Goal: Task Accomplishment & Management: Manage account settings

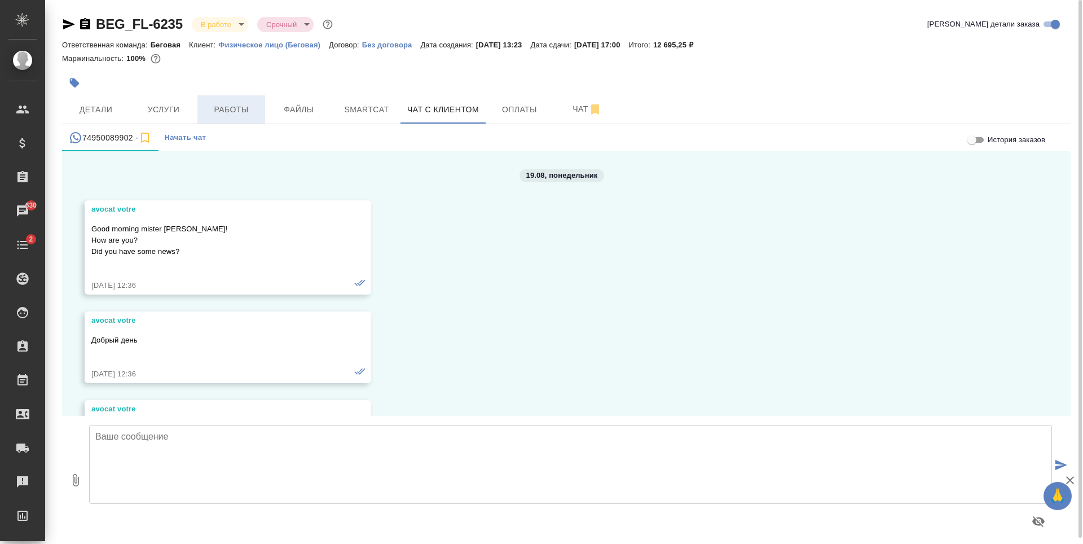
scroll to position [8928, 0]
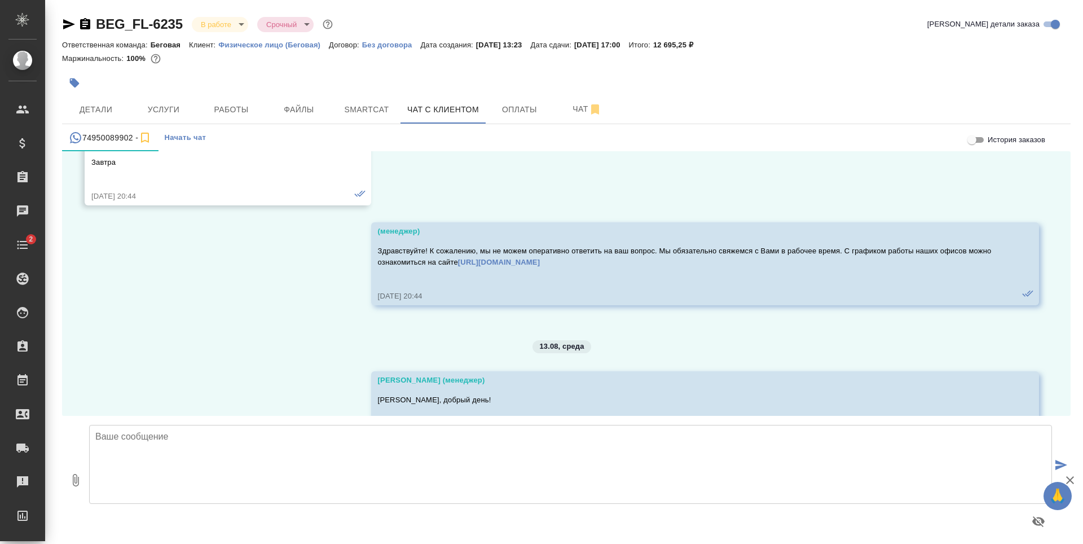
scroll to position [8928, 0]
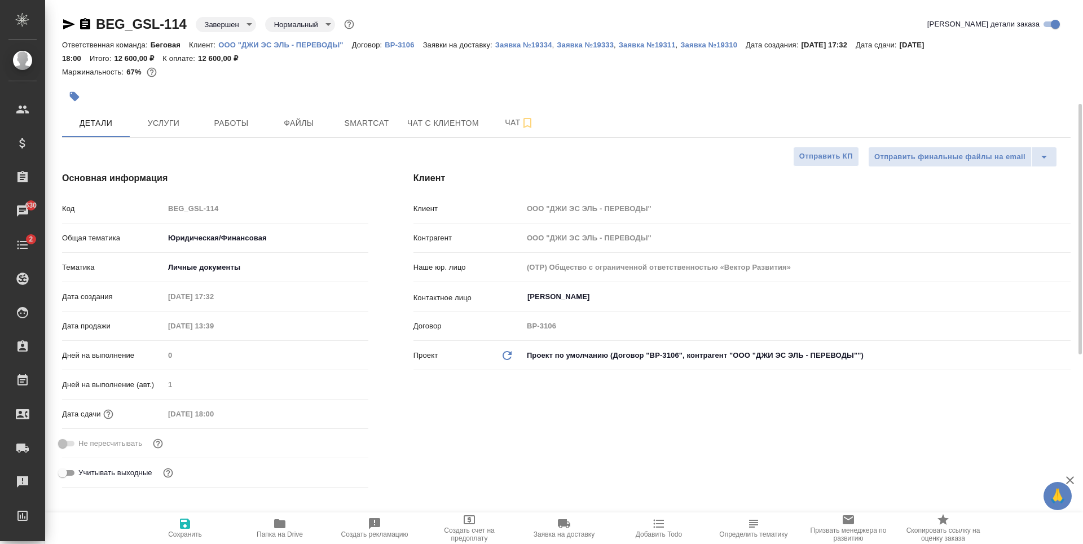
select select "RU"
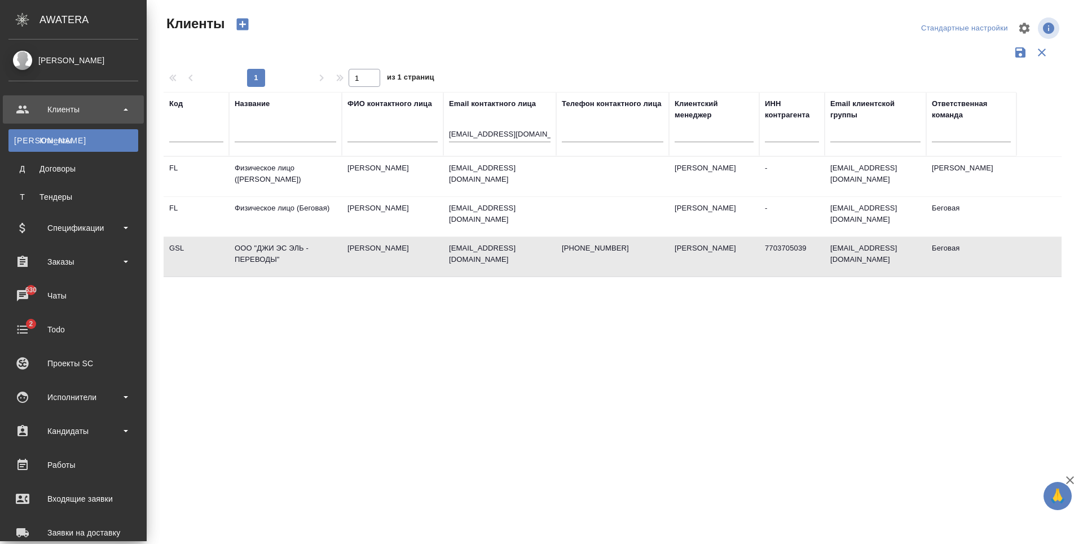
select select "RU"
click at [82, 524] on div "Заявки на доставку" at bounding box center [73, 532] width 130 height 17
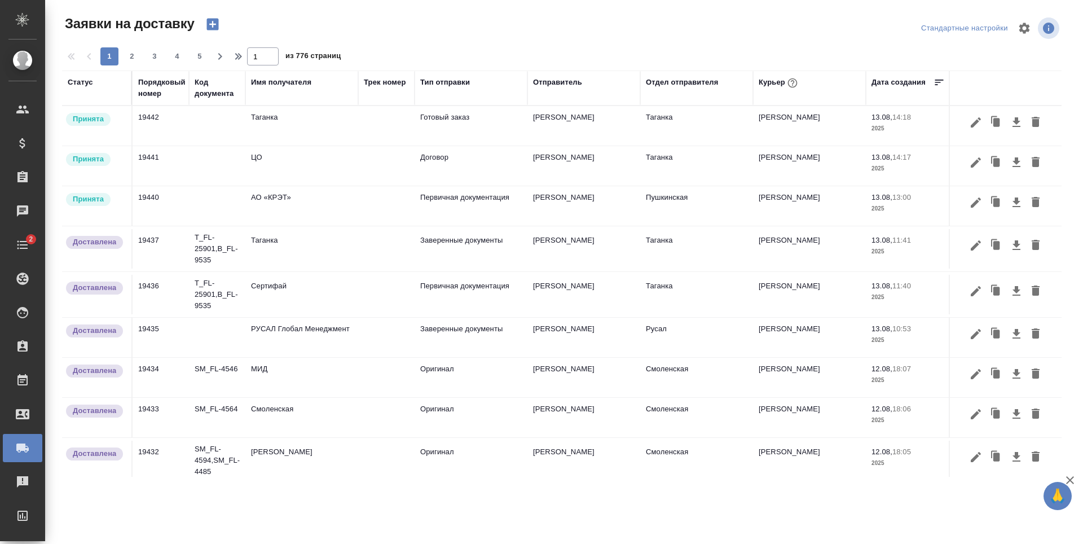
click at [83, 83] on div "Статус" at bounding box center [80, 82] width 25 height 11
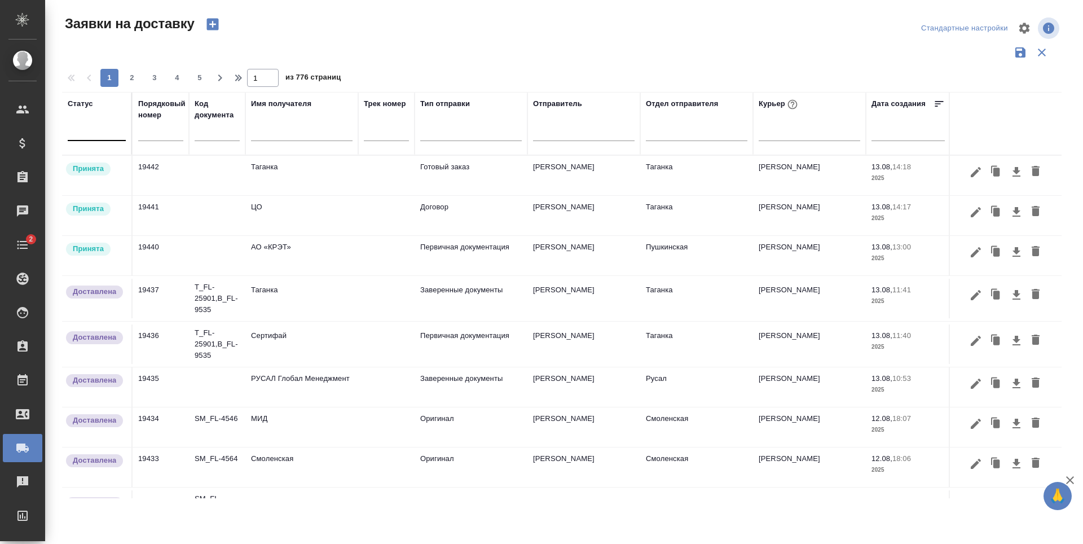
click at [103, 139] on div at bounding box center [97, 130] width 58 height 21
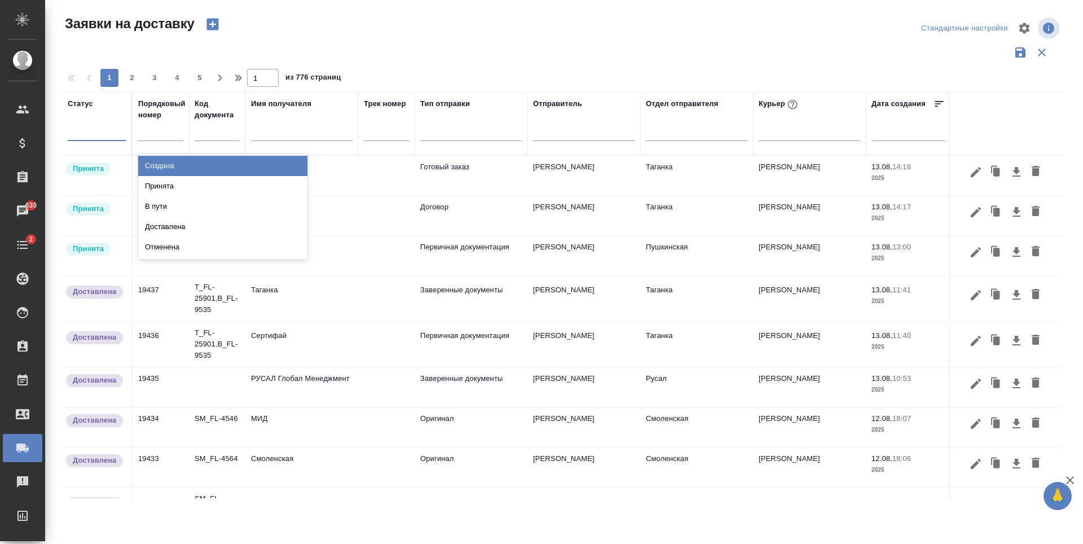
click at [167, 163] on div "Создана" at bounding box center [222, 166] width 169 height 20
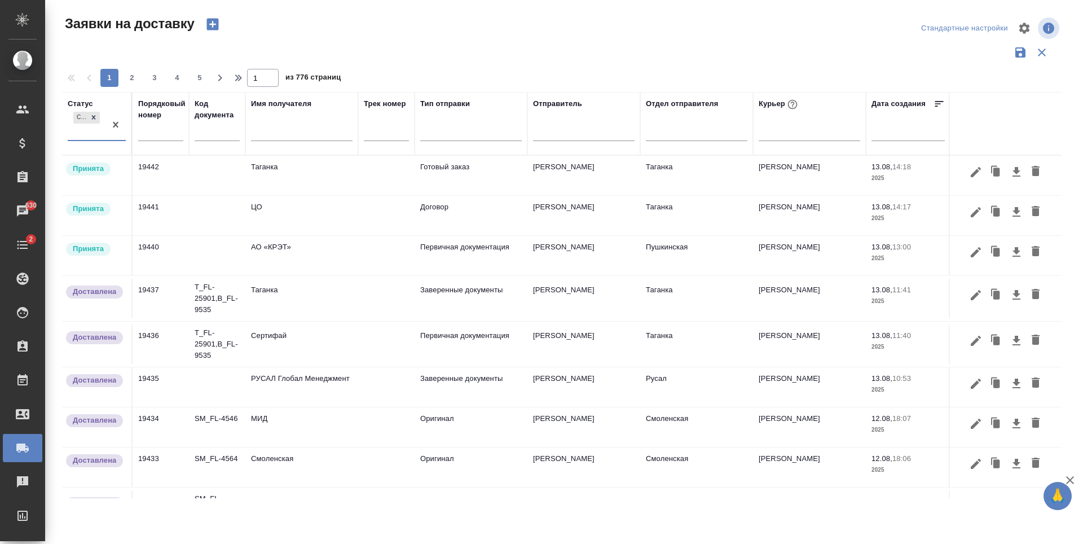
click at [99, 132] on div "Создана" at bounding box center [87, 124] width 38 height 30
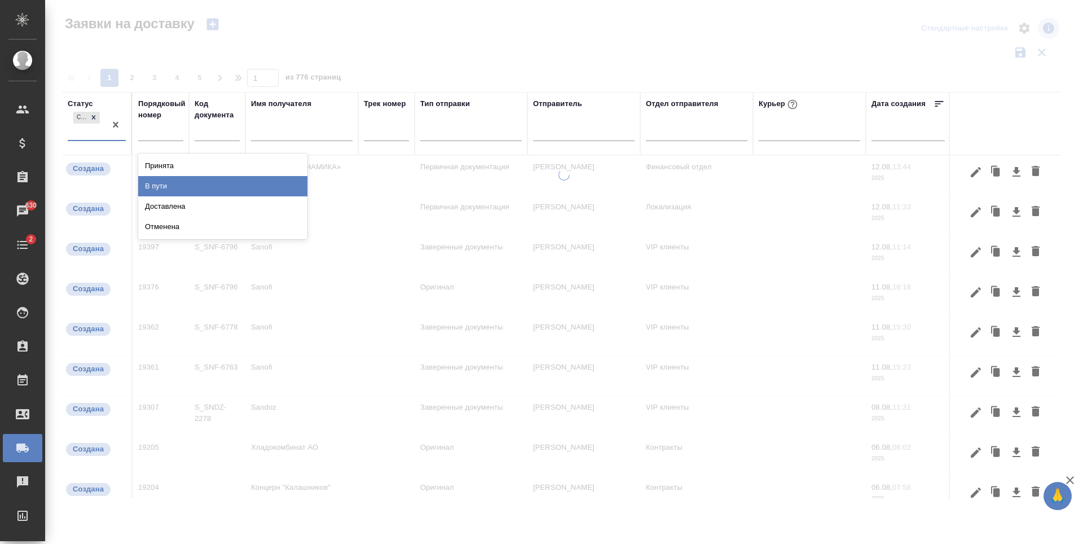
click at [179, 182] on div "В пути" at bounding box center [222, 186] width 169 height 20
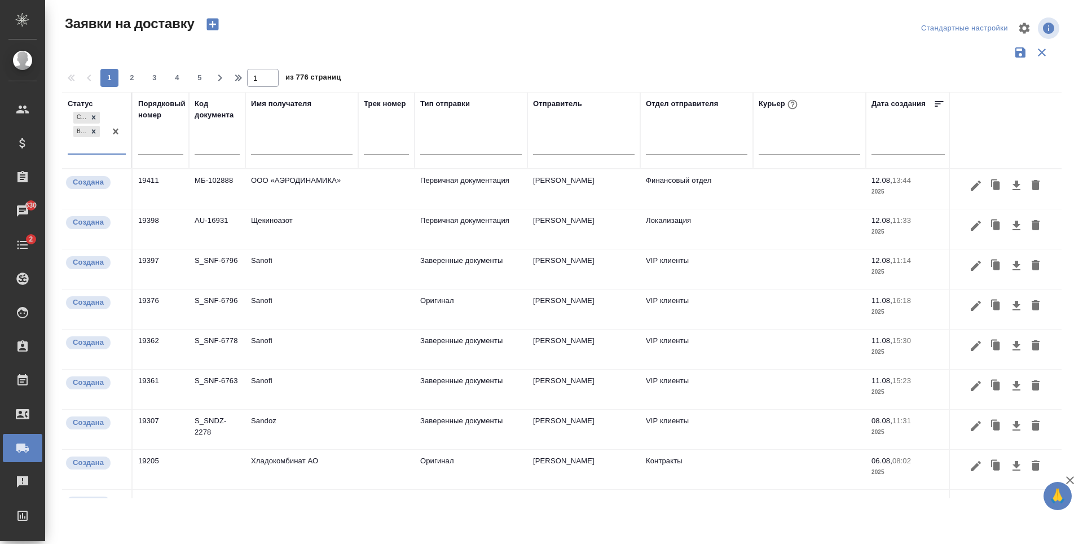
click at [95, 140] on div "Создана В пути" at bounding box center [87, 131] width 38 height 44
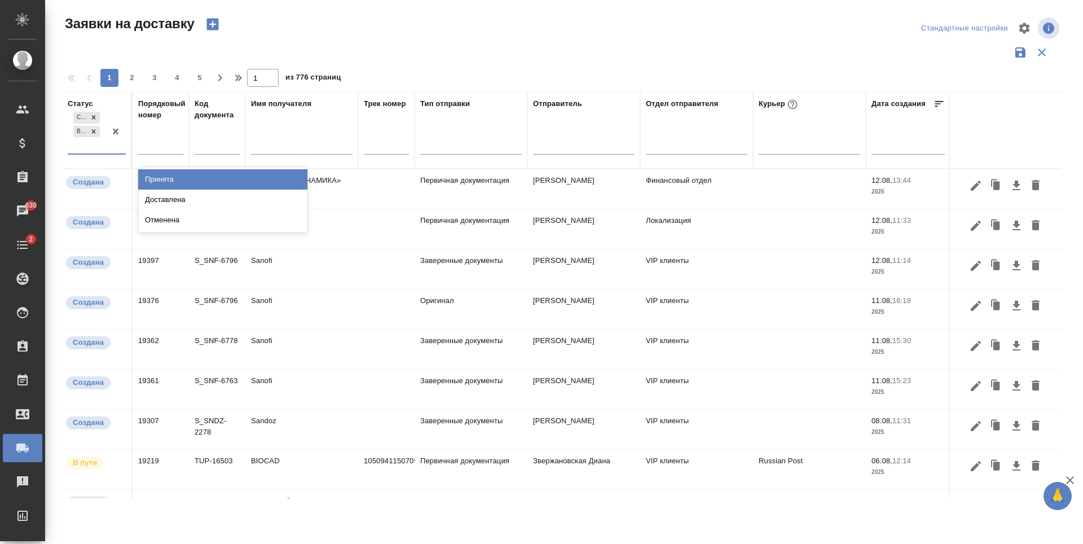
click at [193, 182] on div "Принята" at bounding box center [222, 179] width 169 height 20
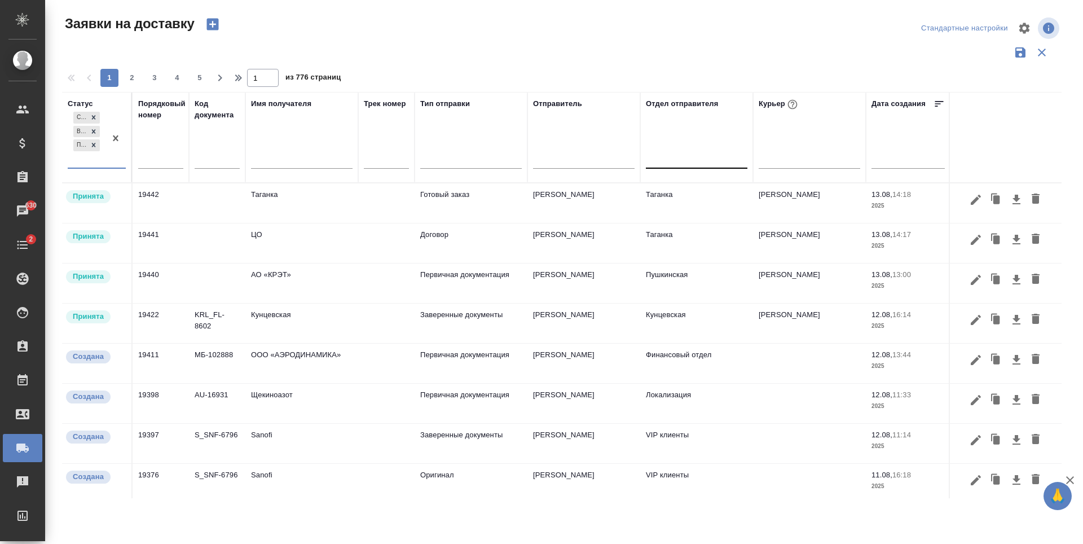
drag, startPoint x: 700, startPoint y: 142, endPoint x: 694, endPoint y: 160, distance: 19.1
click at [700, 142] on div "Отдел отправителя" at bounding box center [696, 137] width 101 height 78
click at [694, 160] on div at bounding box center [696, 156] width 101 height 16
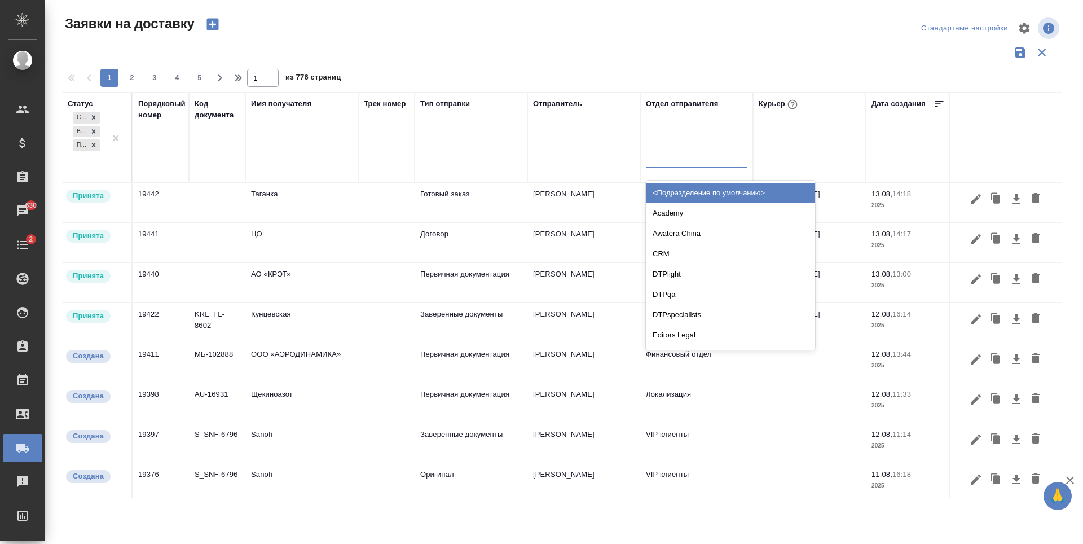
type input "ь"
type input "бег"
click at [697, 187] on div "Беговая" at bounding box center [730, 193] width 169 height 20
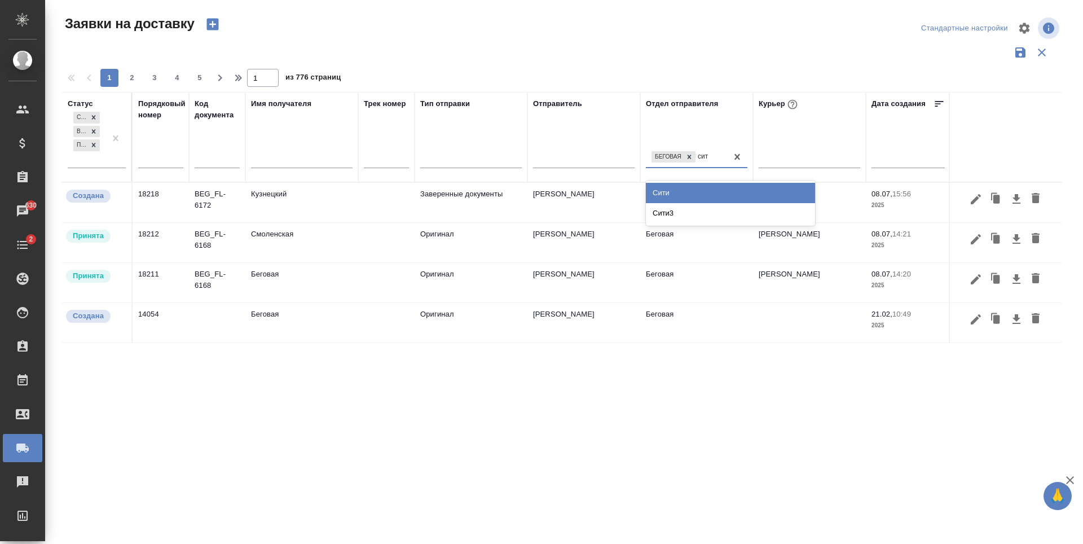
type input "сити"
click at [697, 187] on div "Сити" at bounding box center [730, 193] width 169 height 20
type input "сити"
click at [697, 187] on div "Сити3" at bounding box center [730, 193] width 169 height 20
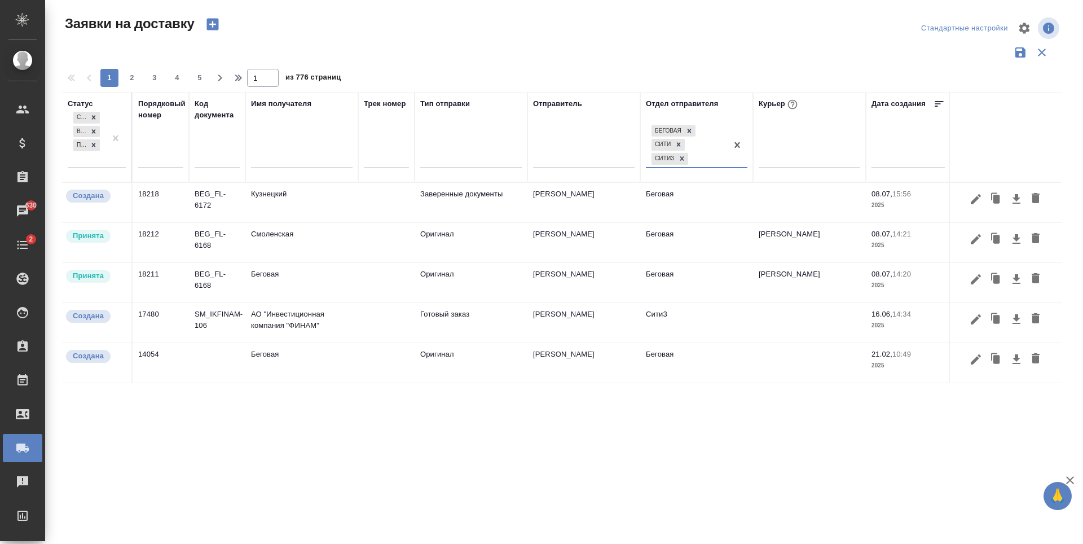
type input "у"
type input "казах"
click at [697, 187] on div "Казахстан" at bounding box center [730, 193] width 169 height 20
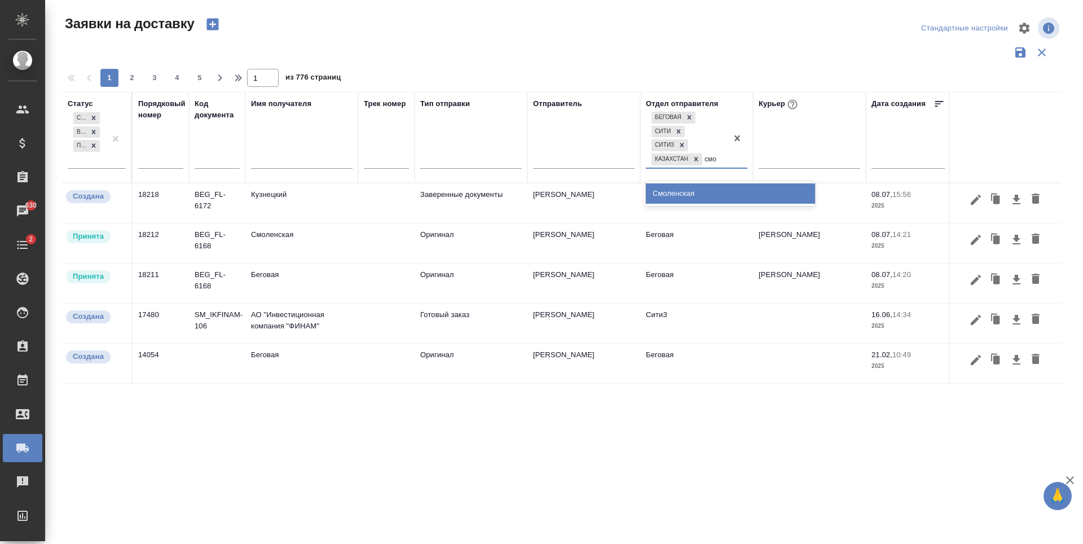
type input "смол"
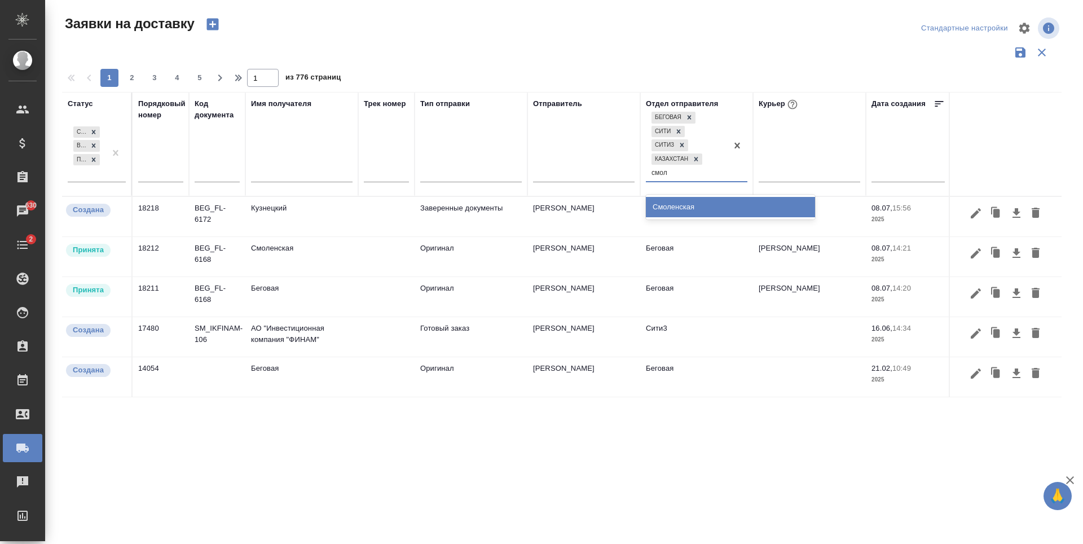
click at [725, 218] on div "Смоленская" at bounding box center [730, 207] width 169 height 25
click at [728, 205] on div "Смоленская" at bounding box center [730, 207] width 169 height 20
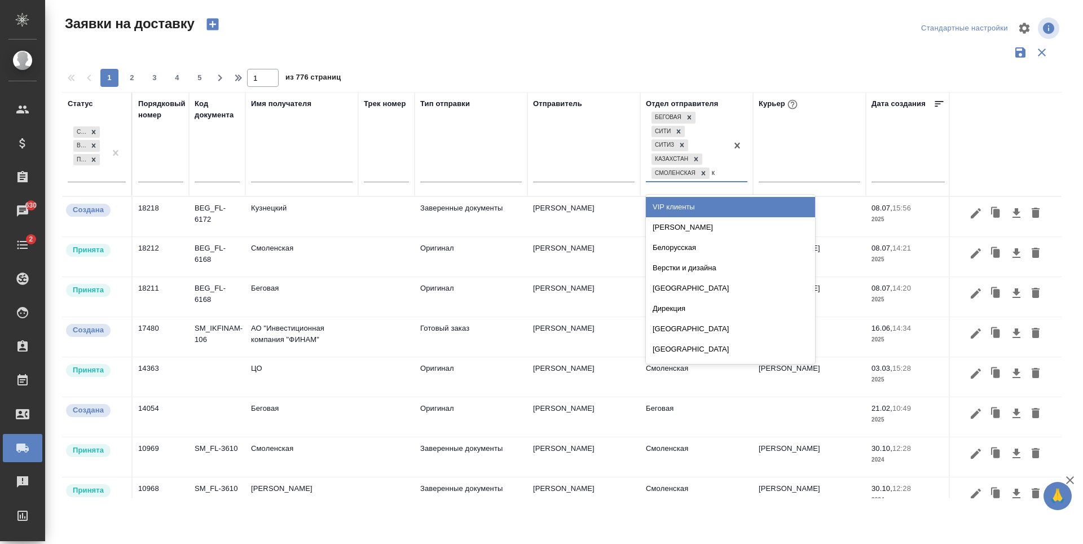
type input "кр"
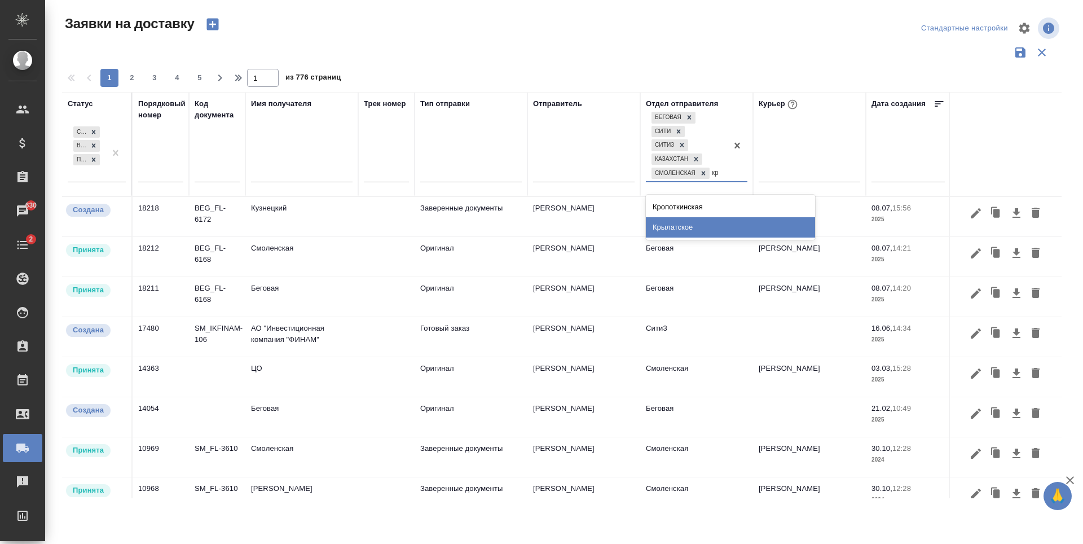
click at [708, 232] on div "Крылатское" at bounding box center [730, 227] width 169 height 20
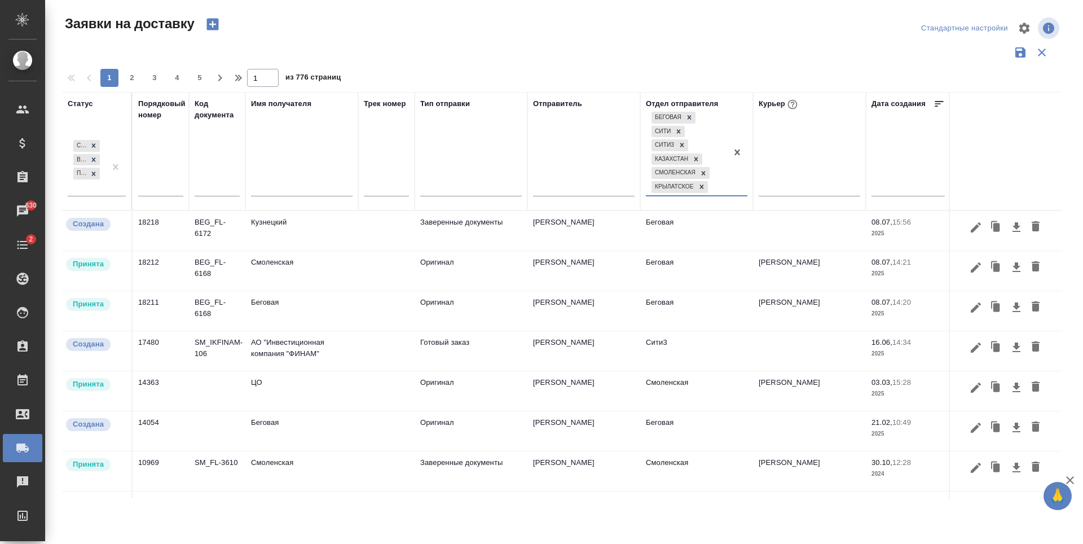
click at [786, 239] on td at bounding box center [809, 230] width 113 height 39
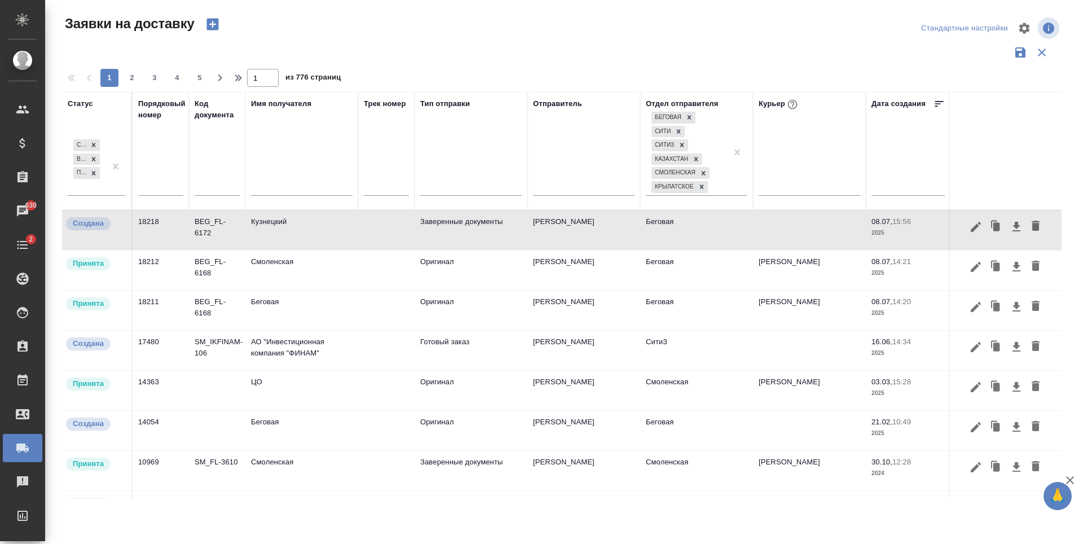
click at [786, 239] on td at bounding box center [809, 229] width 113 height 39
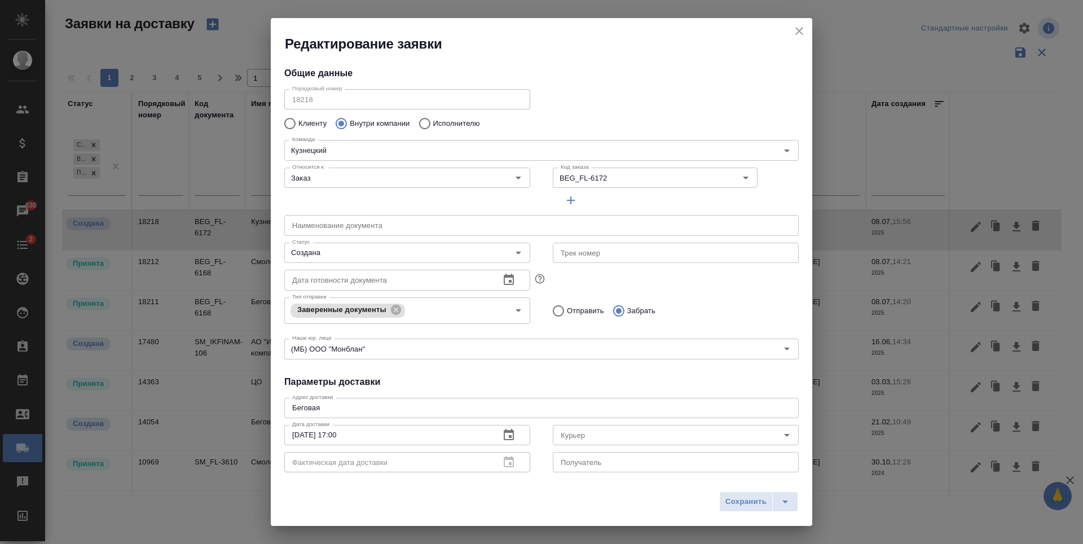
click at [503, 248] on icon "Очистить" at bounding box center [503, 252] width 11 height 11
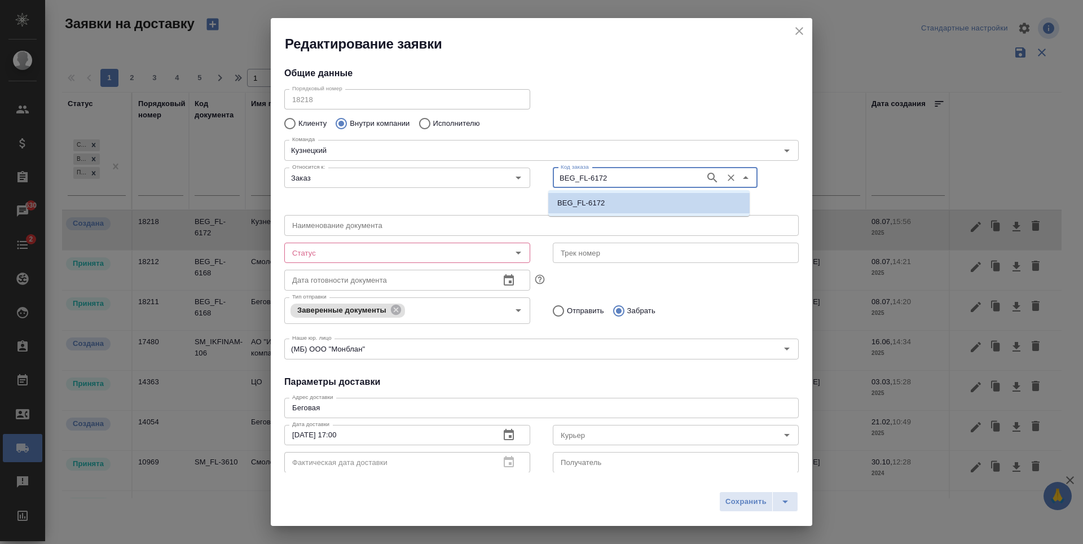
drag, startPoint x: 606, startPoint y: 181, endPoint x: 588, endPoint y: 187, distance: 18.9
click at [588, 187] on div "BEG_FL-6172 Код заказа" at bounding box center [655, 177] width 205 height 20
click at [578, 182] on input "BEG_FL-6172" at bounding box center [627, 178] width 143 height 14
drag, startPoint x: 606, startPoint y: 178, endPoint x: 585, endPoint y: 183, distance: 21.3
click at [585, 183] on input "BEG_FL-6172" at bounding box center [627, 178] width 143 height 14
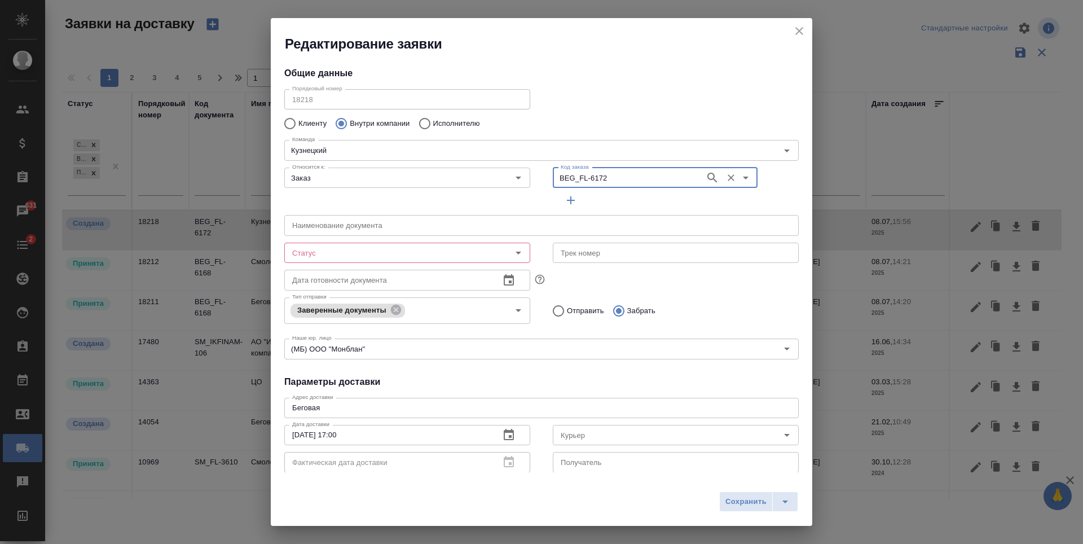
click at [793, 35] on icon "close" at bounding box center [799, 31] width 14 height 14
type input "Создана"
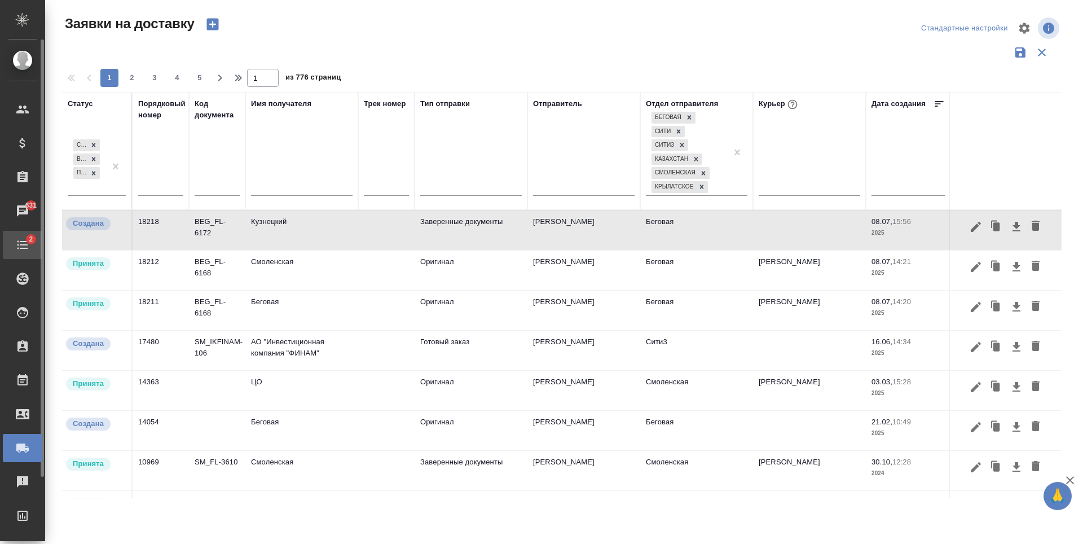
drag, startPoint x: 23, startPoint y: 273, endPoint x: 23, endPoint y: 235, distance: 38.3
click at [23, 273] on icon at bounding box center [22, 278] width 12 height 12
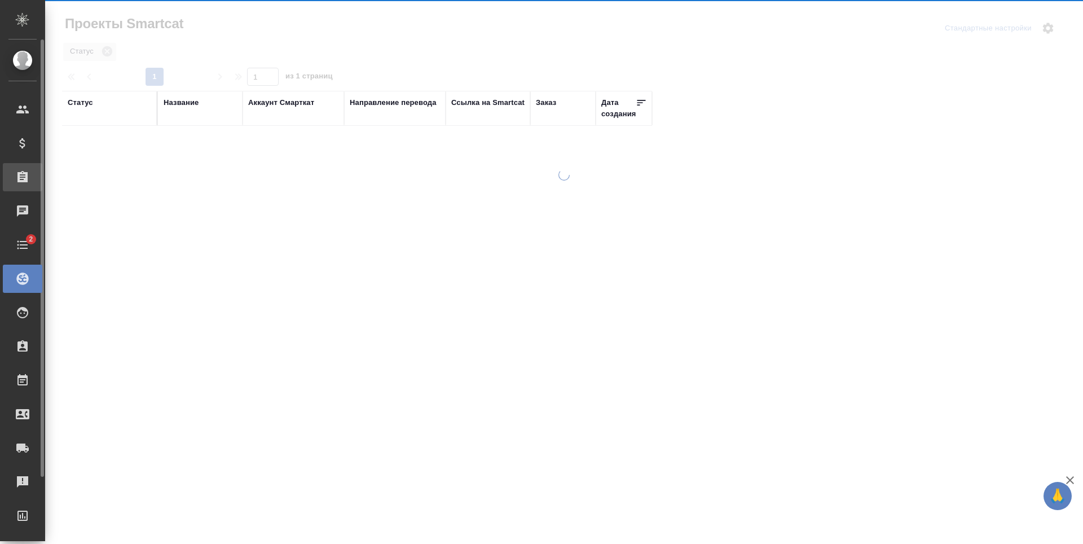
click at [29, 166] on div "Заказы" at bounding box center [22, 177] width 39 height 28
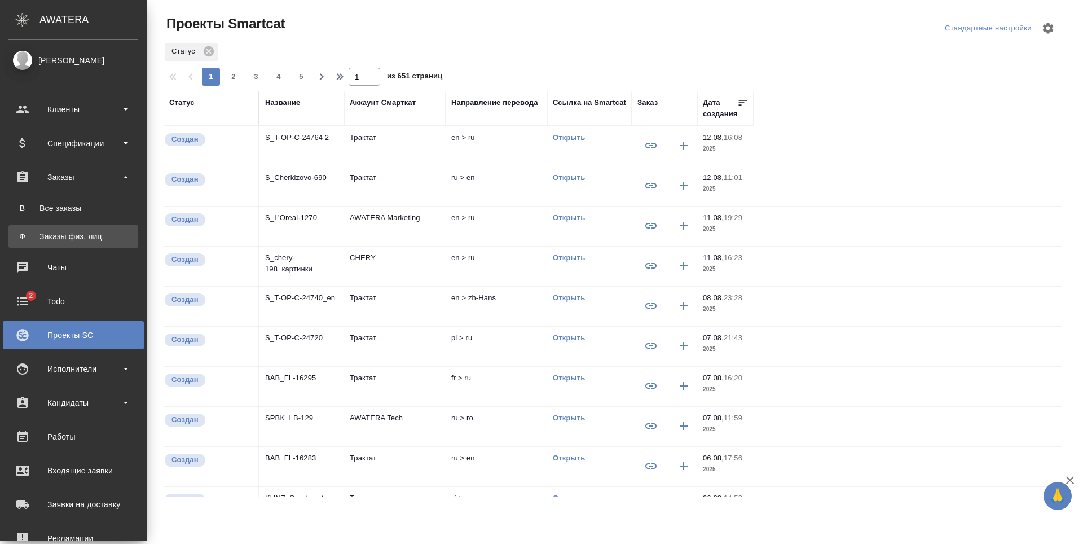
click at [77, 231] on div "Заказы физ. лиц" at bounding box center [73, 236] width 118 height 11
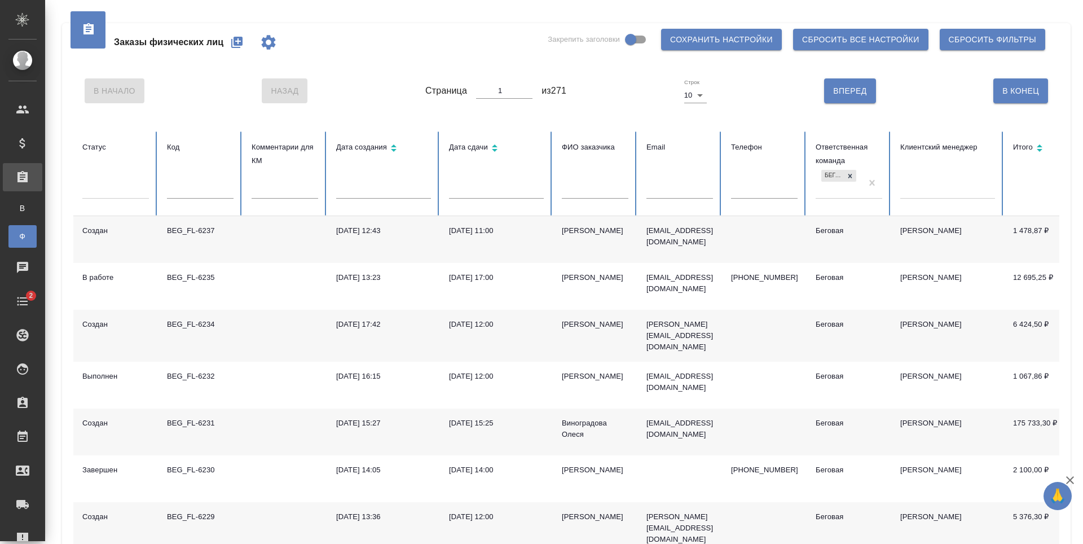
click at [789, 242] on td at bounding box center [764, 239] width 85 height 47
click at [201, 191] on input "text" at bounding box center [200, 191] width 67 height 16
drag, startPoint x: 208, startPoint y: 196, endPoint x: 161, endPoint y: 191, distance: 47.6
click at [161, 191] on th "Код 6172" at bounding box center [200, 173] width 85 height 85
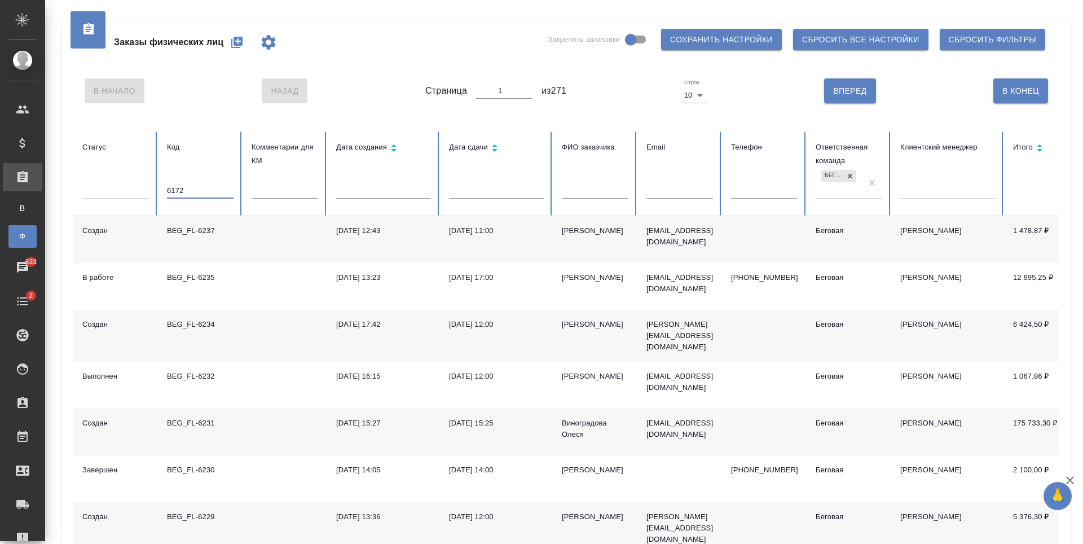
paste input "BEG_FL-"
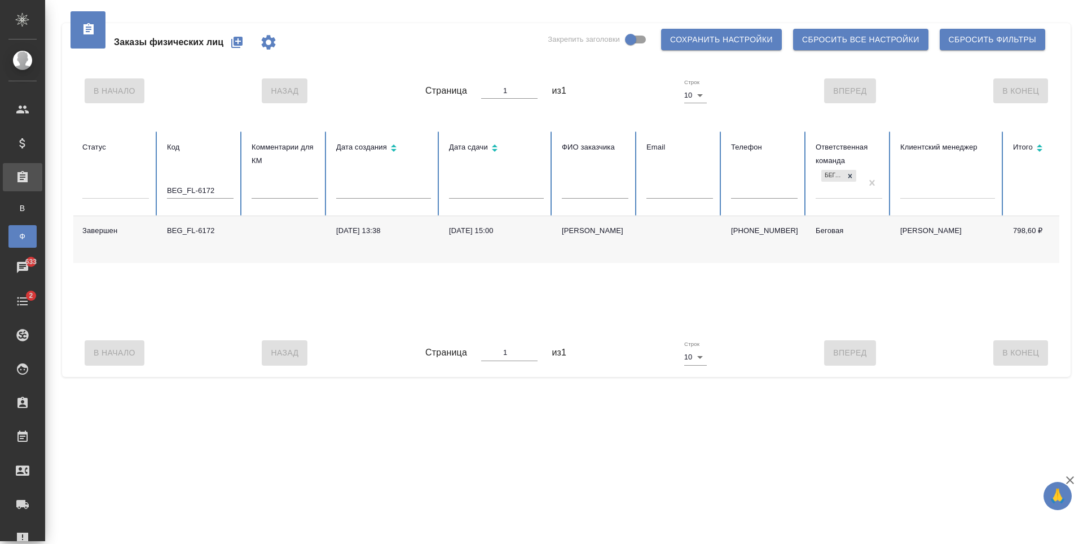
click at [284, 241] on td at bounding box center [284, 239] width 85 height 47
drag, startPoint x: 216, startPoint y: 190, endPoint x: 131, endPoint y: 191, distance: 84.6
click at [131, 191] on tr "Статус Код BEG_FL-6172 Комментарии для КМ Дата создания Дата сдачи ФИО заказчик…" at bounding box center [707, 173] width 1269 height 85
paste input "68"
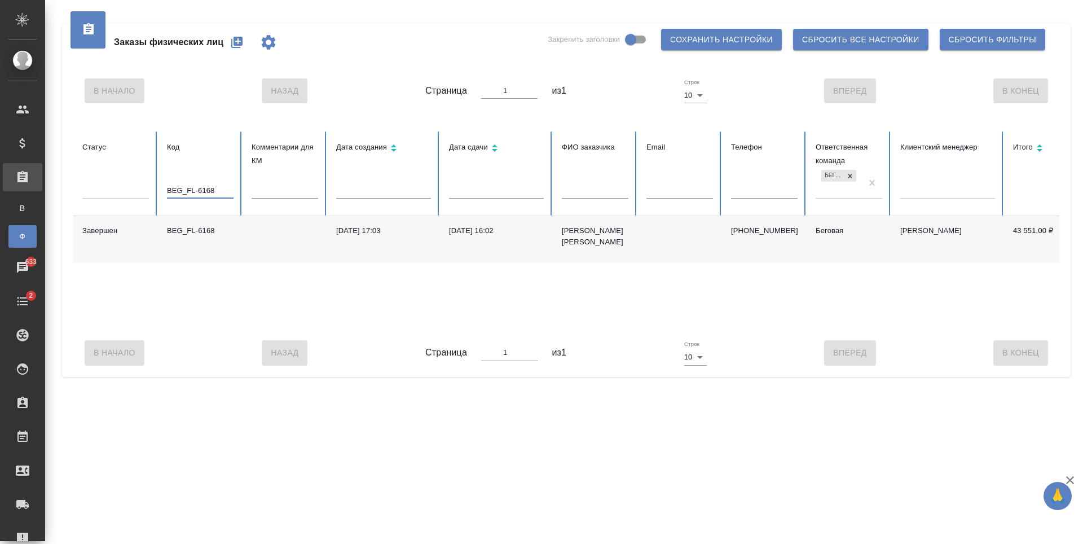
type input "BEG_FL-6168"
click at [263, 249] on td at bounding box center [284, 239] width 85 height 47
drag, startPoint x: 170, startPoint y: 201, endPoint x: 156, endPoint y: 201, distance: 14.1
click at [156, 201] on tr "Статус Код BEG_FL-6168 Комментарии для КМ Дата создания Дата сдачи ФИО заказчик…" at bounding box center [707, 173] width 1269 height 85
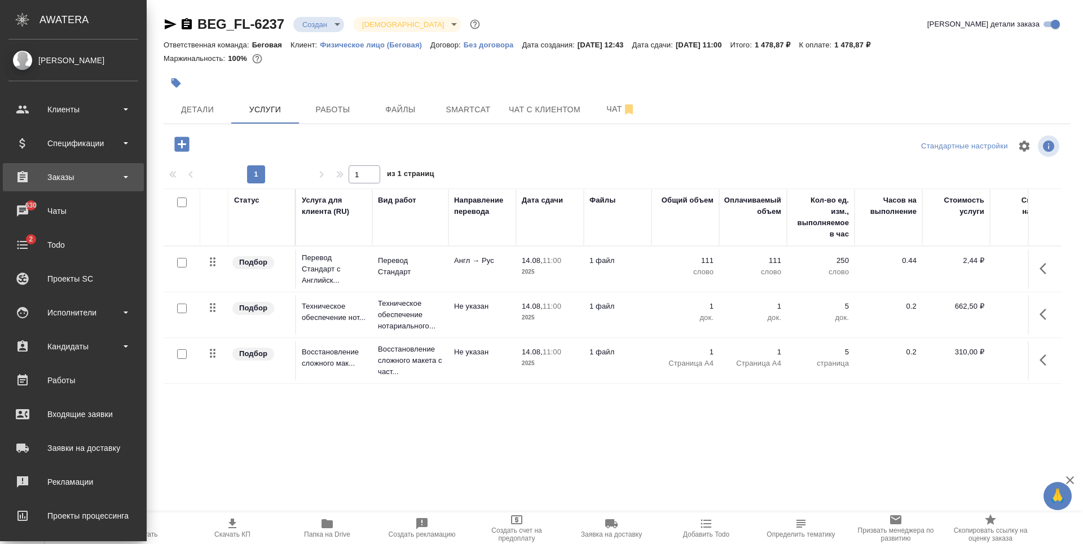
click at [83, 180] on div "Заказы" at bounding box center [73, 177] width 130 height 17
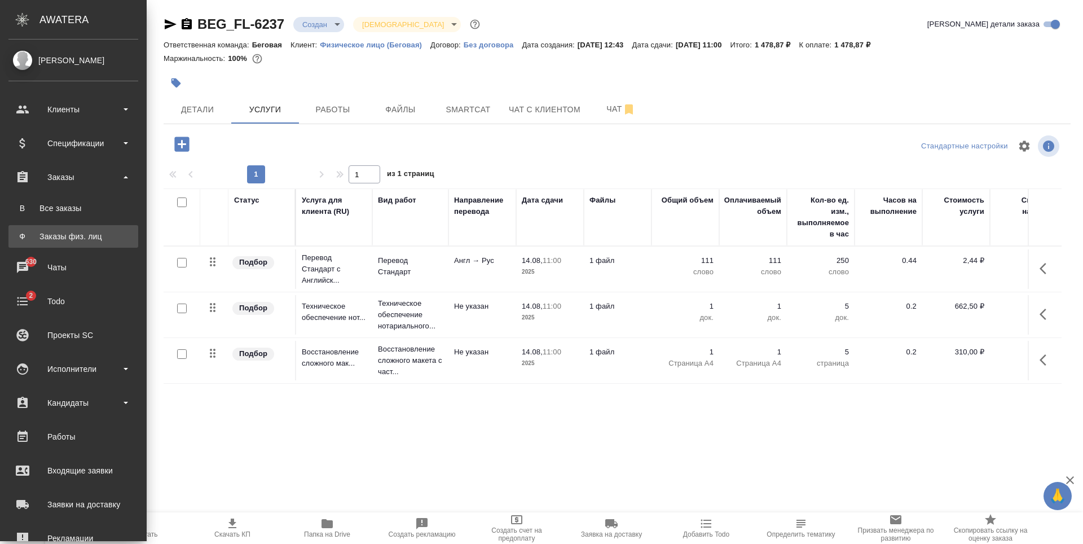
click at [92, 227] on link "Ф Заказы физ. лиц" at bounding box center [73, 236] width 130 height 23
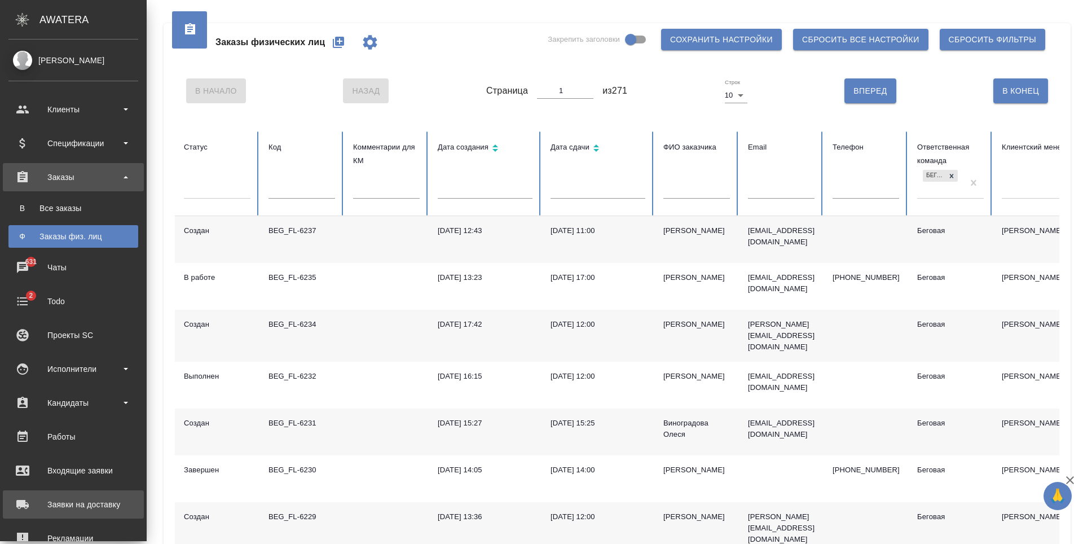
click at [68, 505] on div "Заявки на доставку" at bounding box center [73, 504] width 130 height 17
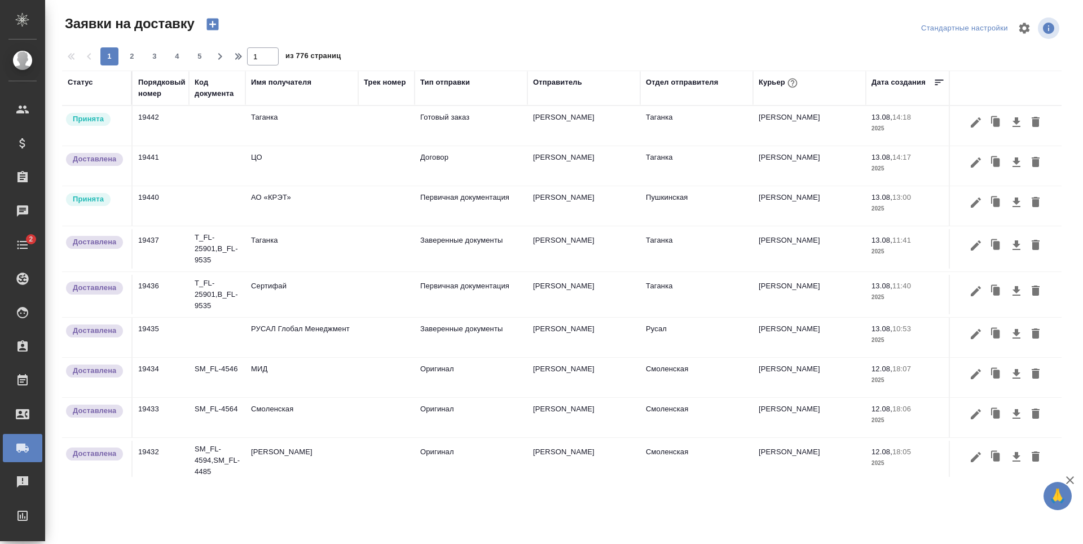
click at [84, 80] on div "Статус" at bounding box center [80, 82] width 25 height 11
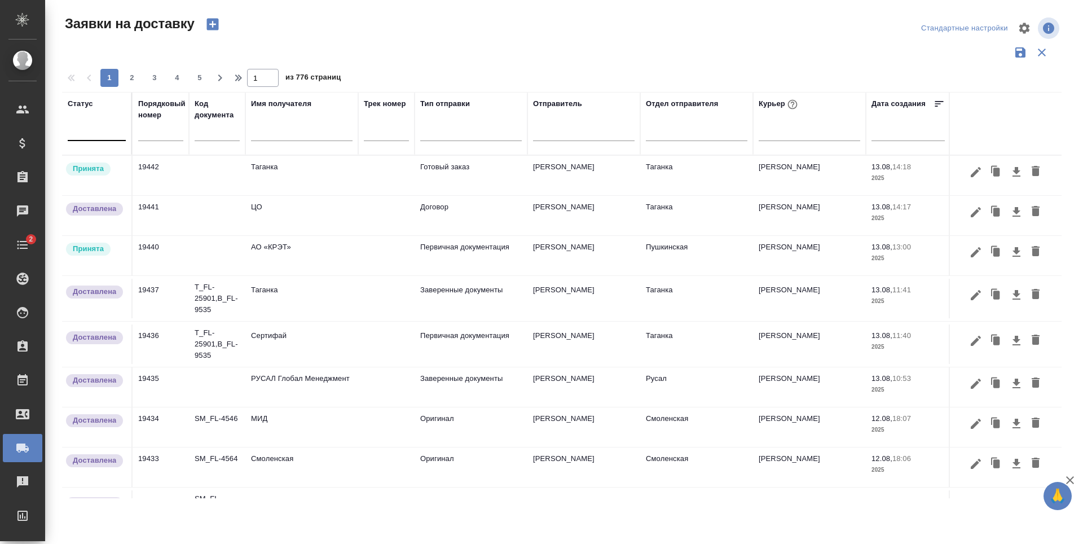
click at [117, 127] on div at bounding box center [97, 129] width 58 height 16
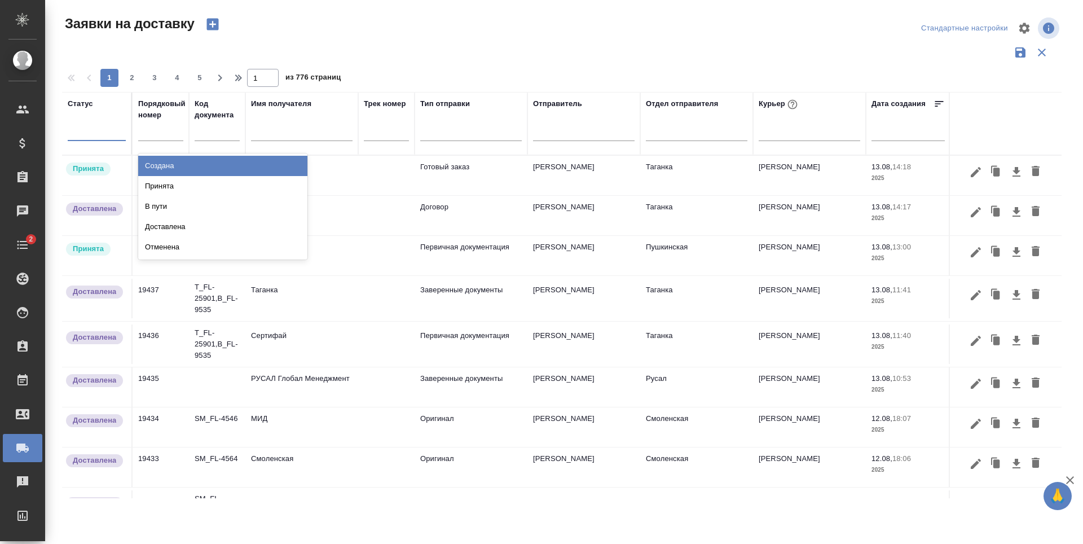
click at [169, 162] on div "Создана" at bounding box center [222, 166] width 169 height 20
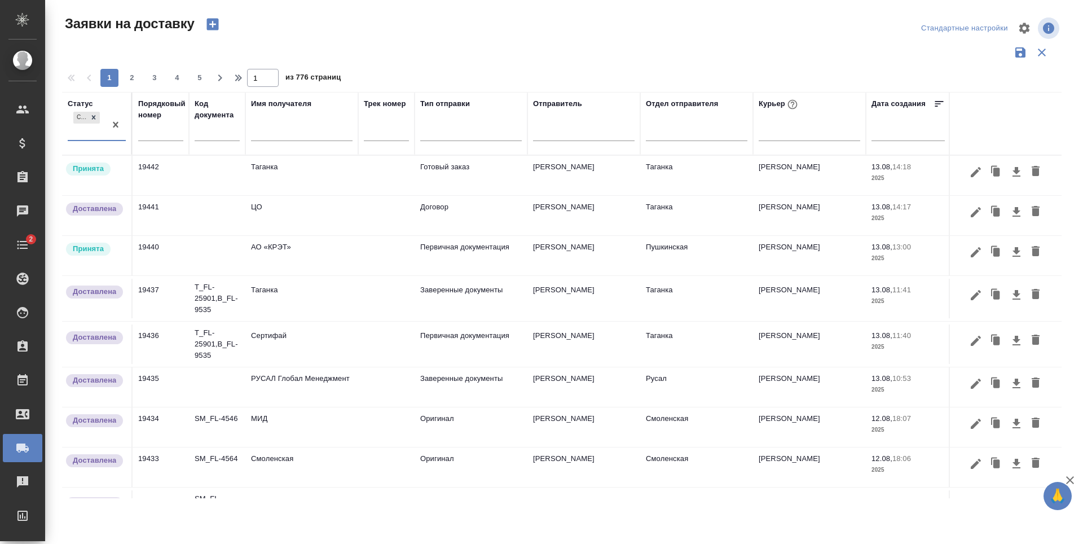
click at [99, 135] on div "Создана" at bounding box center [87, 124] width 38 height 30
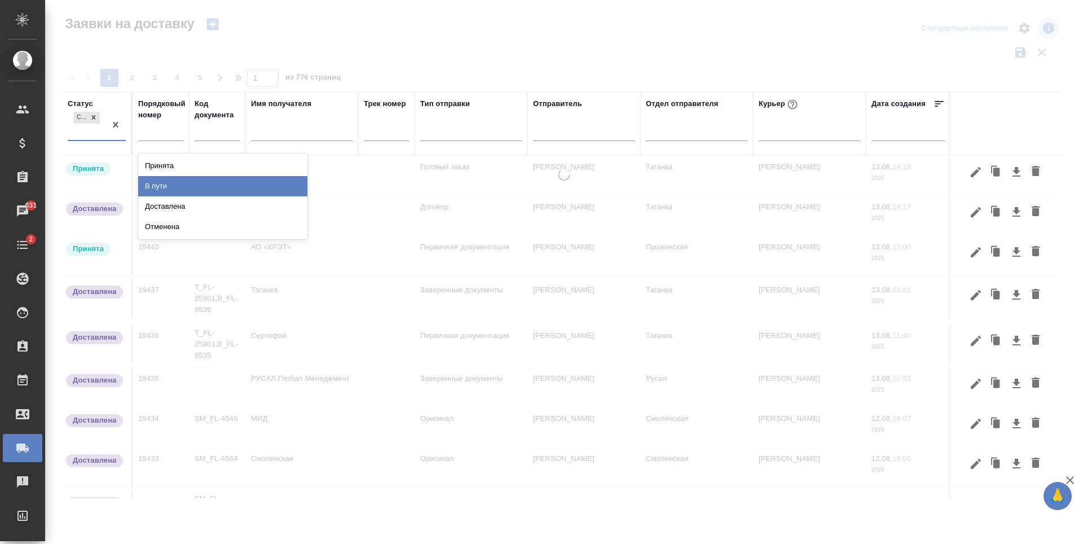
click at [186, 186] on div "В пути" at bounding box center [222, 186] width 169 height 20
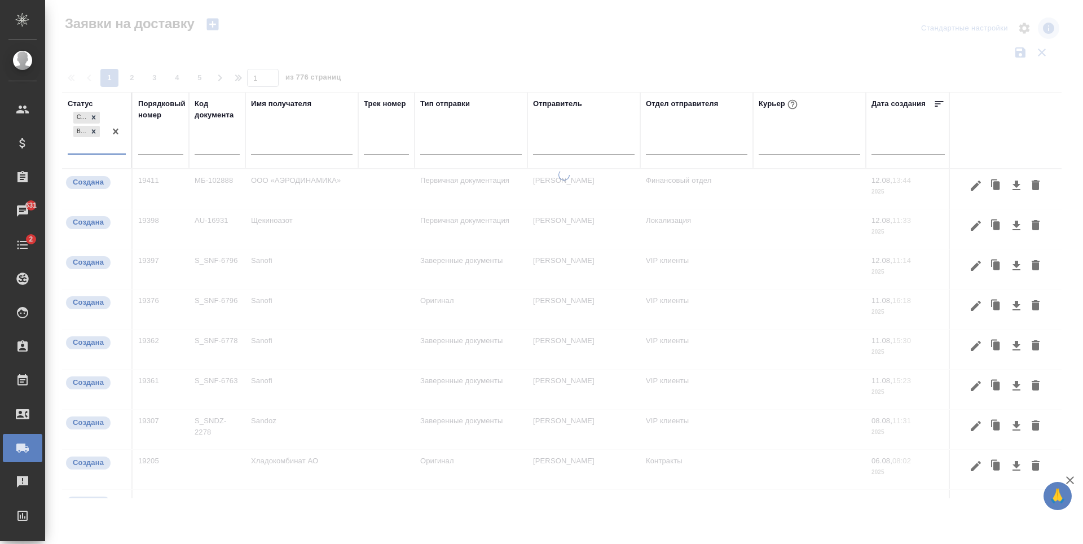
click at [83, 147] on div "Создана В пути" at bounding box center [87, 131] width 38 height 44
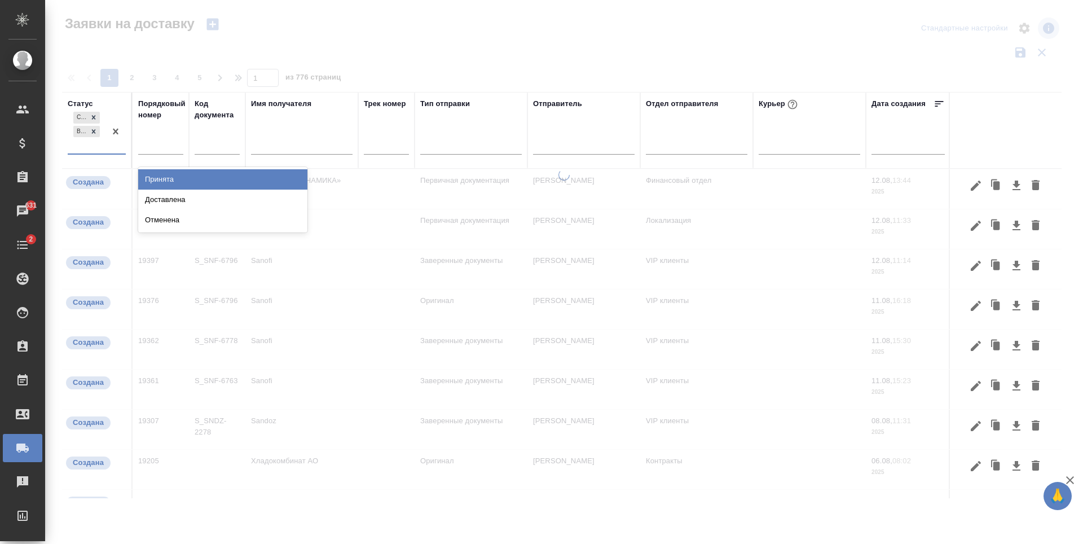
click at [170, 174] on div "Принята" at bounding box center [222, 179] width 169 height 20
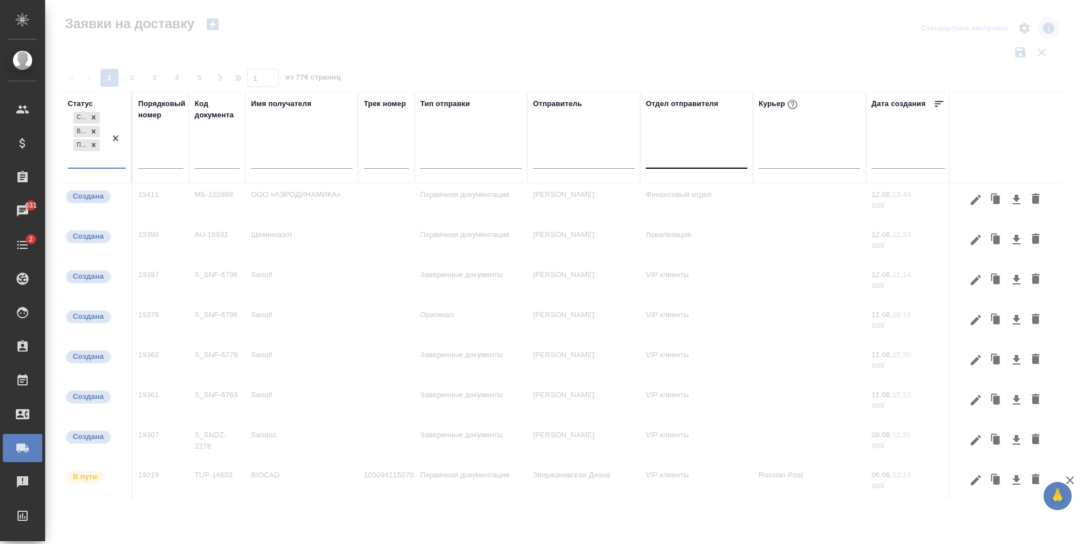
click at [652, 162] on div at bounding box center [696, 157] width 101 height 16
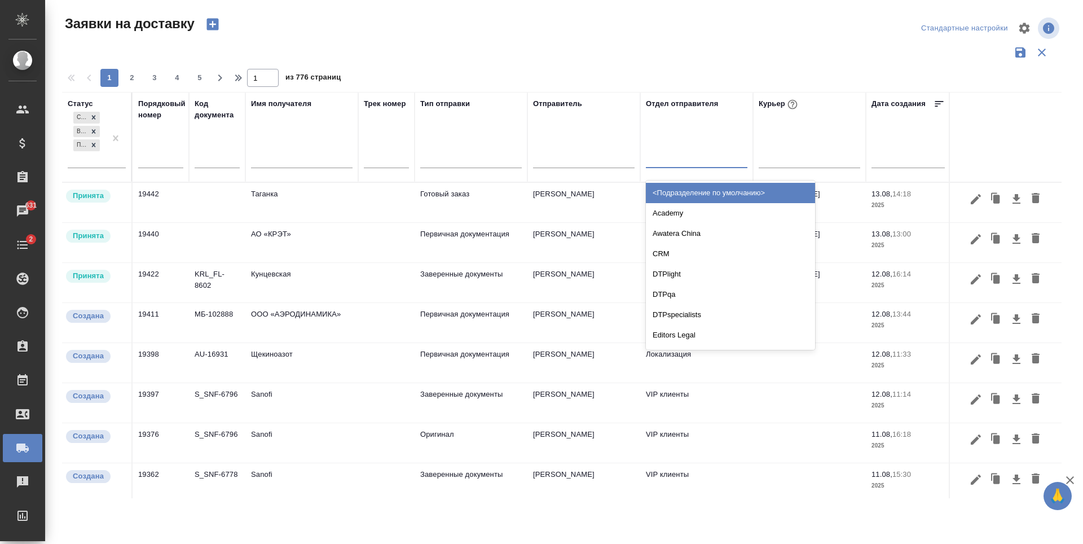
type input "m"
type input "бег"
click at [670, 197] on div "Беговая" at bounding box center [730, 193] width 169 height 20
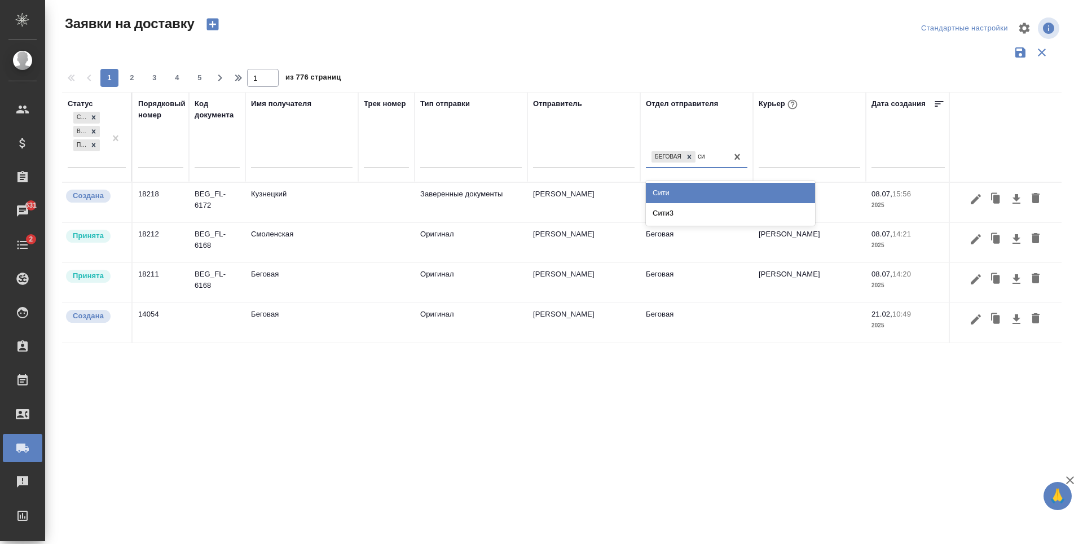
type input "сит"
click at [714, 186] on div "Сити" at bounding box center [730, 193] width 169 height 20
type input "сити"
click at [719, 189] on div "Сити3" at bounding box center [730, 193] width 169 height 20
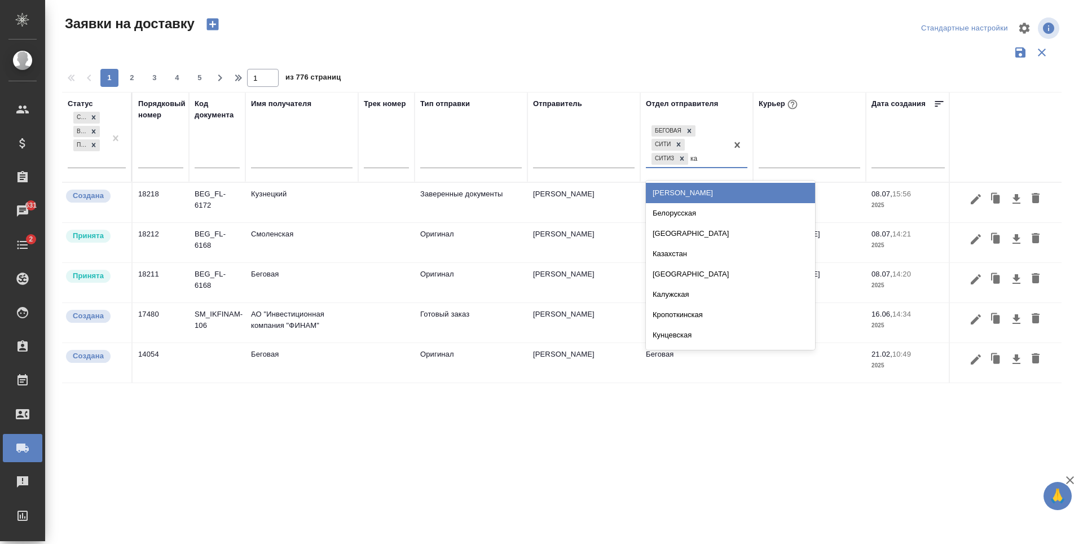
type input "каз"
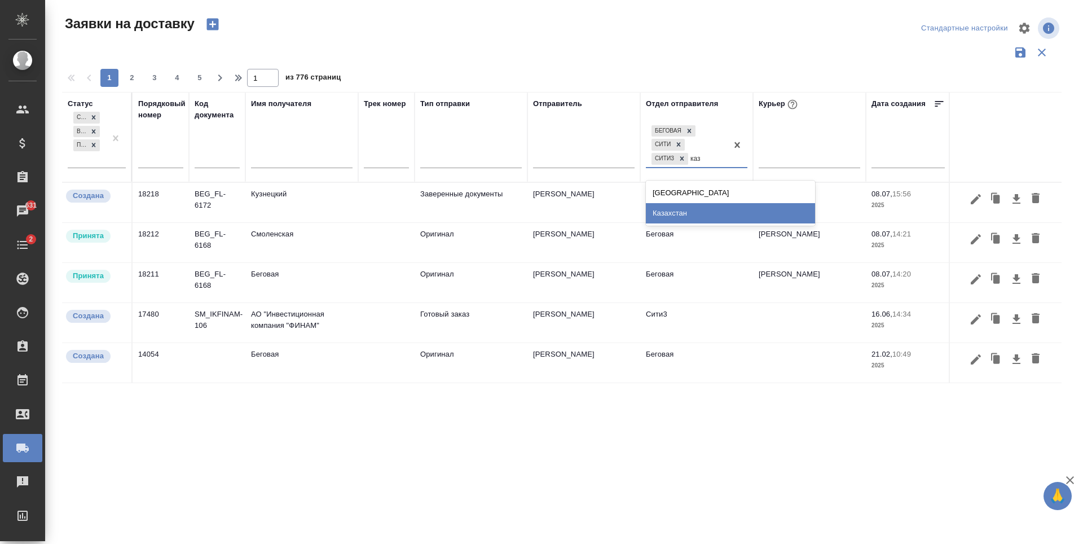
click at [710, 205] on div "Казахстан" at bounding box center [730, 213] width 169 height 20
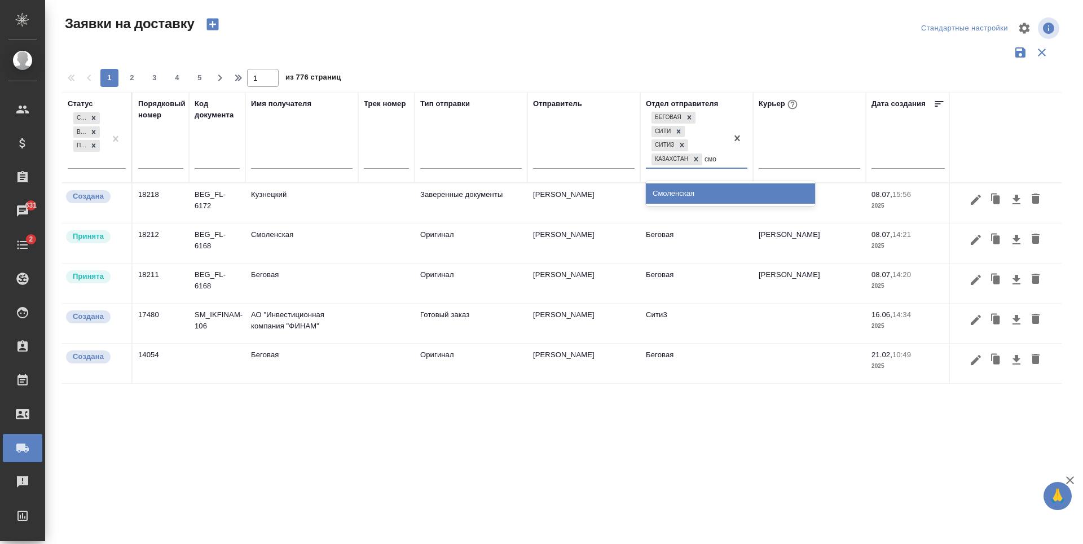
type input "смол"
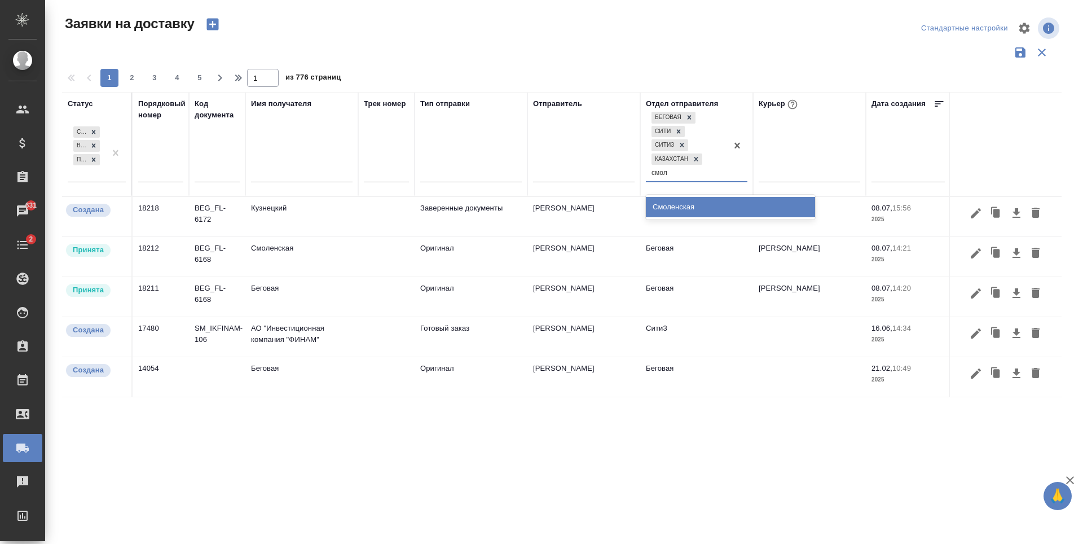
click at [710, 201] on div "Смоленская" at bounding box center [730, 207] width 169 height 20
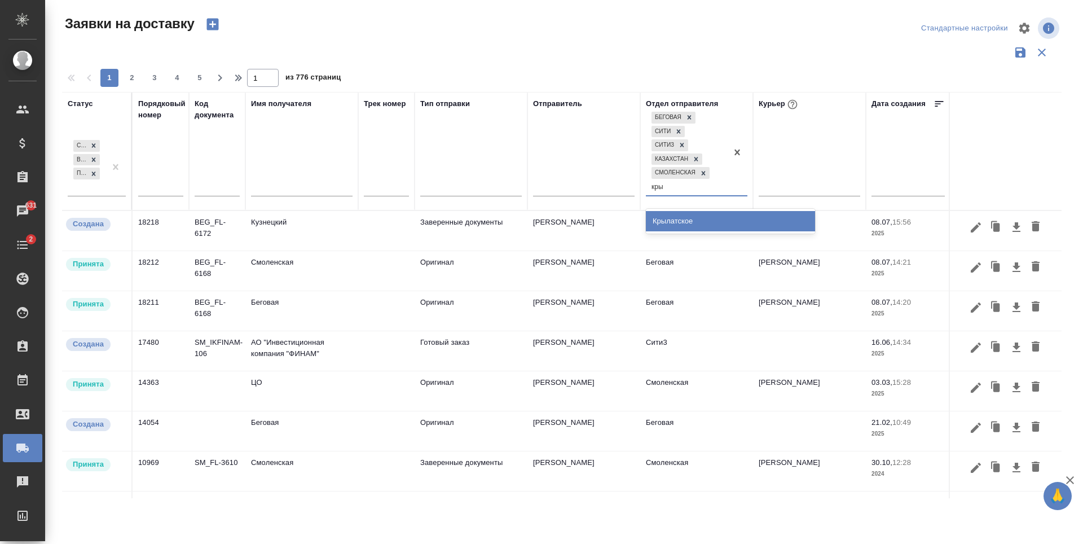
type input "крыл"
click at [733, 219] on div "Крылатское" at bounding box center [730, 221] width 169 height 20
click at [741, 225] on td "Беговая" at bounding box center [696, 230] width 113 height 39
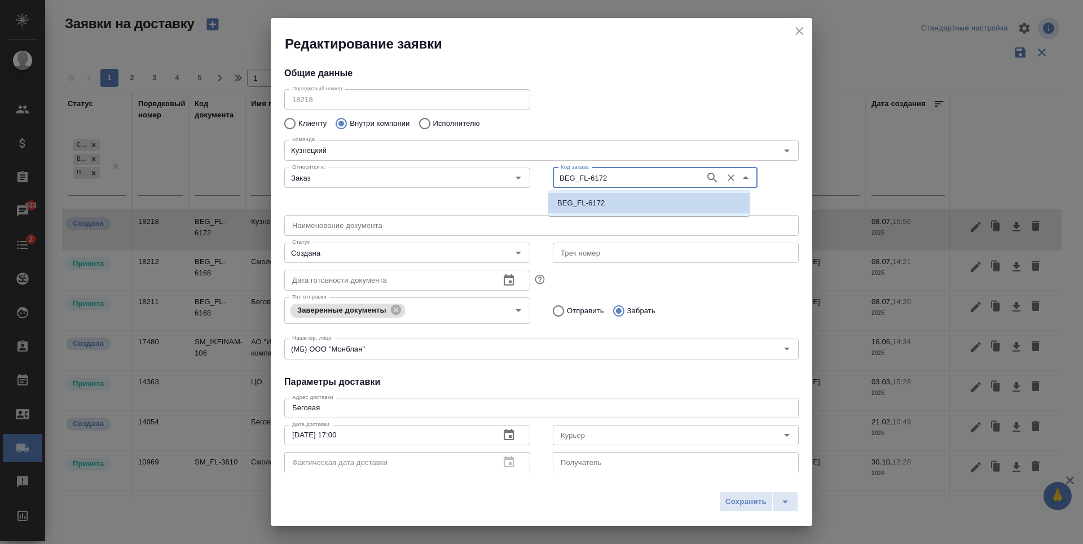
drag, startPoint x: 613, startPoint y: 174, endPoint x: 546, endPoint y: 182, distance: 67.6
click at [546, 182] on div "Код заказа BEG_FL-6172 Код заказа" at bounding box center [675, 187] width 268 height 70
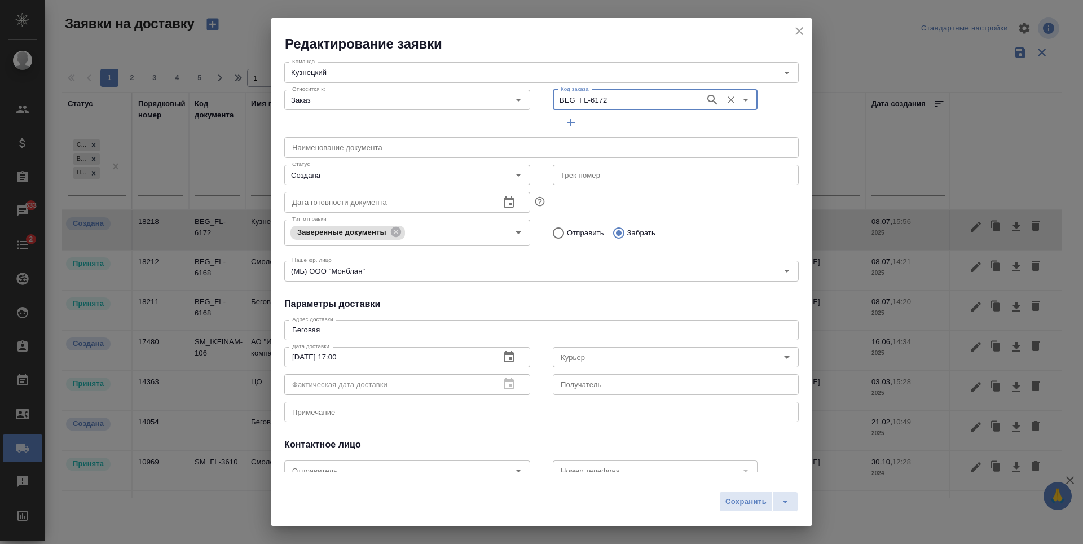
scroll to position [113, 0]
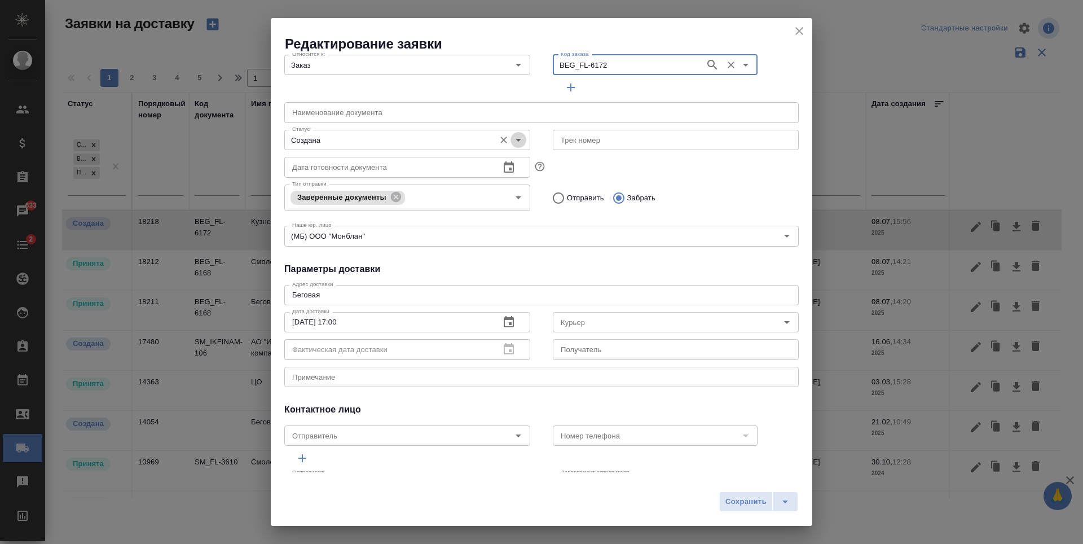
click at [513, 147] on icon "Open" at bounding box center [518, 140] width 14 height 14
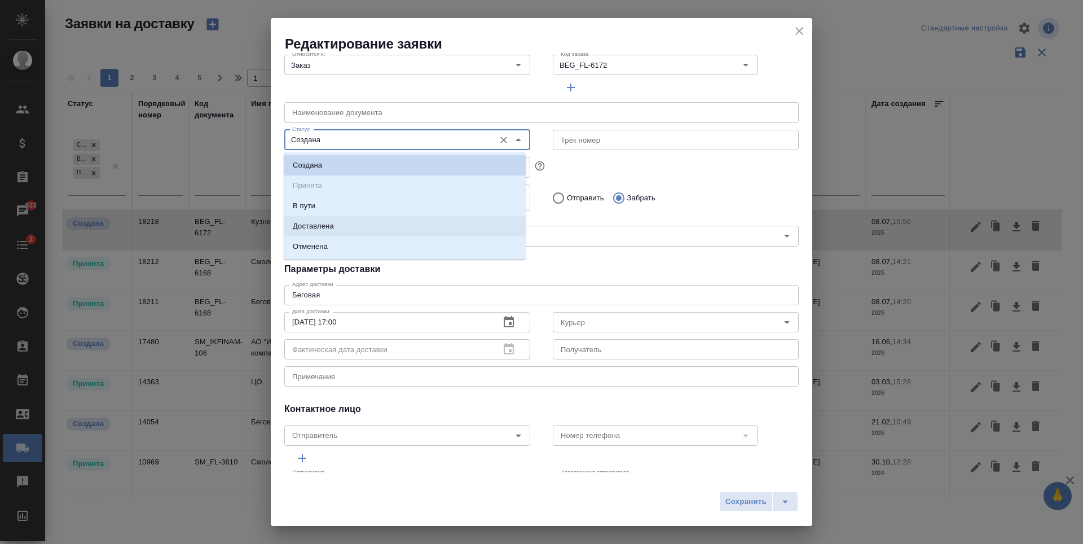
click at [342, 232] on li "Доставлена" at bounding box center [405, 226] width 242 height 20
type input "Доставлена"
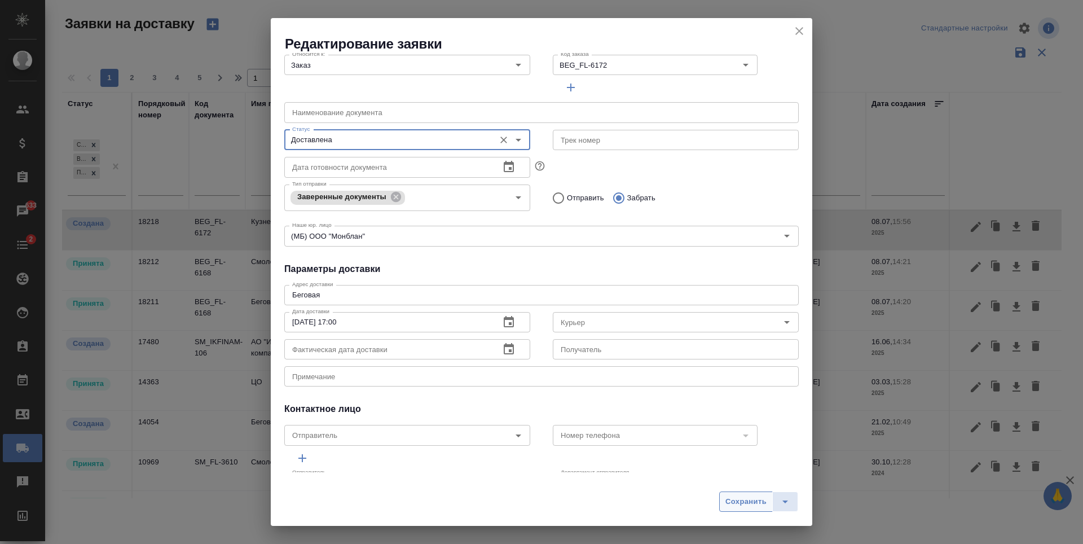
click at [744, 509] on button "Сохранить" at bounding box center [746, 501] width 54 height 20
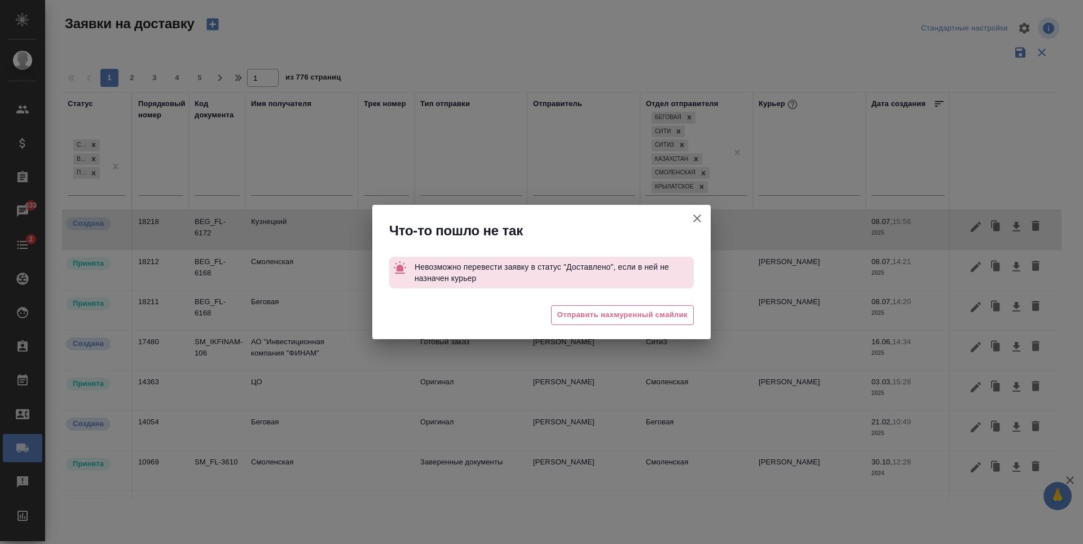
click at [690, 221] on icon "button" at bounding box center [697, 218] width 14 height 14
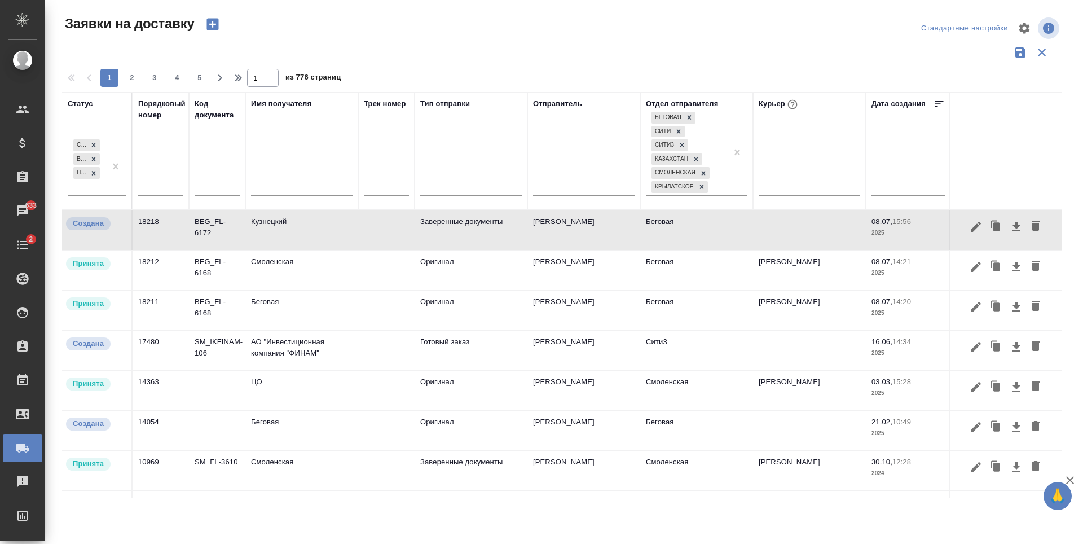
click at [741, 227] on td "Беговая" at bounding box center [696, 229] width 113 height 39
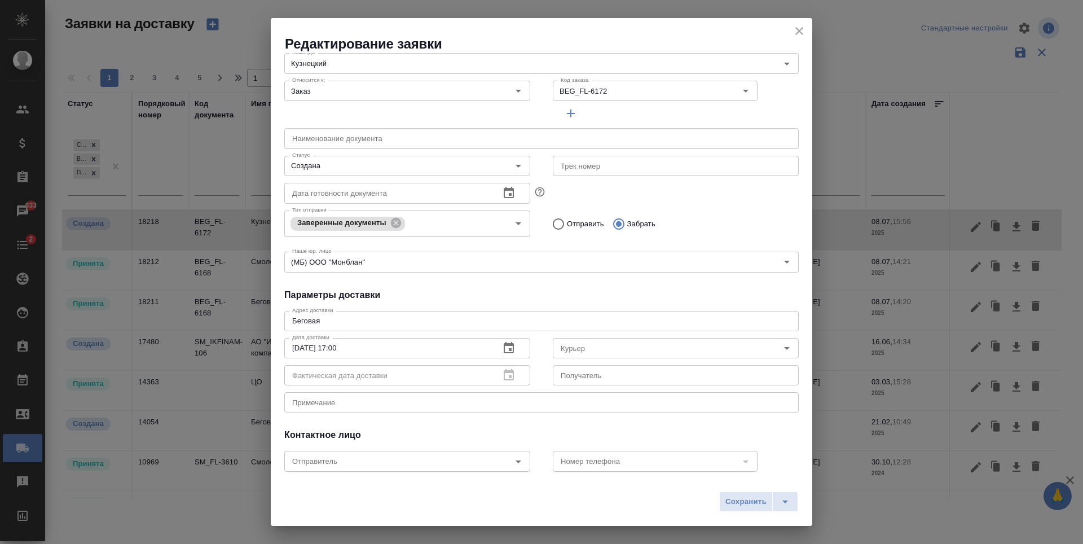
scroll to position [0, 0]
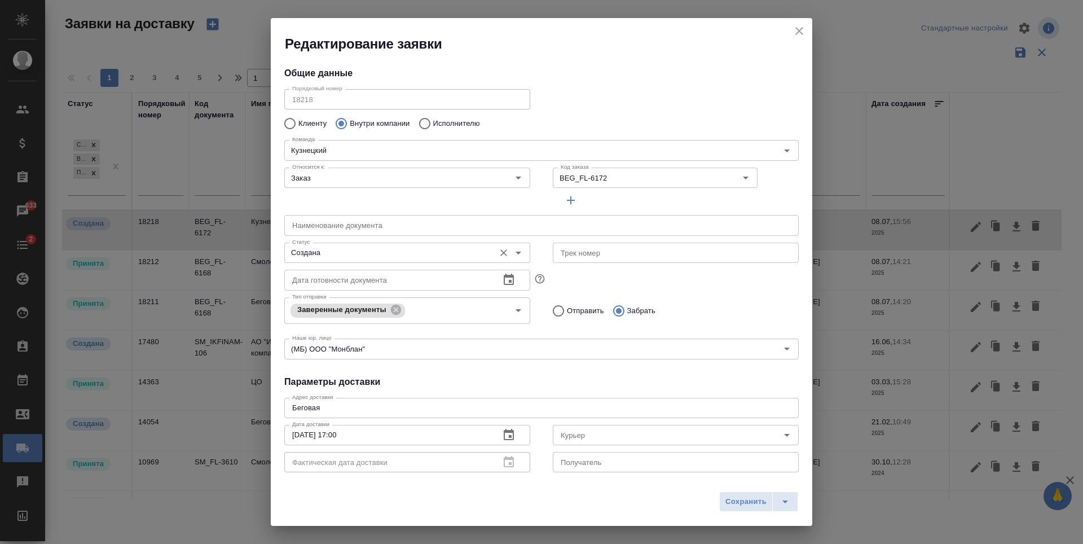
click at [521, 258] on div "Создана Статус" at bounding box center [407, 252] width 246 height 20
click at [512, 253] on icon "Open" at bounding box center [518, 253] width 14 height 14
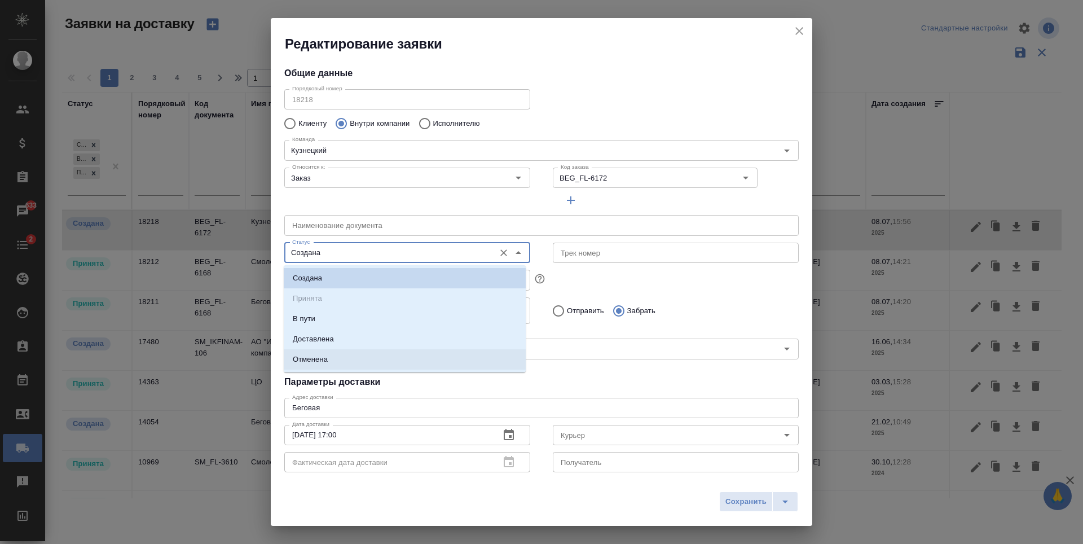
click at [413, 360] on li "Отменена" at bounding box center [405, 359] width 242 height 20
type input "Отменена"
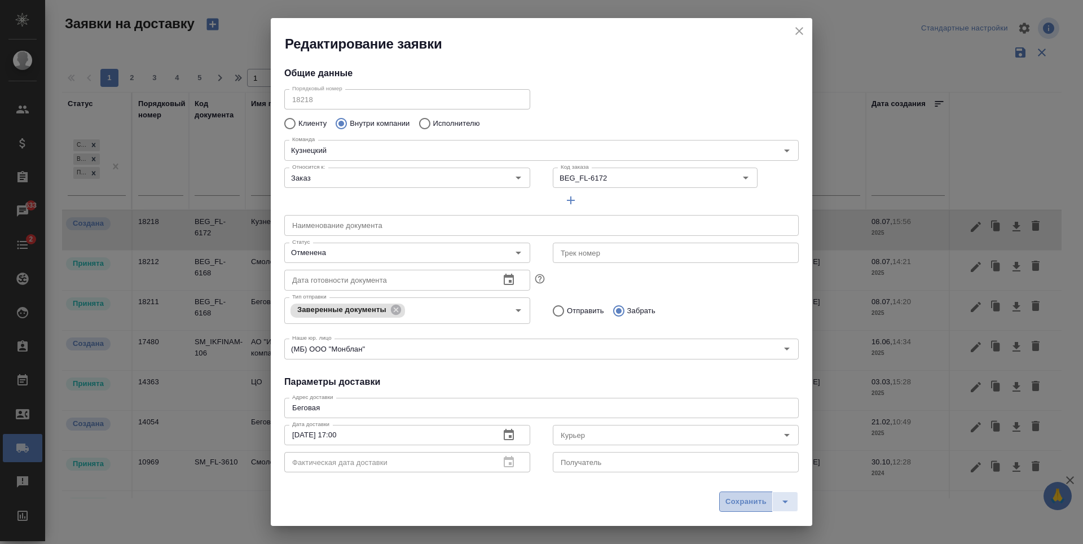
click at [770, 498] on button "Сохранить" at bounding box center [746, 501] width 54 height 20
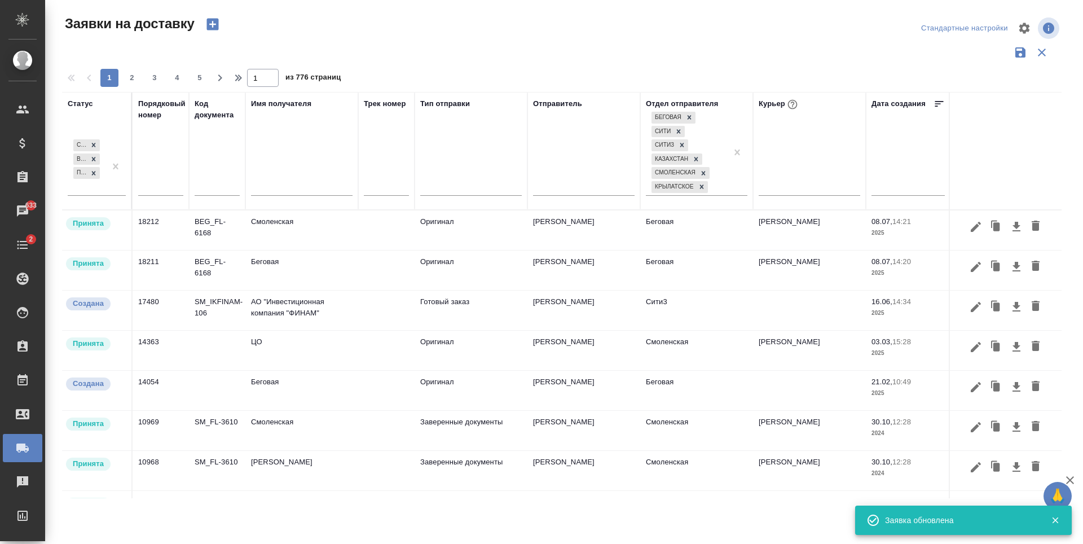
click at [715, 237] on td "Беговая" at bounding box center [696, 229] width 113 height 39
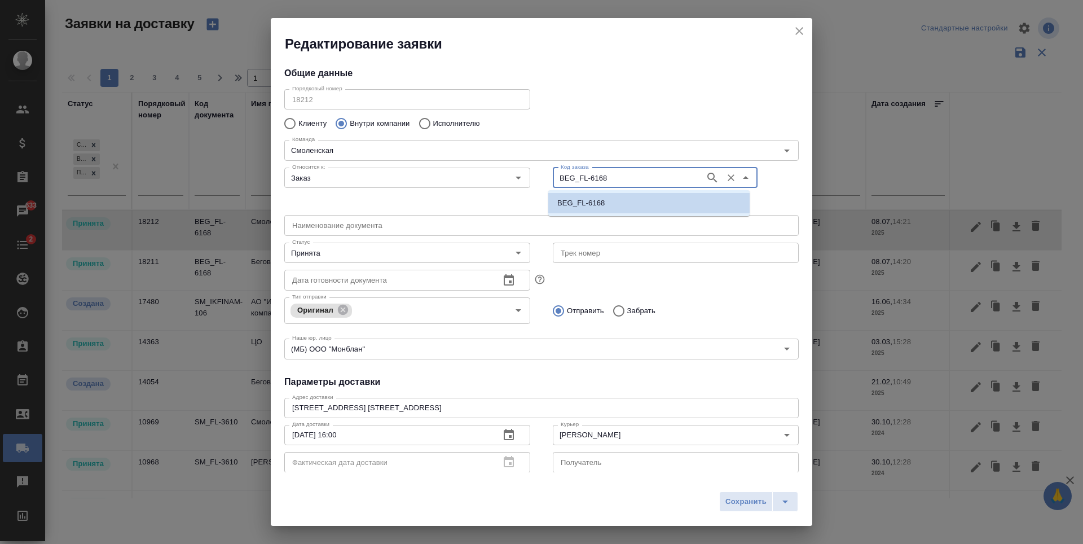
drag, startPoint x: 622, startPoint y: 174, endPoint x: 542, endPoint y: 184, distance: 80.7
click at [542, 184] on div "Код заказа BEG_FL-6168 Код заказа" at bounding box center [675, 187] width 268 height 70
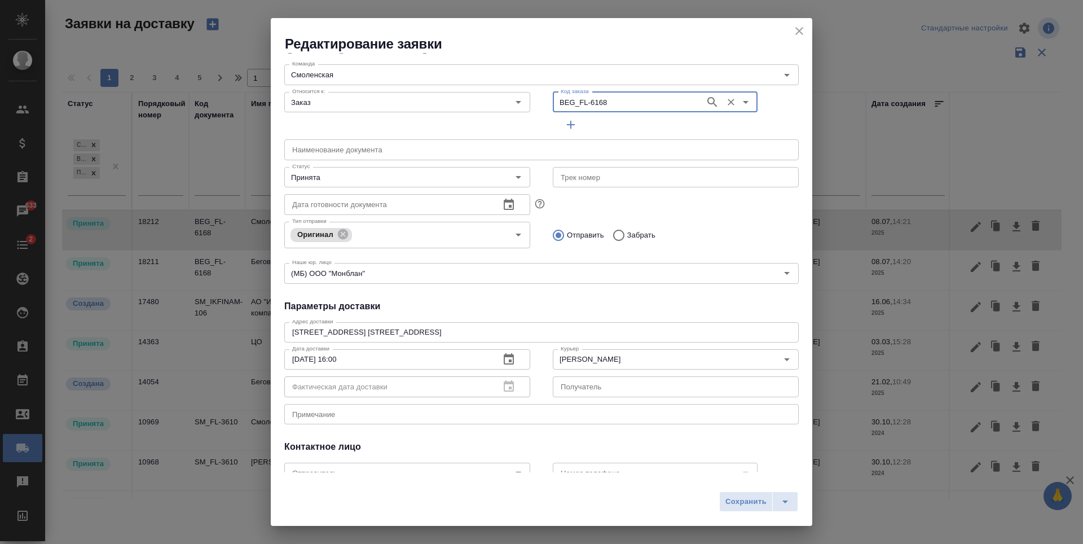
scroll to position [35, 0]
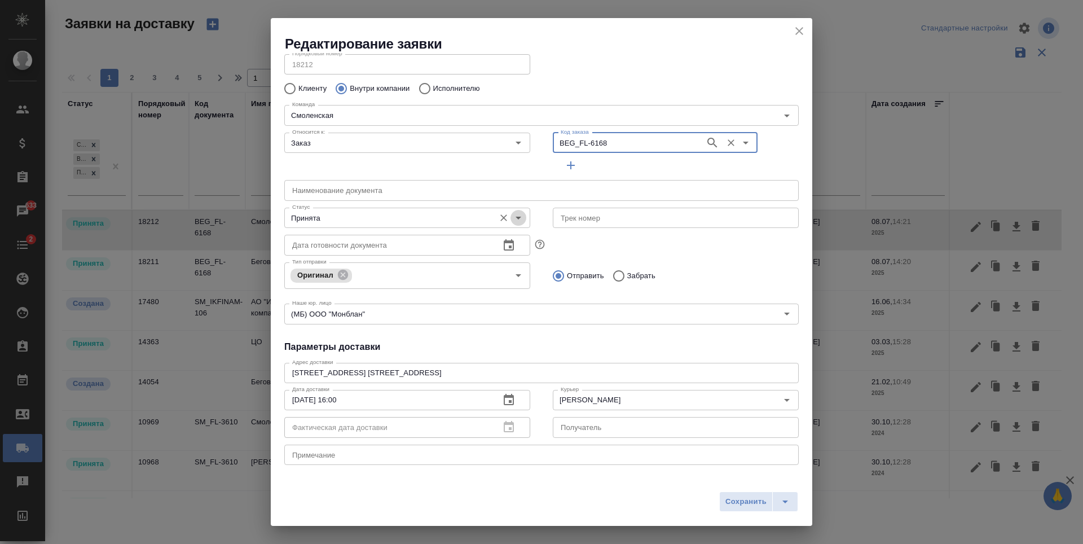
click at [517, 218] on icon "Open" at bounding box center [518, 218] width 14 height 14
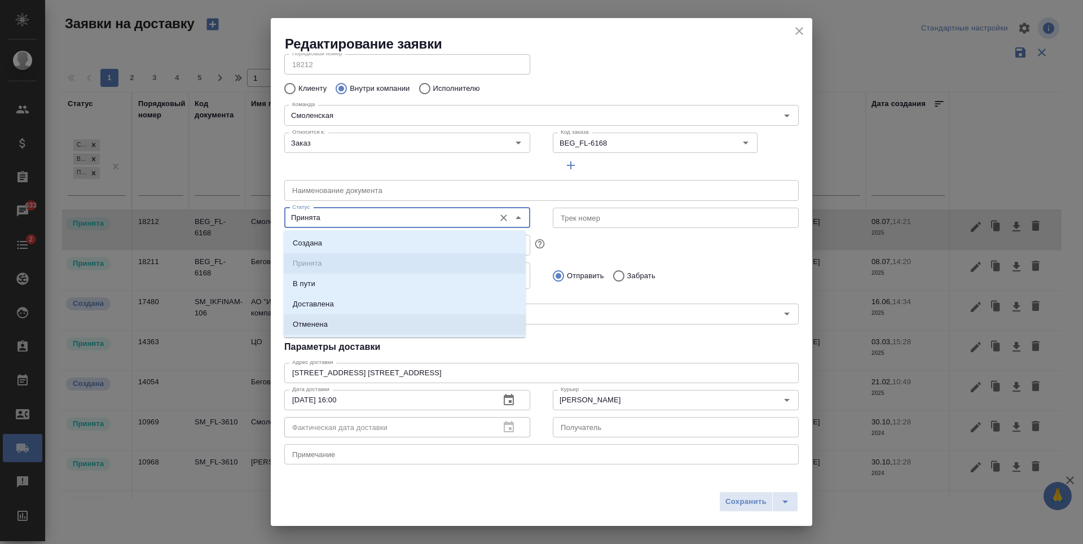
click at [381, 323] on li "Отменена" at bounding box center [405, 324] width 242 height 20
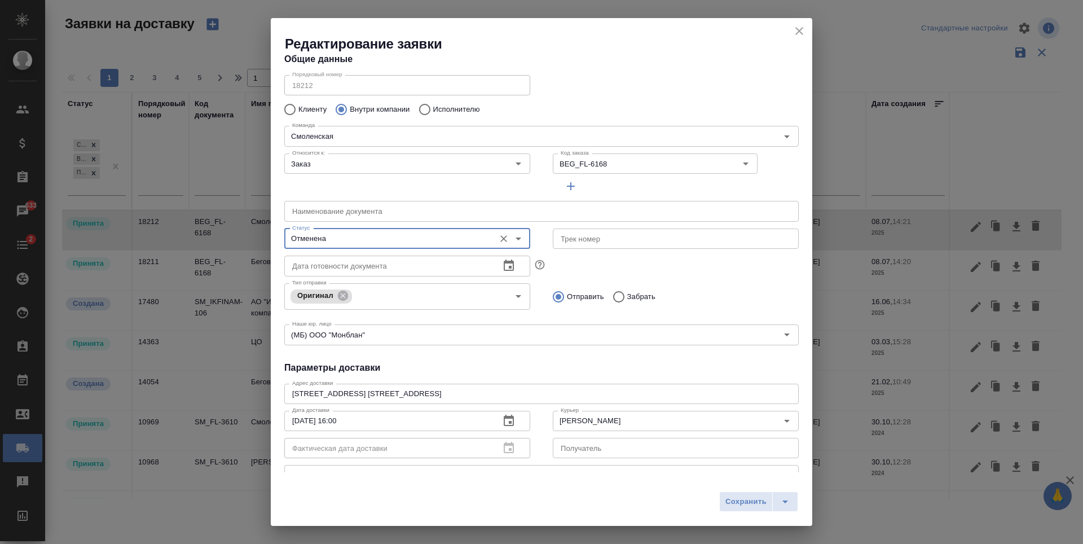
scroll to position [0, 0]
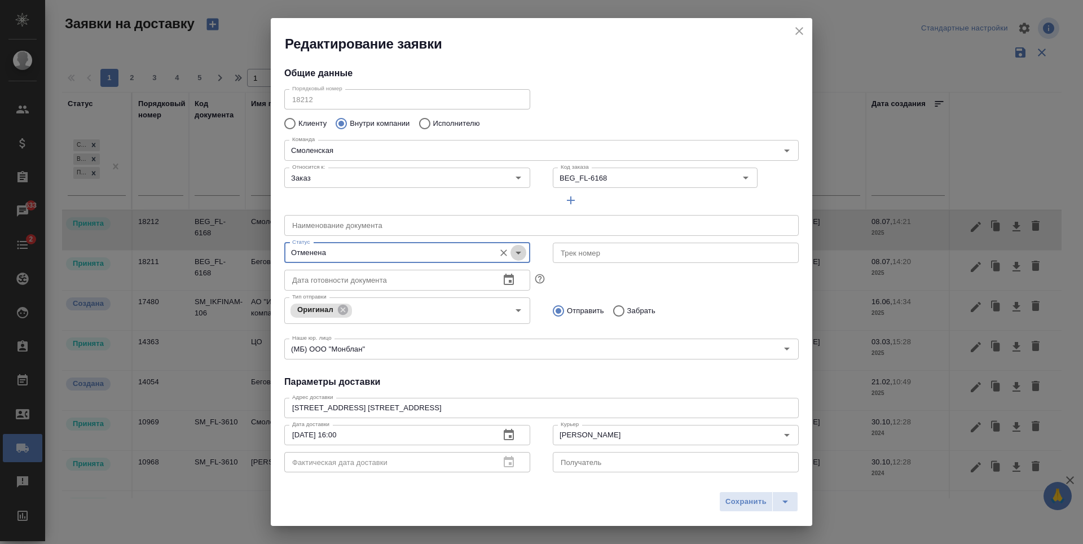
click at [518, 255] on icon "Open" at bounding box center [518, 253] width 14 height 14
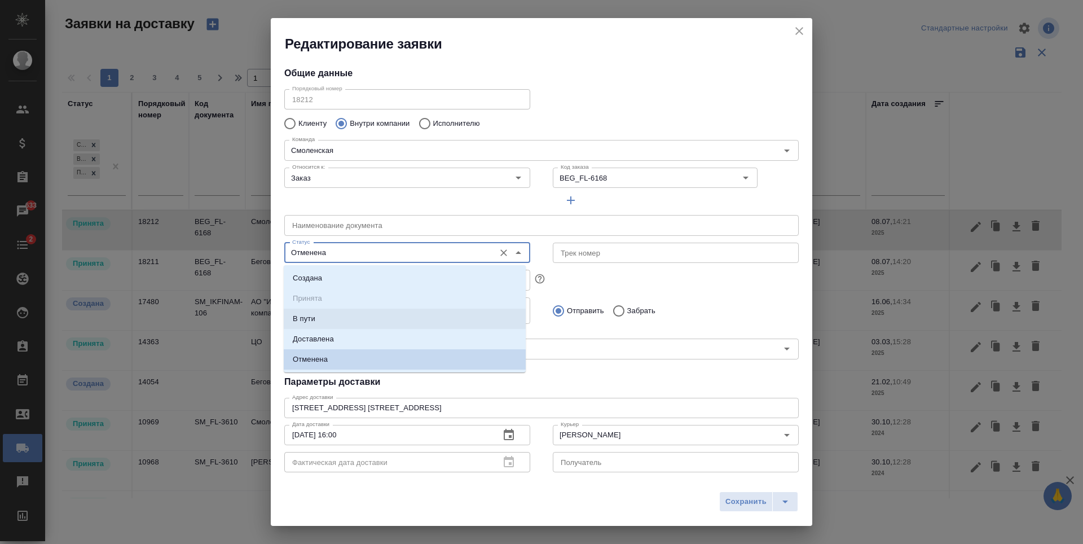
click at [377, 319] on li "В пути" at bounding box center [405, 318] width 242 height 20
type input "В пути"
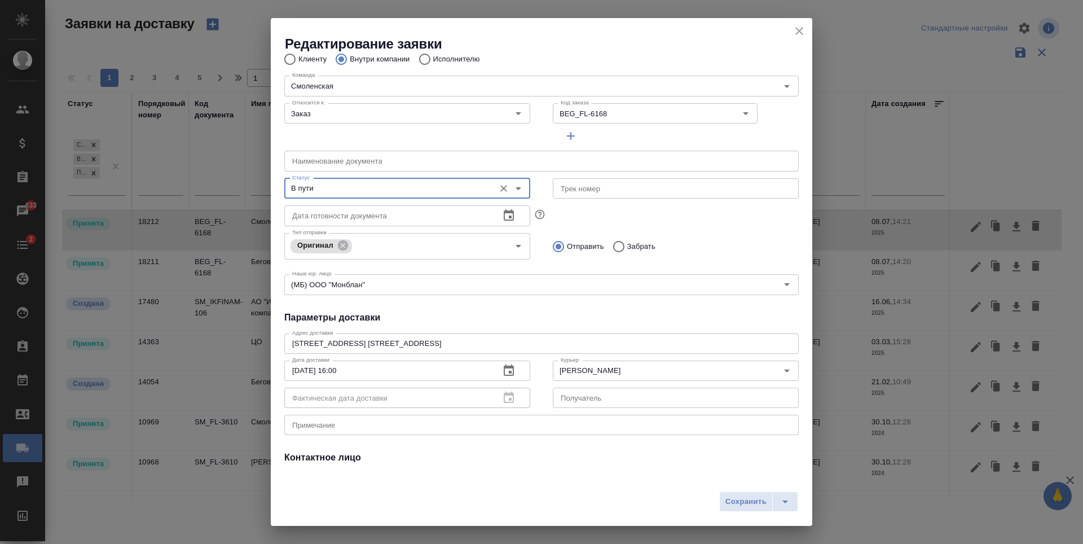
scroll to position [147, 0]
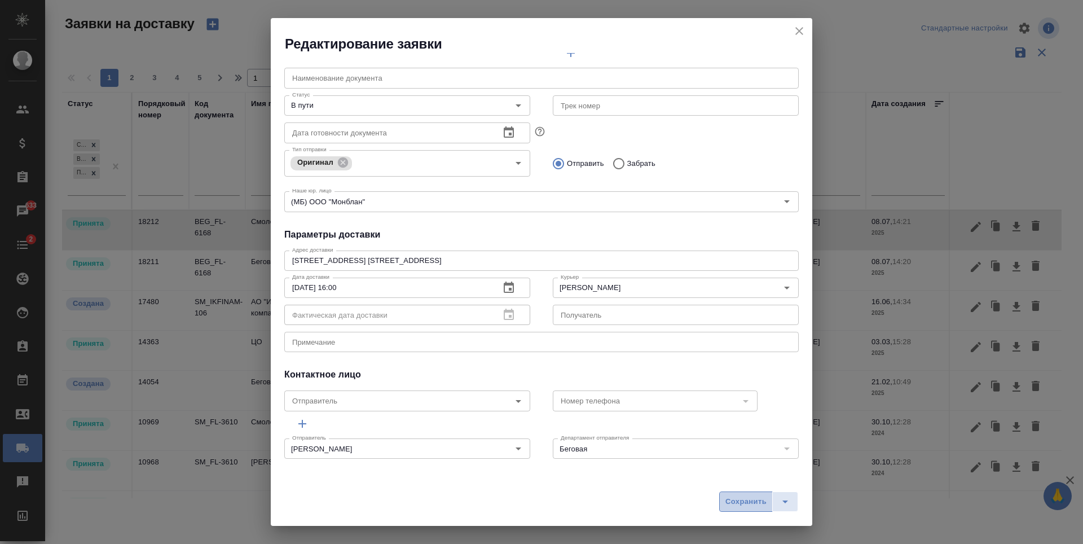
click at [747, 497] on span "Сохранить" at bounding box center [745, 501] width 41 height 13
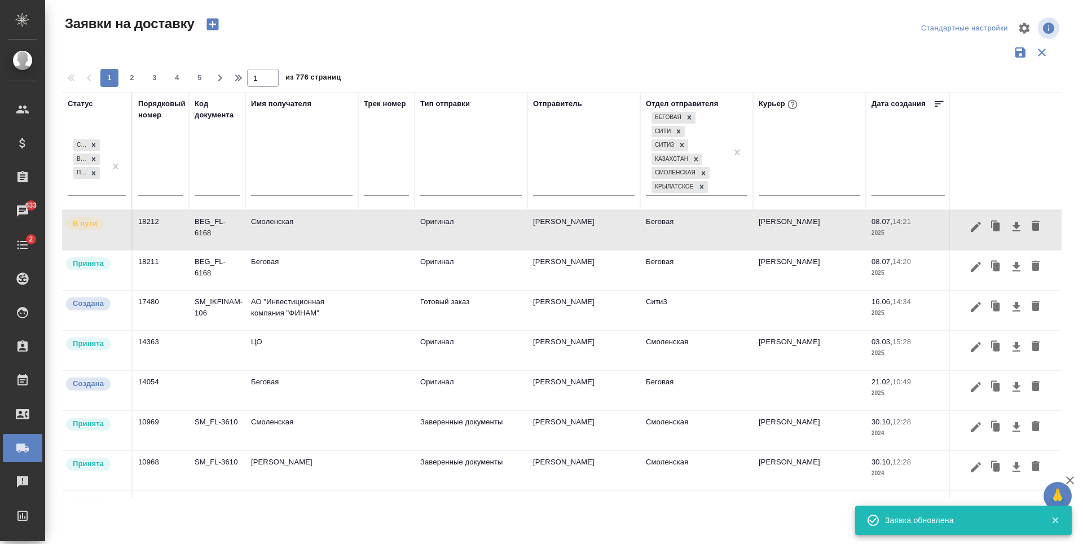
click at [291, 224] on td "Смоленская" at bounding box center [301, 229] width 113 height 39
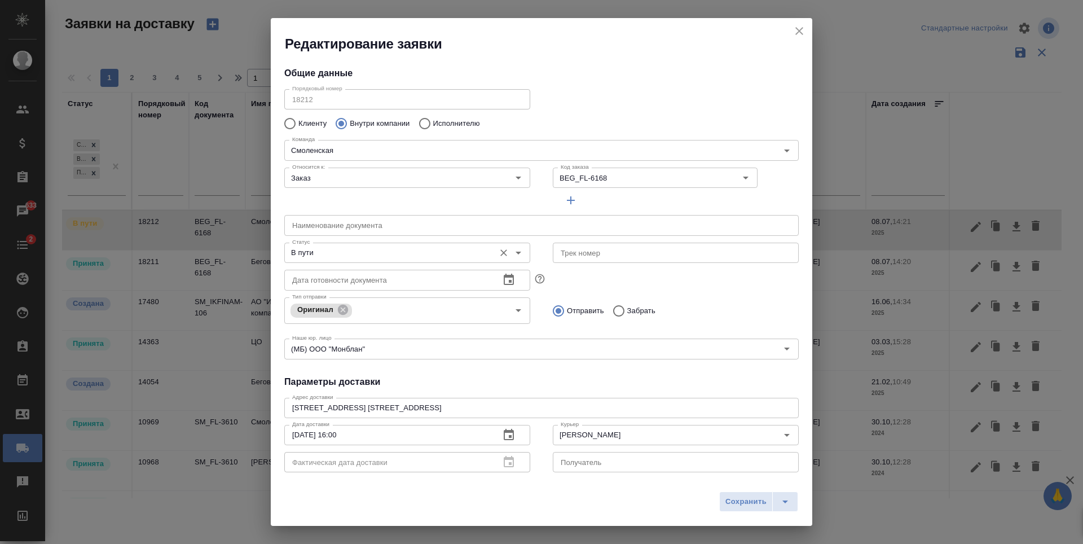
click at [521, 256] on button "Open" at bounding box center [518, 253] width 16 height 16
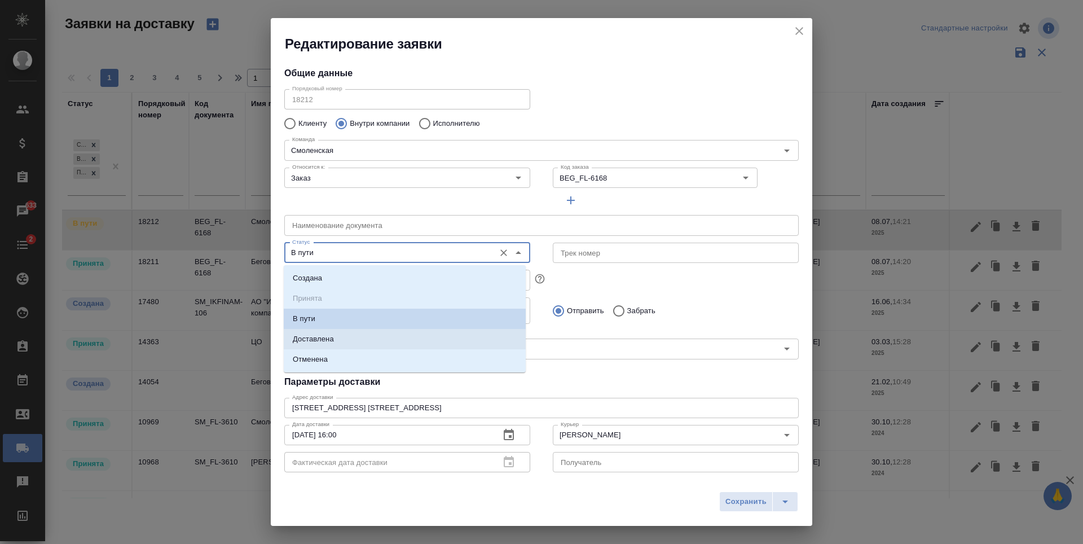
click at [385, 341] on li "Доставлена" at bounding box center [405, 339] width 242 height 20
type input "Доставлена"
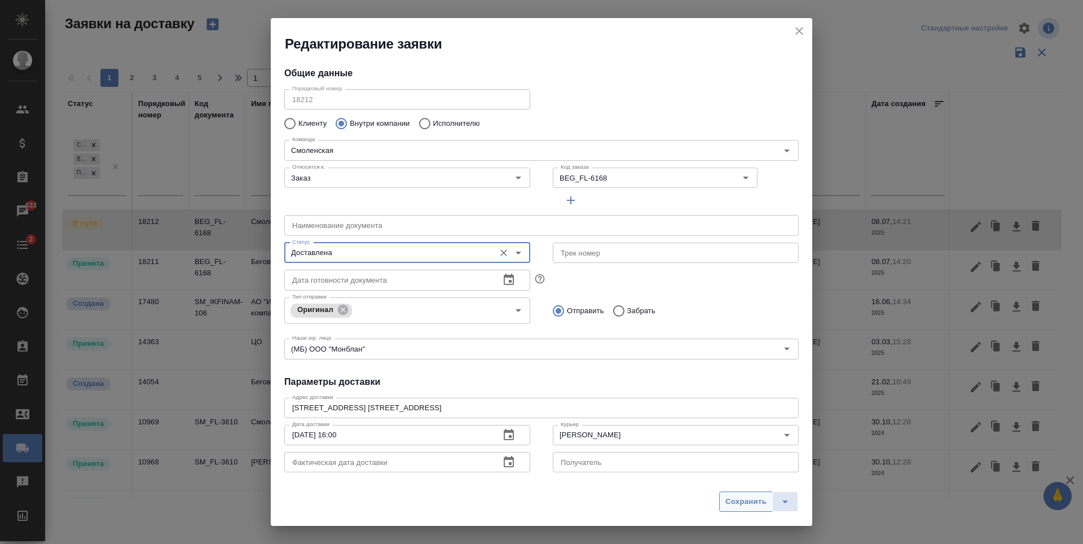
click at [743, 504] on span "Сохранить" at bounding box center [745, 501] width 41 height 13
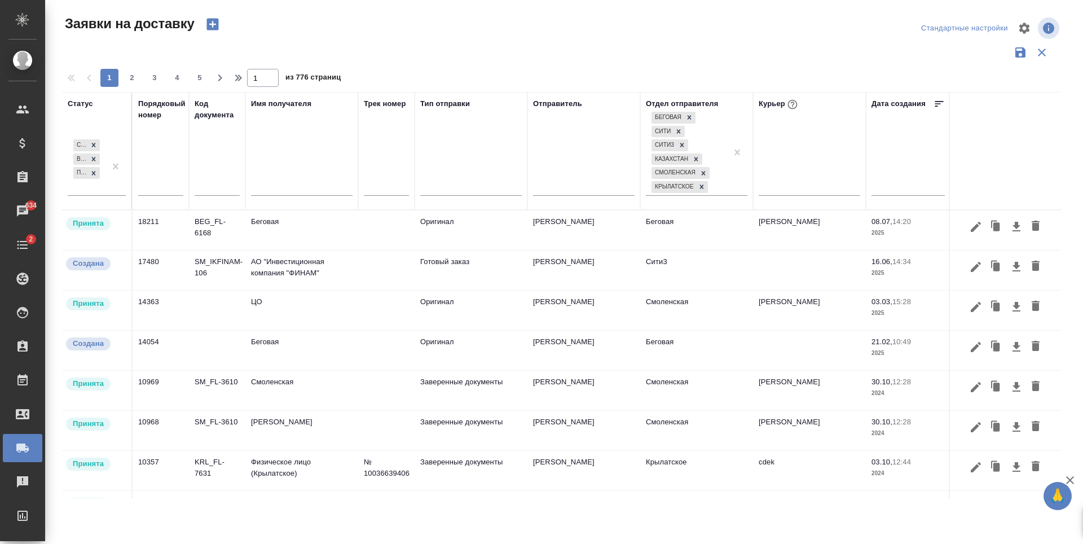
click at [683, 241] on td "Беговая" at bounding box center [696, 229] width 113 height 39
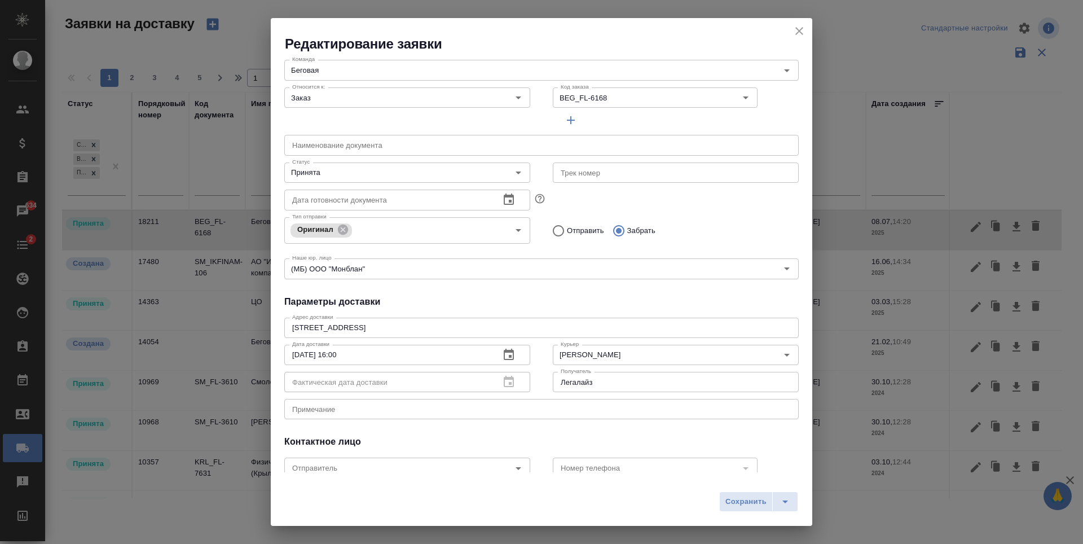
scroll to position [0, 0]
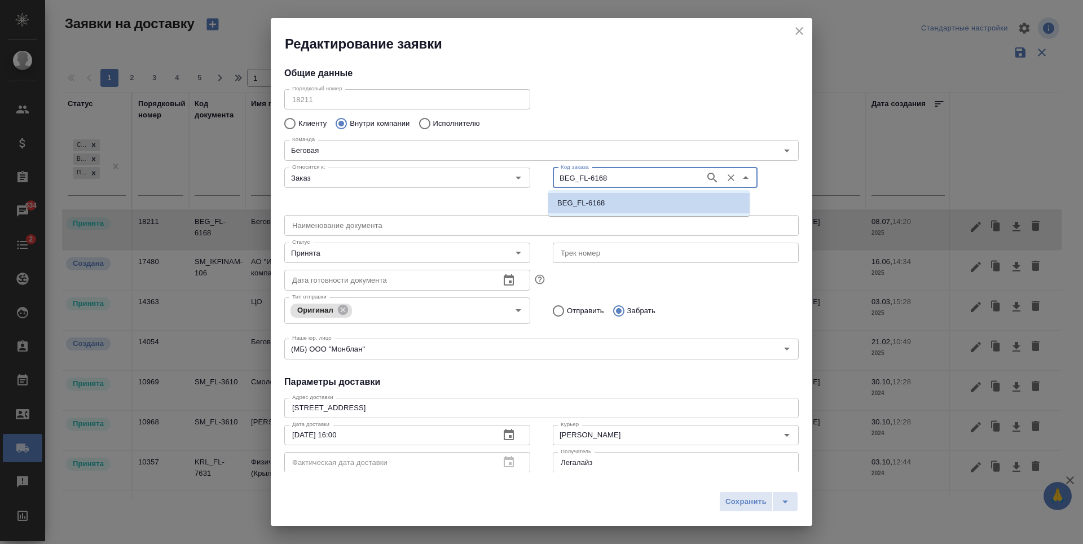
drag, startPoint x: 616, startPoint y: 175, endPoint x: 539, endPoint y: 183, distance: 77.0
click at [541, 183] on div "Код заказа BEG_FL-6168 Код заказа" at bounding box center [675, 187] width 268 height 70
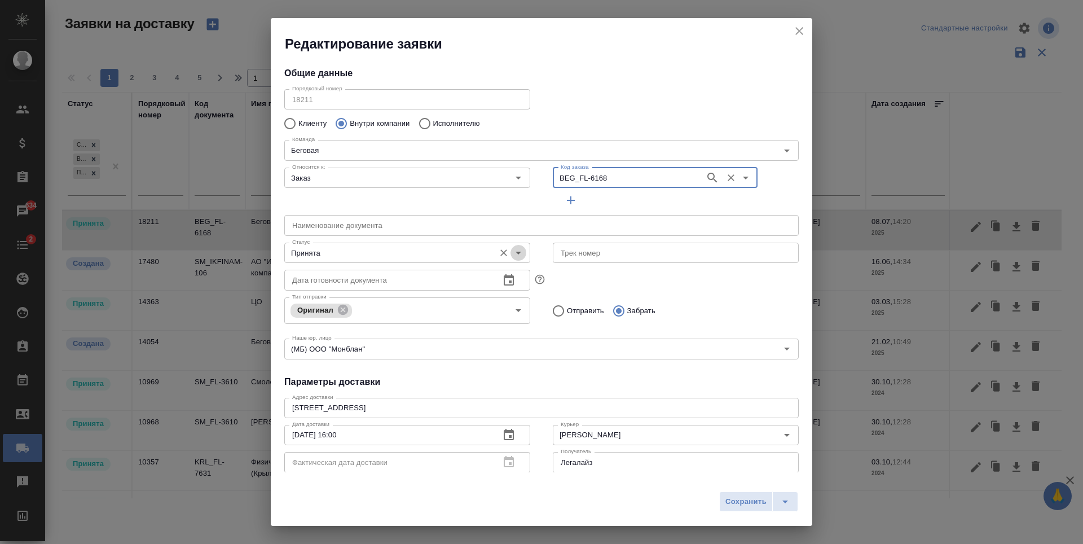
click at [511, 253] on icon "Open" at bounding box center [518, 253] width 14 height 14
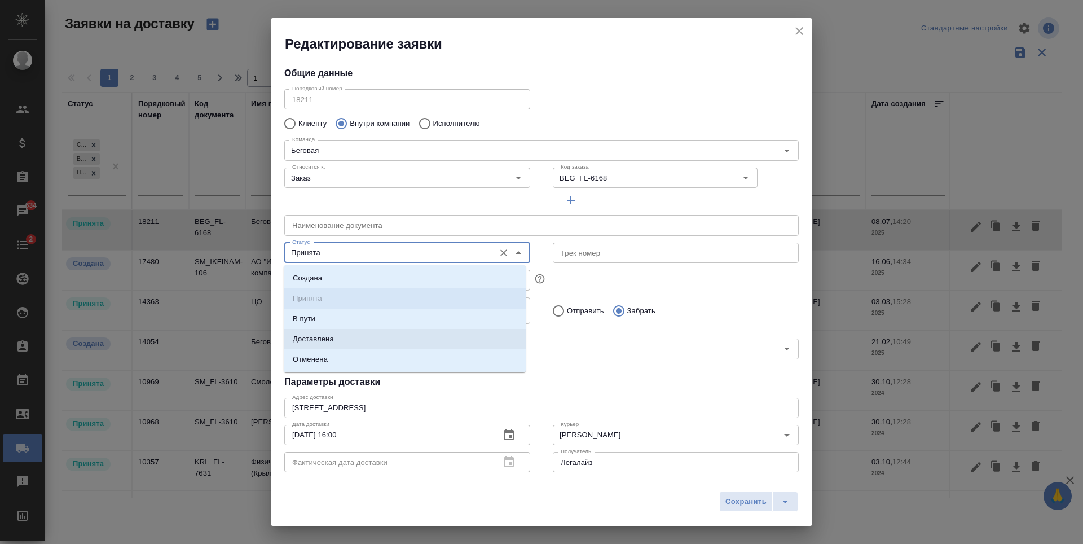
click at [416, 341] on li "Доставлена" at bounding box center [405, 339] width 242 height 20
type input "Доставлена"
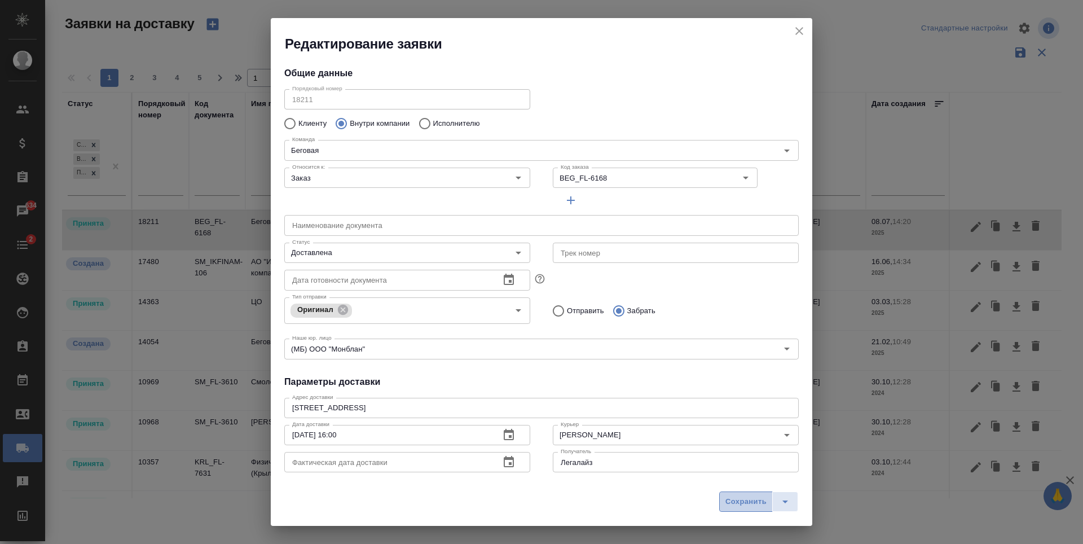
click at [735, 497] on span "Сохранить" at bounding box center [745, 501] width 41 height 13
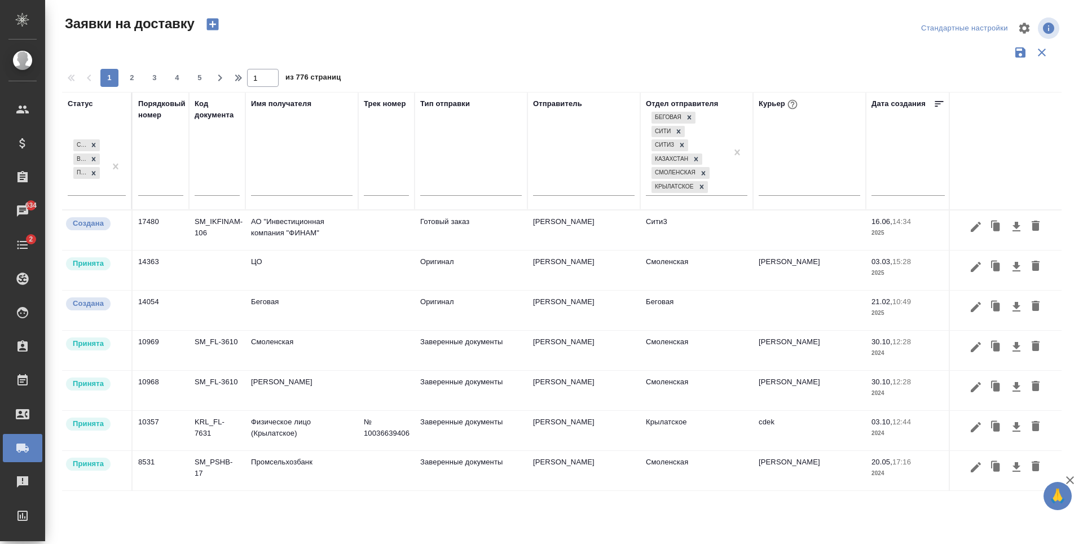
click at [743, 241] on td "Сити3" at bounding box center [696, 229] width 113 height 39
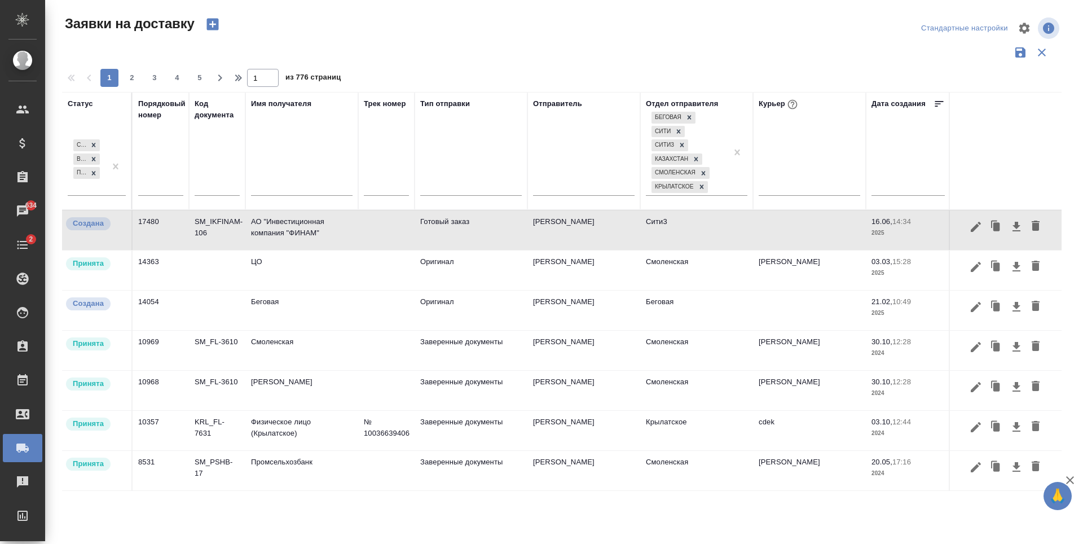
click at [712, 245] on td "Сити3" at bounding box center [696, 229] width 113 height 39
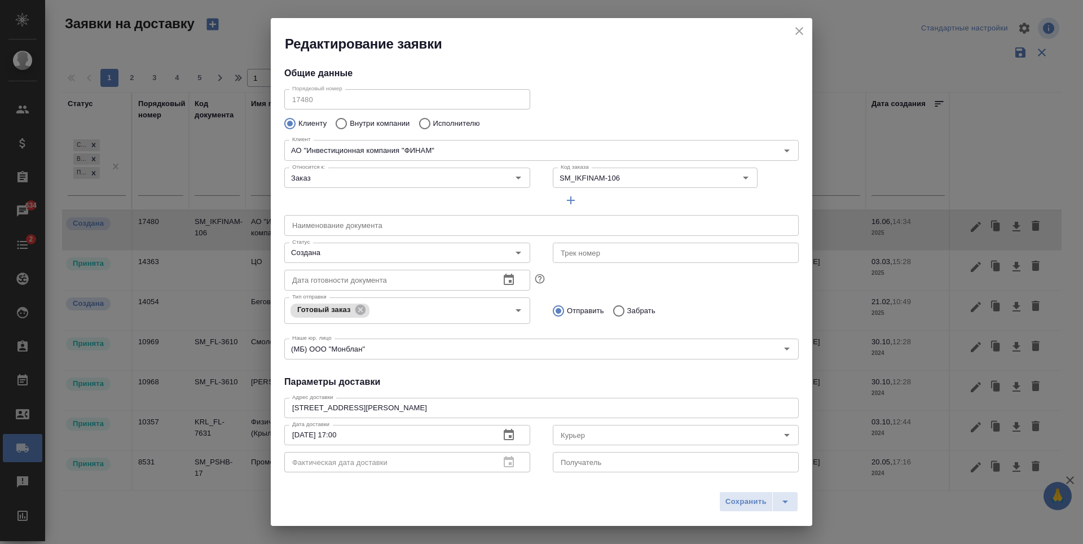
type input "Мерзляков Алексей"
type input "7 926 582 5858"
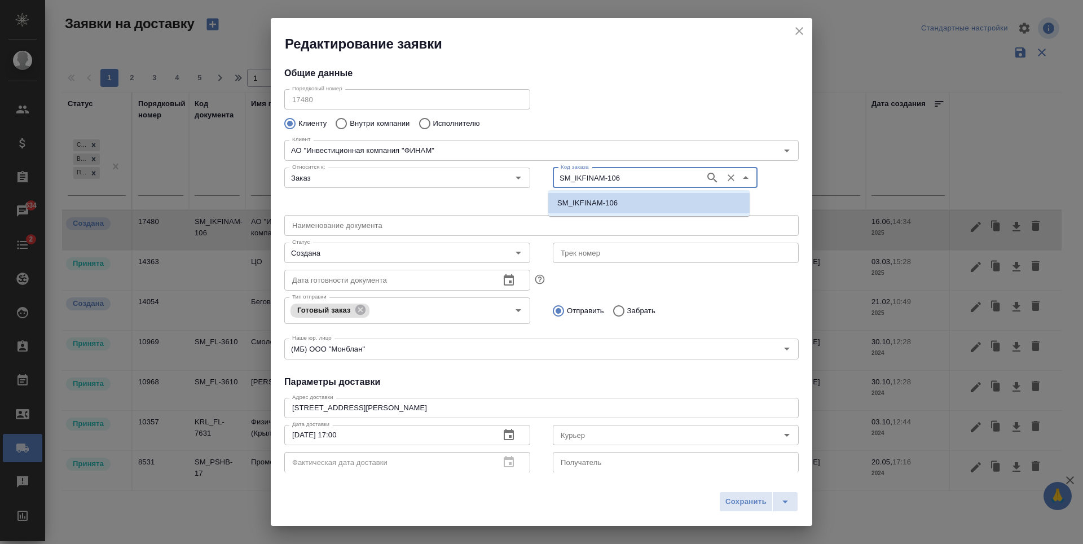
drag, startPoint x: 624, startPoint y: 178, endPoint x: 529, endPoint y: 184, distance: 94.9
click at [529, 184] on div "Относится к: Заказ Относится к: Код заказа SM_IKFINAM-106 Код заказа" at bounding box center [541, 187] width 537 height 70
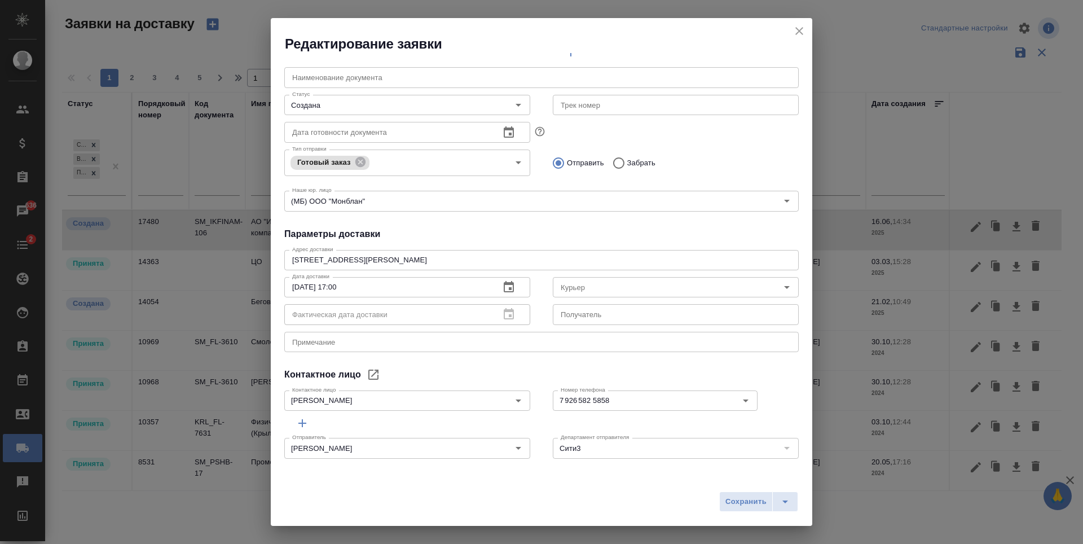
scroll to position [148, 0]
click at [797, 29] on icon "close" at bounding box center [799, 31] width 8 height 8
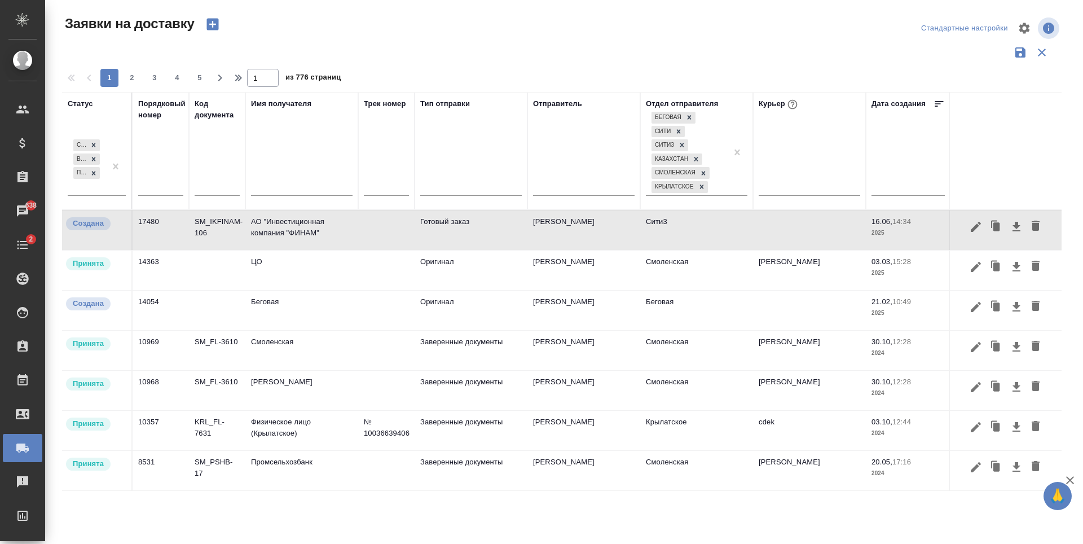
scroll to position [1, 0]
click at [731, 250] on td "Беговая" at bounding box center [696, 229] width 113 height 39
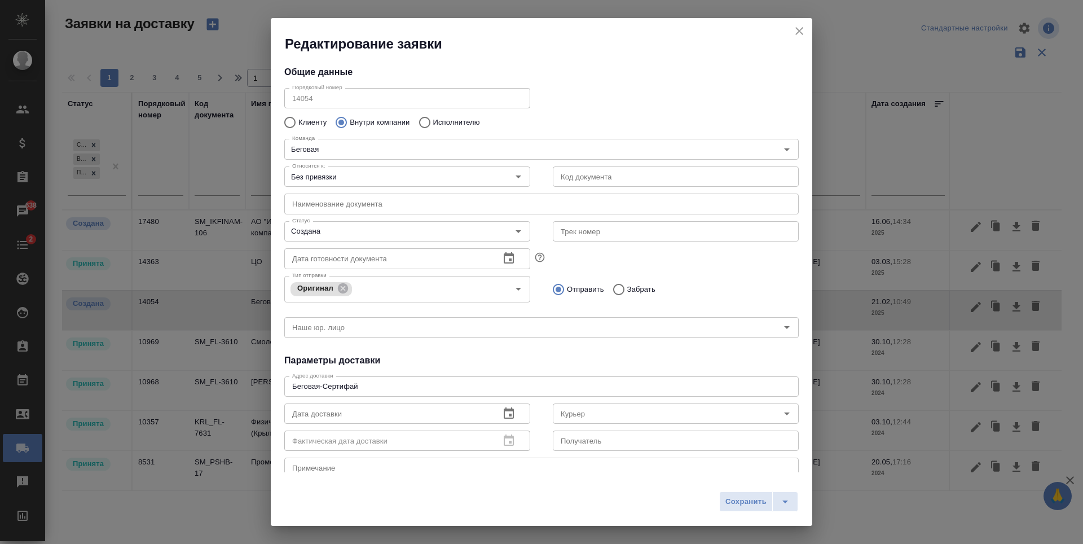
scroll to position [0, 0]
click at [794, 29] on icon "close" at bounding box center [799, 31] width 14 height 14
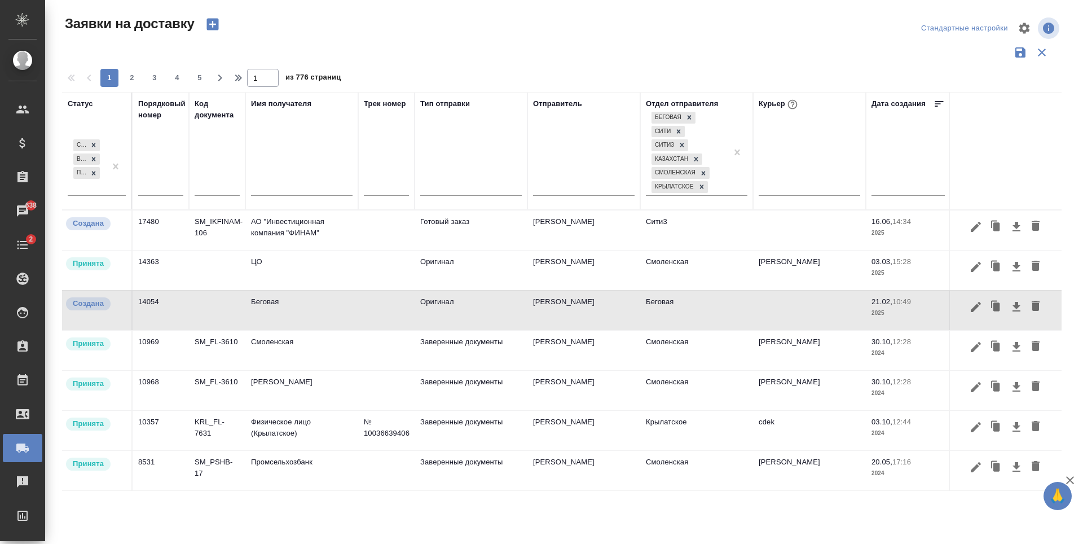
click at [567, 250] on td "[PERSON_NAME]" at bounding box center [583, 229] width 113 height 39
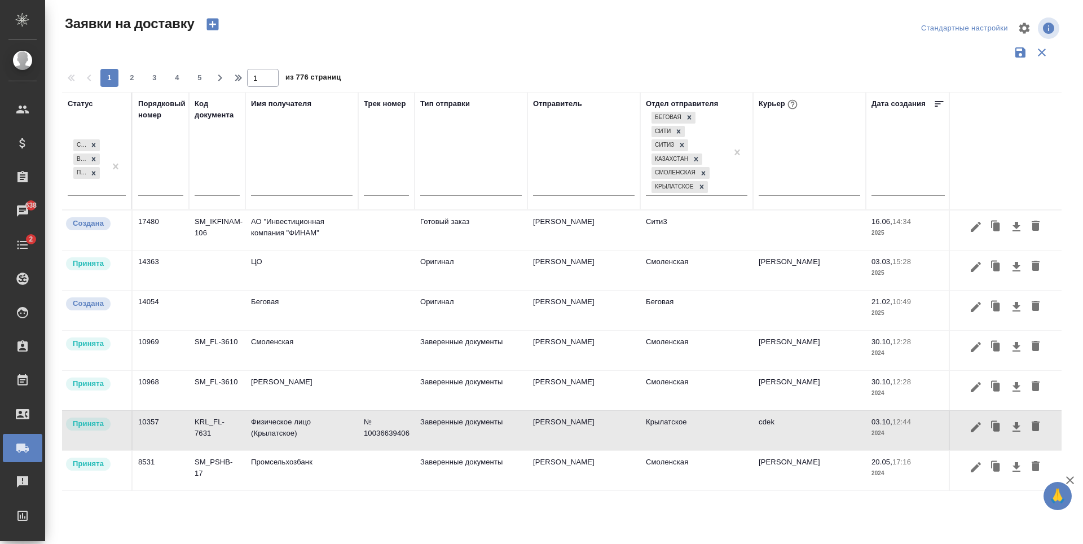
click at [567, 250] on td "[PERSON_NAME]" at bounding box center [583, 229] width 113 height 39
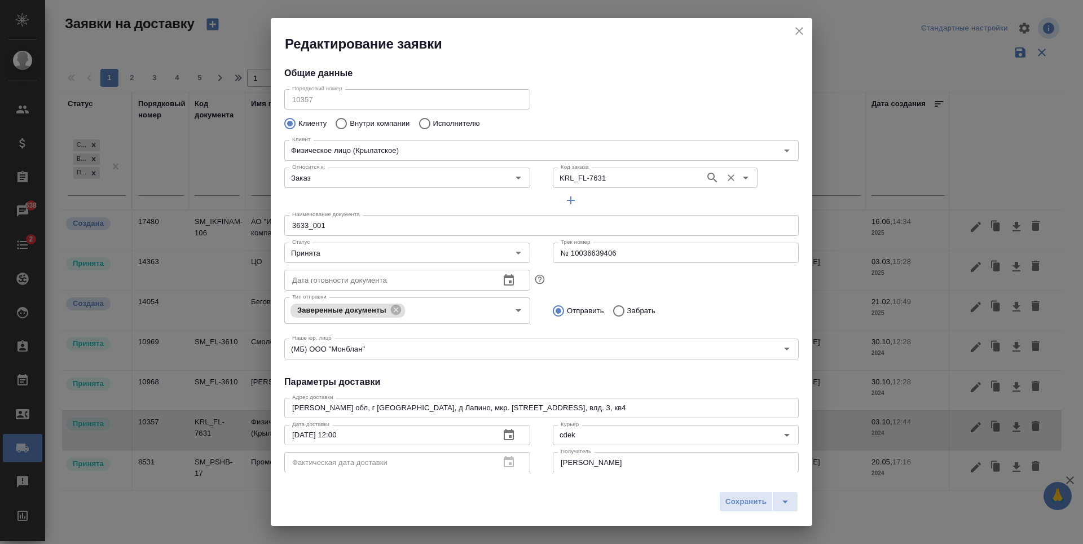
type input "Сергей Георгиевич Железняков"
type input "+79163533226"
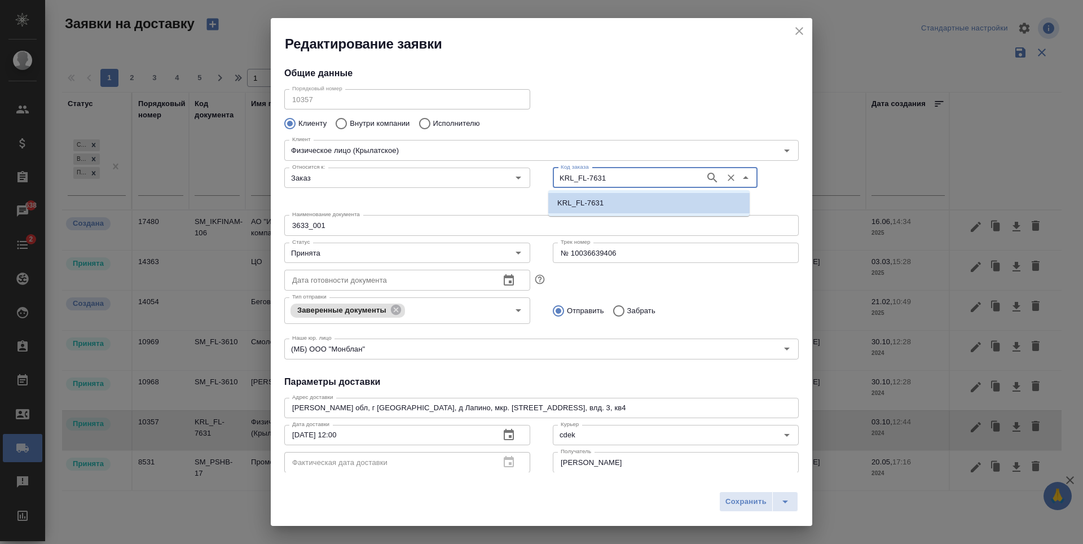
drag, startPoint x: 621, startPoint y: 177, endPoint x: 535, endPoint y: 184, distance: 87.1
click at [535, 184] on div "Относится к: Заказ Относится к: Код заказа KRL_FL-7631 Код заказа" at bounding box center [541, 187] width 537 height 70
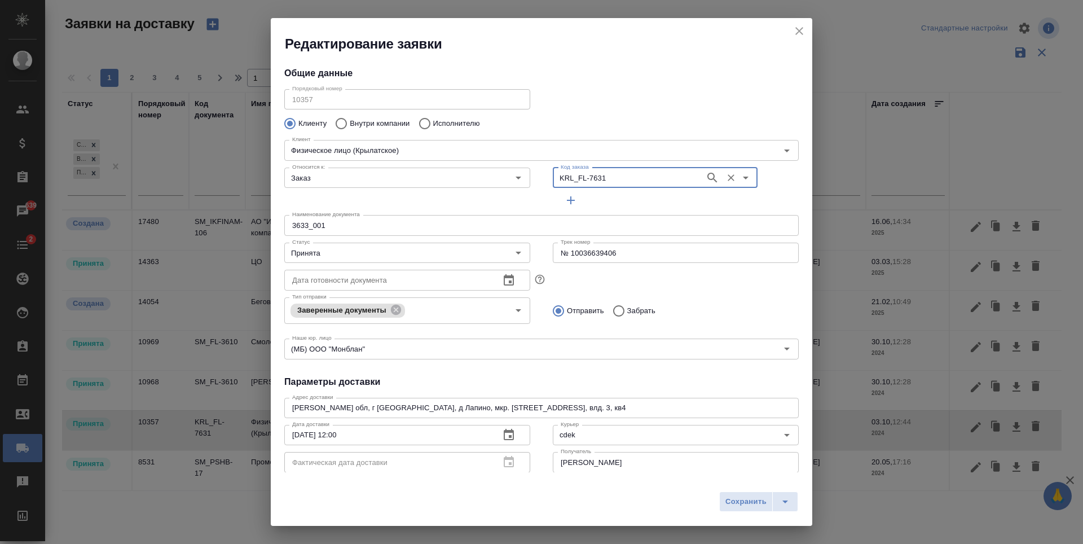
click at [800, 34] on icon "close" at bounding box center [799, 31] width 14 height 14
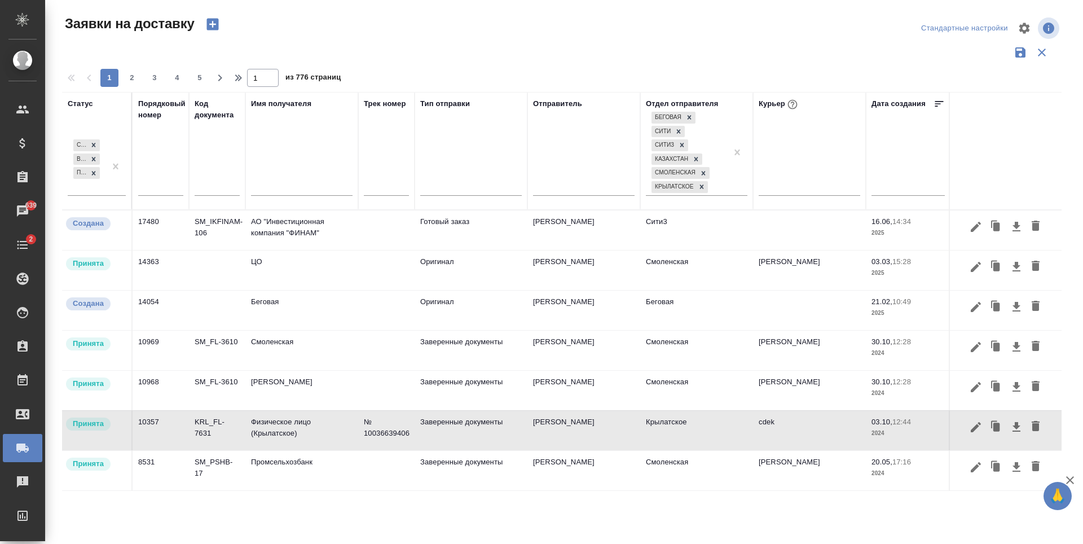
click at [723, 250] on td "Смоленская" at bounding box center [696, 229] width 113 height 39
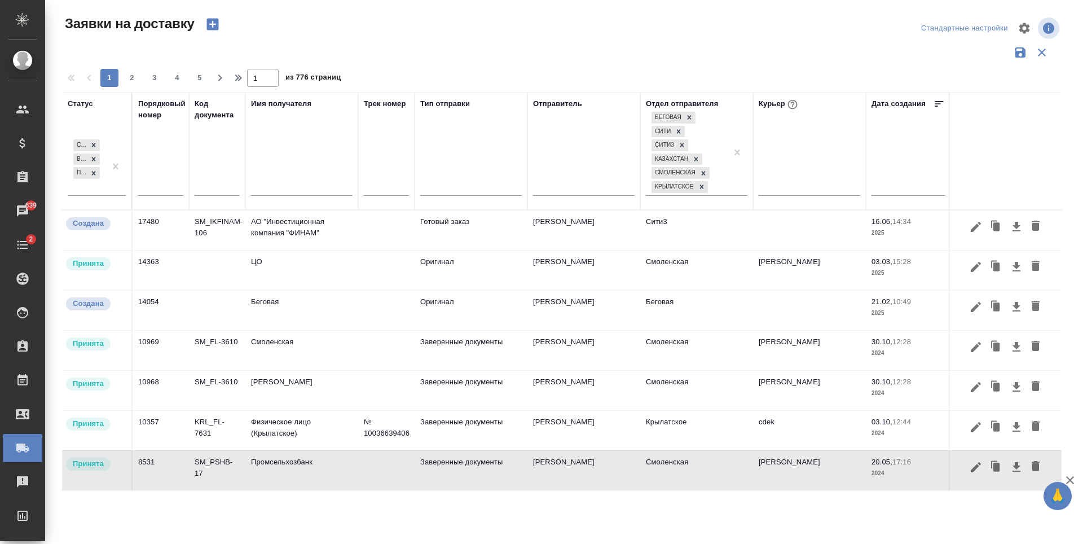
click at [723, 250] on td "Смоленская" at bounding box center [696, 229] width 113 height 39
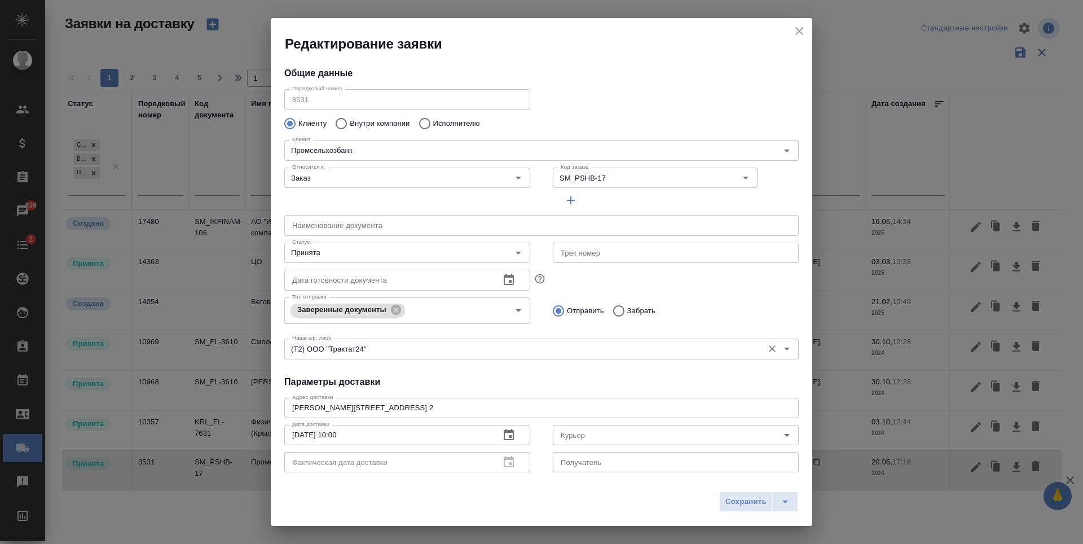
type input "Болдина Елена"
type input "(495)665-15-62, доб.146"
type input "Болдина Елена"
type input "+7(903)233-08-76"
click at [515, 254] on icon "Open" at bounding box center [518, 253] width 14 height 14
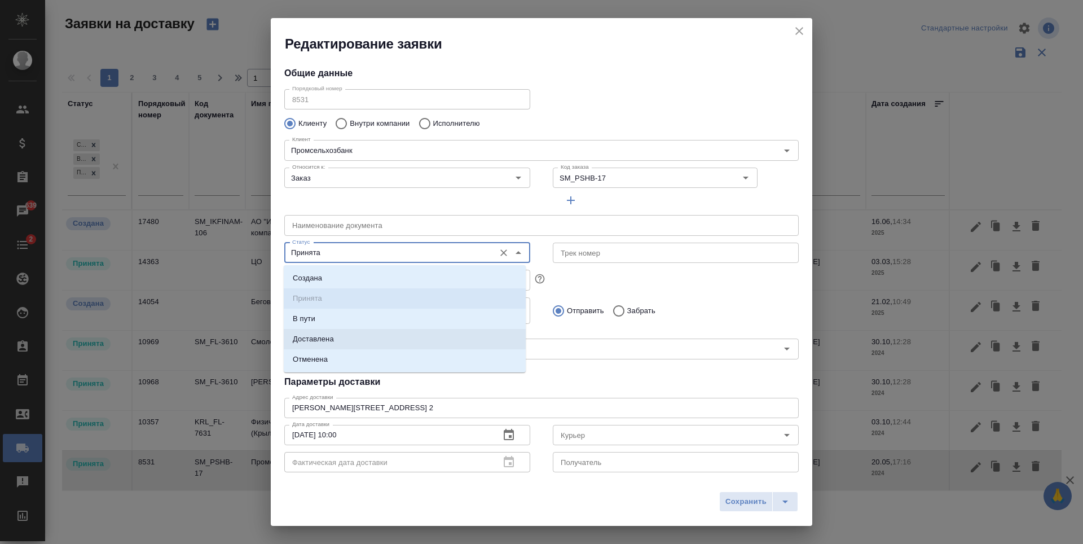
click at [378, 340] on li "Доставлена" at bounding box center [405, 339] width 242 height 20
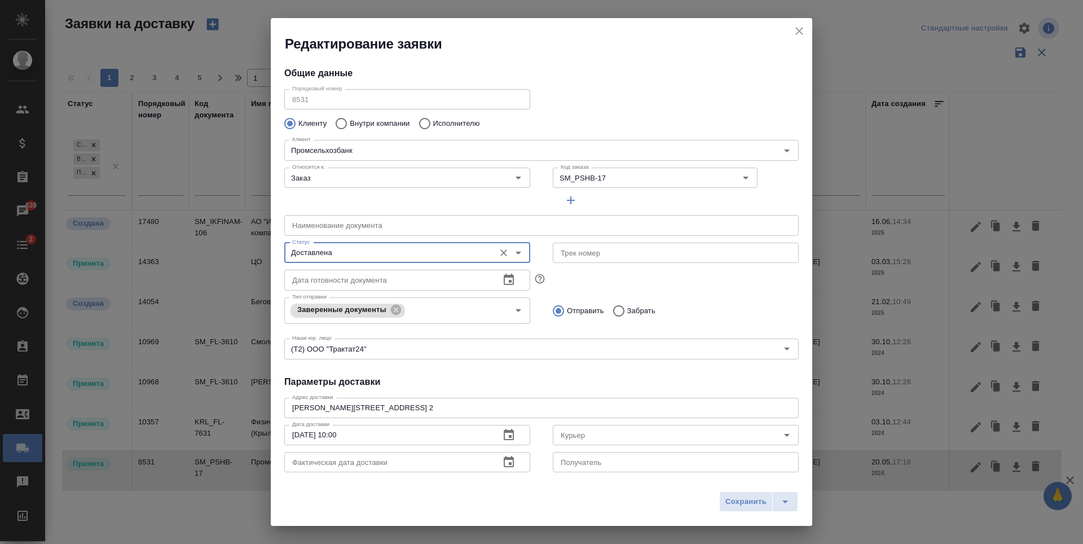
type input "Доставлена"
click at [752, 495] on span "Сохранить" at bounding box center [745, 501] width 41 height 13
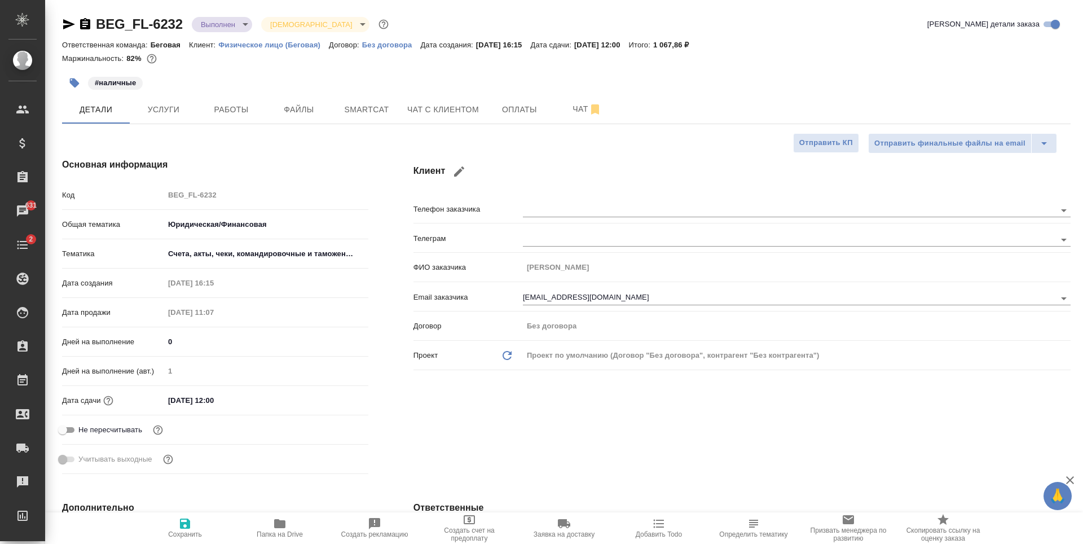
select select "RU"
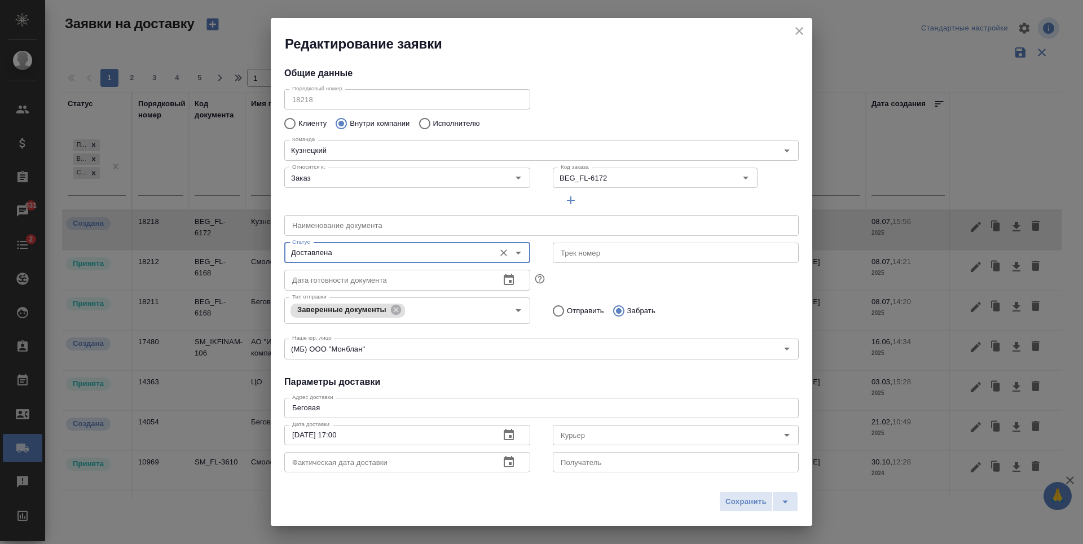
scroll to position [56, 0]
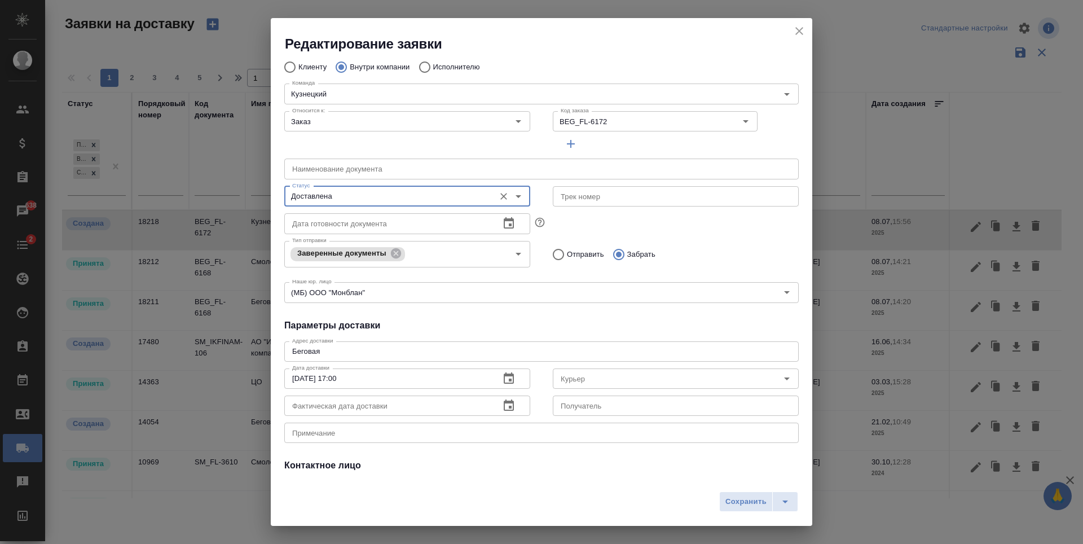
click at [809, 32] on div "Редактирование заявки" at bounding box center [541, 35] width 541 height 35
click at [802, 32] on icon "close" at bounding box center [799, 31] width 14 height 14
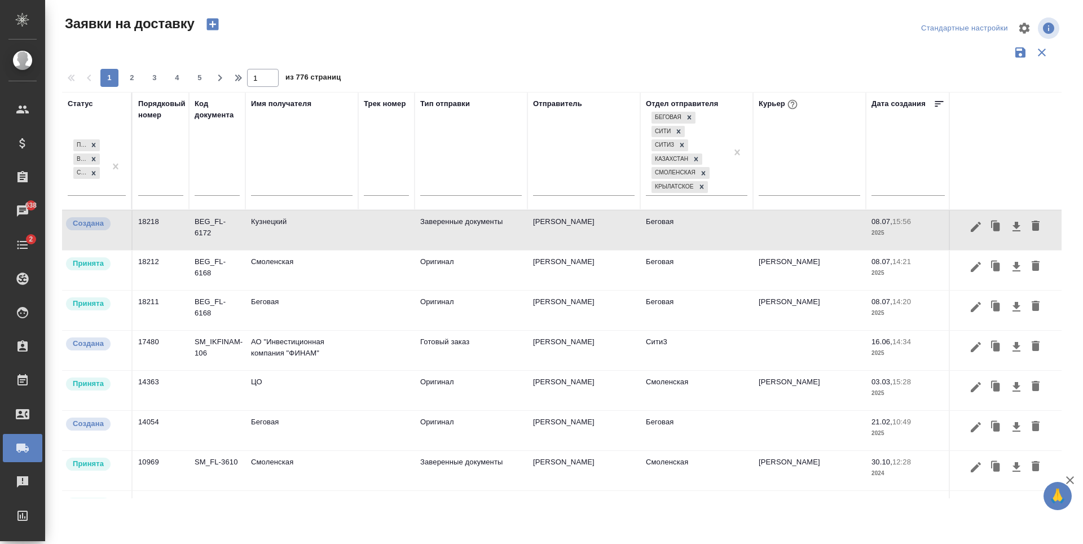
type input "Создана"
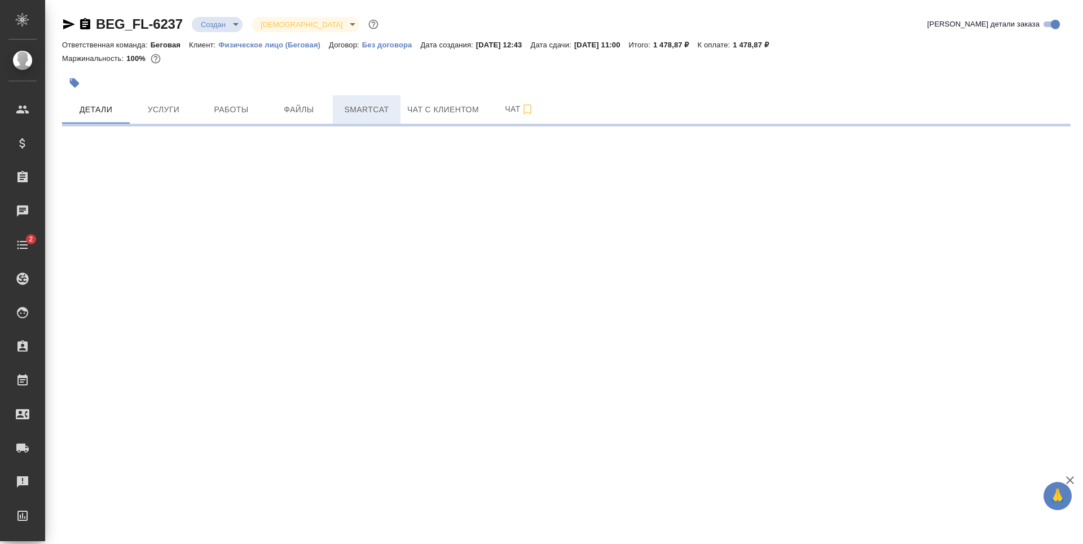
select select "RU"
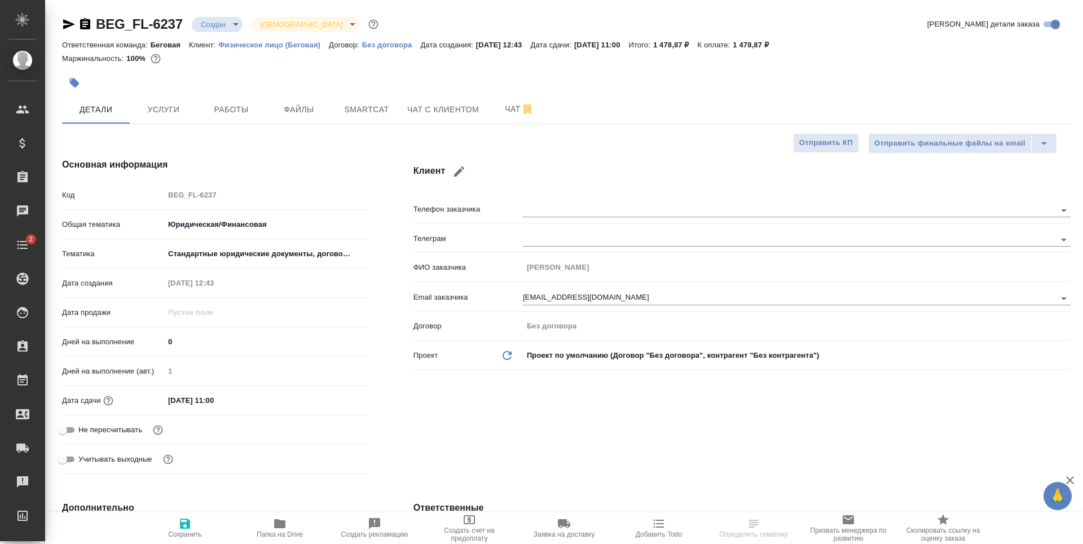
type textarea "x"
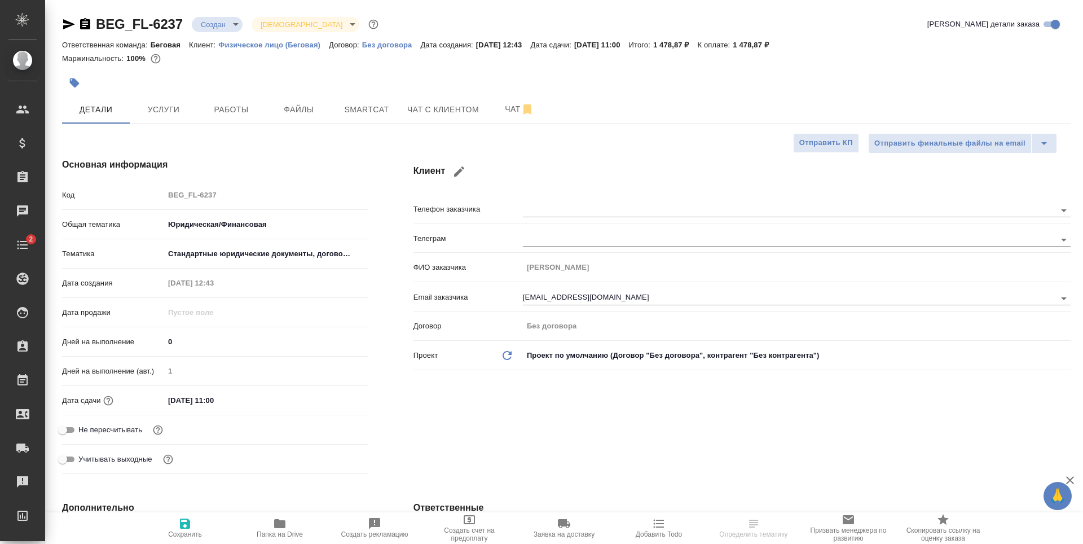
type textarea "x"
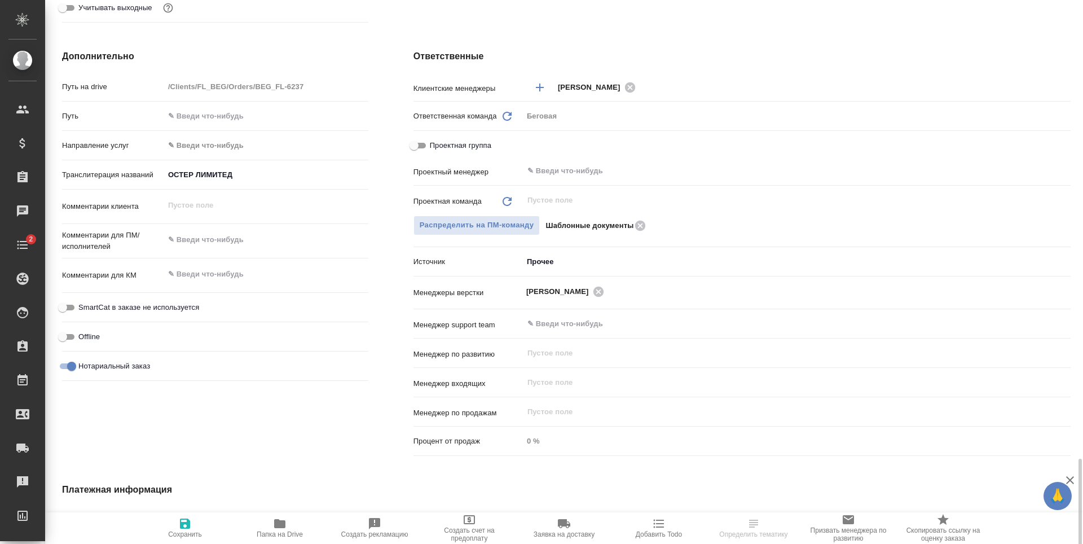
scroll to position [622, 0]
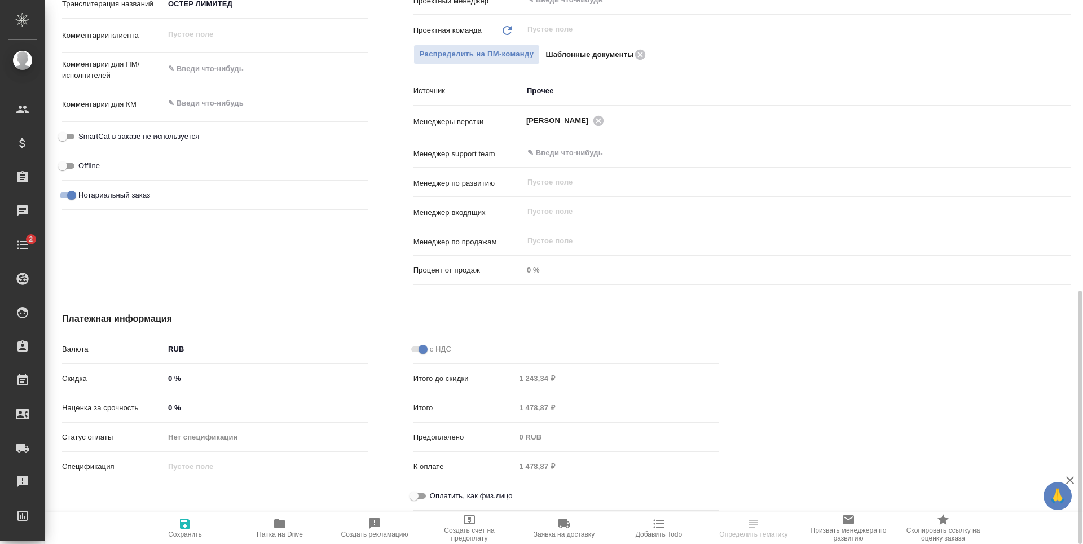
click at [421, 495] on input "Оплатить, как физ.лицо" at bounding box center [414, 496] width 41 height 14
checkbox input "true"
type textarea "x"
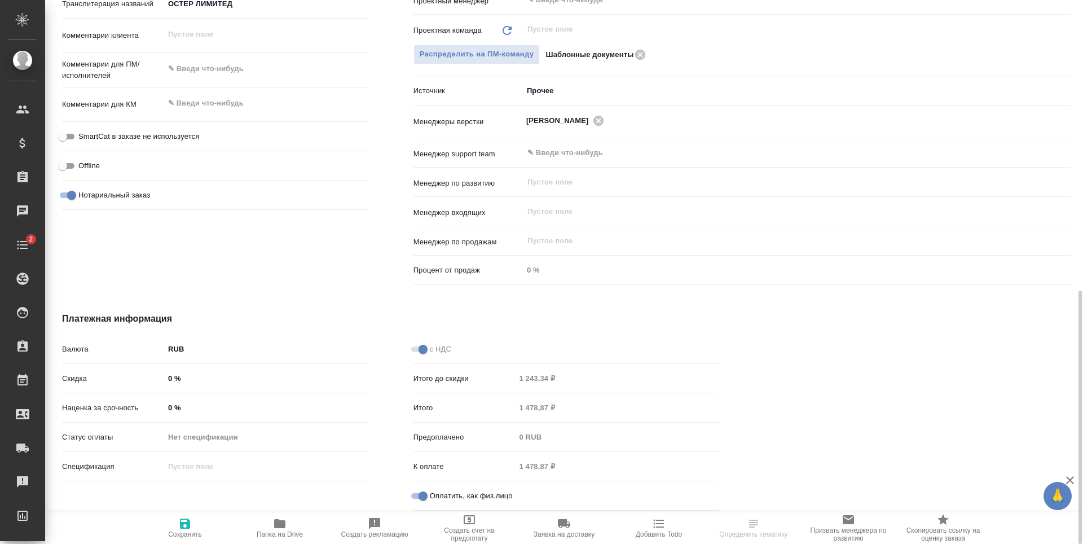
scroll to position [340, 0]
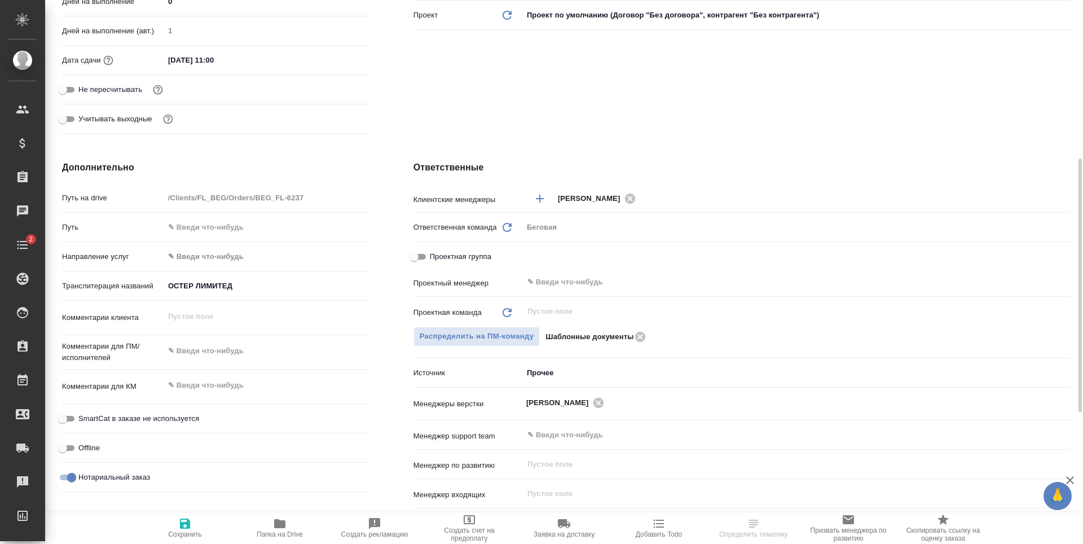
click at [201, 517] on span "Сохранить" at bounding box center [184, 527] width 81 height 21
type textarea "x"
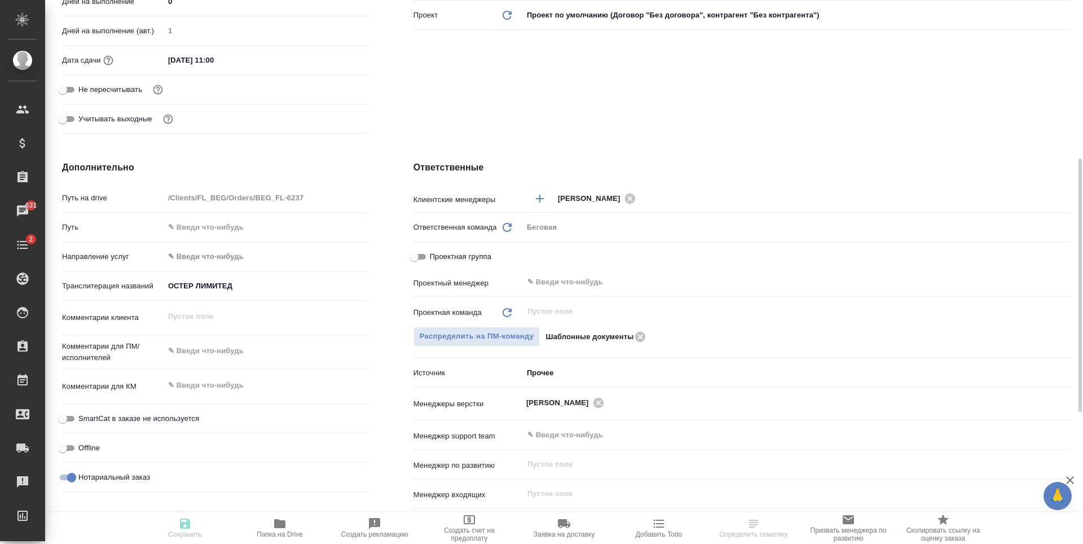
type textarea "x"
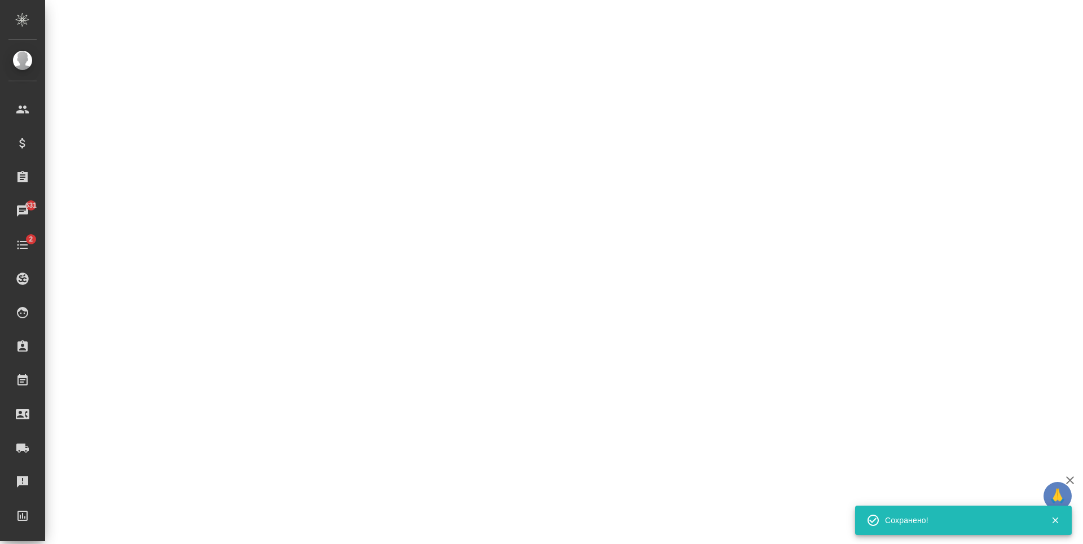
select select "RU"
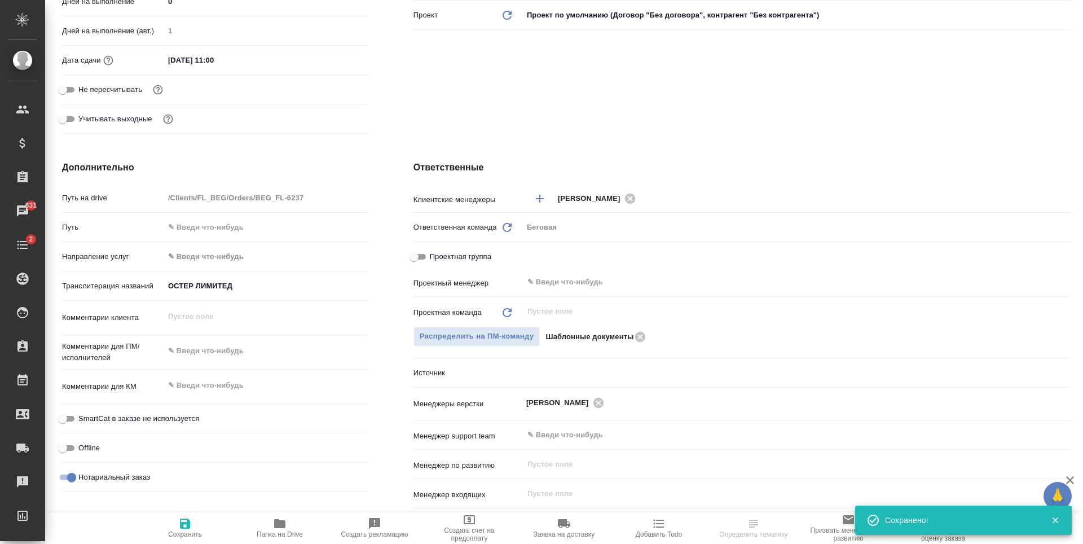
type textarea "x"
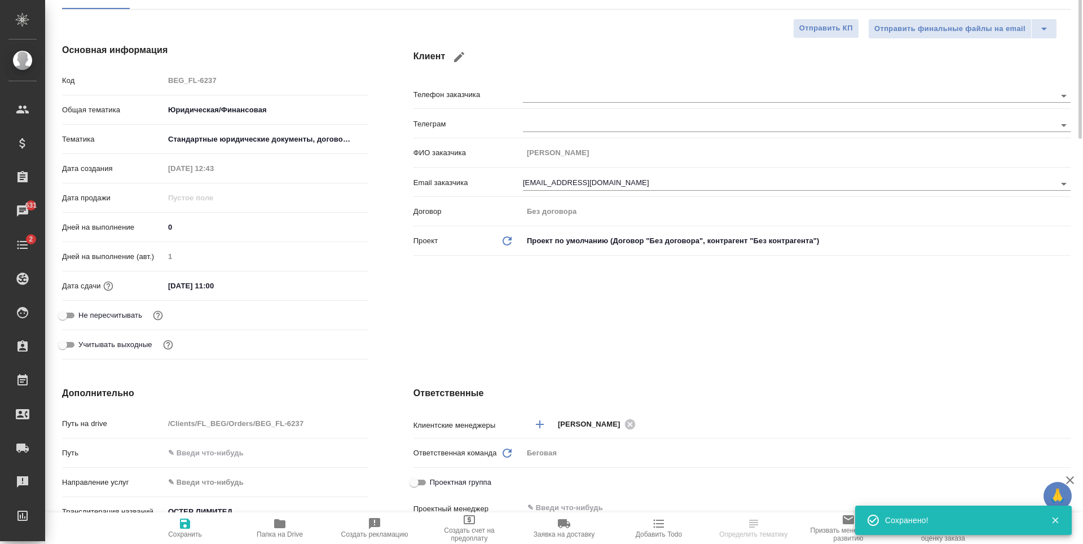
scroll to position [0, 0]
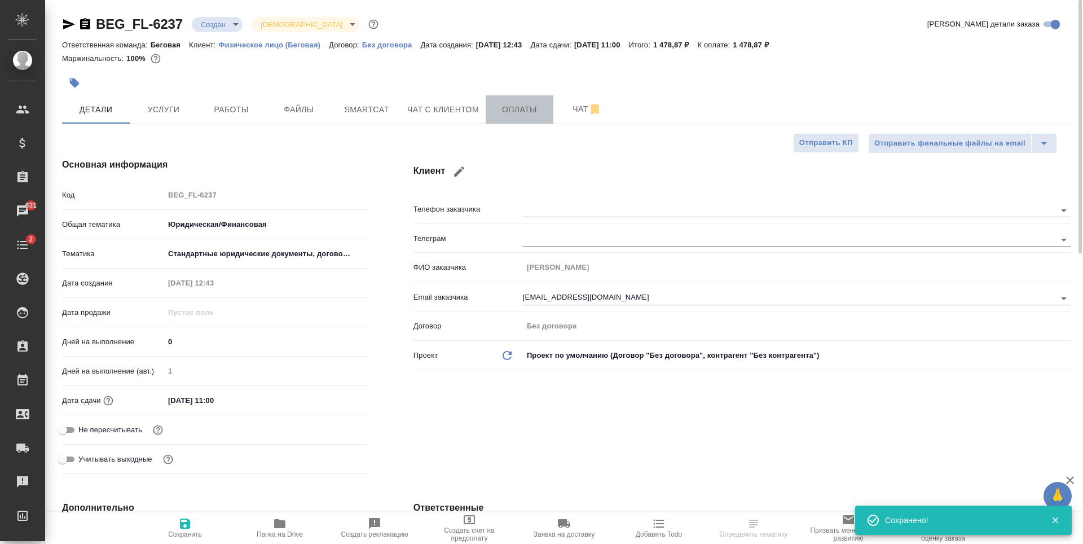
click at [513, 110] on span "Оплаты" at bounding box center [519, 110] width 54 height 14
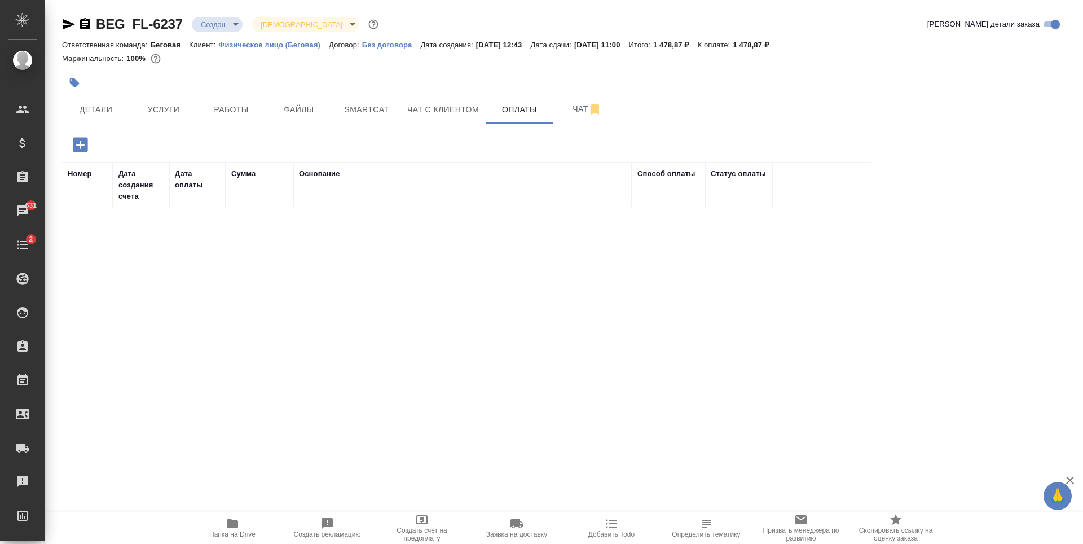
click at [83, 149] on icon "button" at bounding box center [80, 144] width 15 height 15
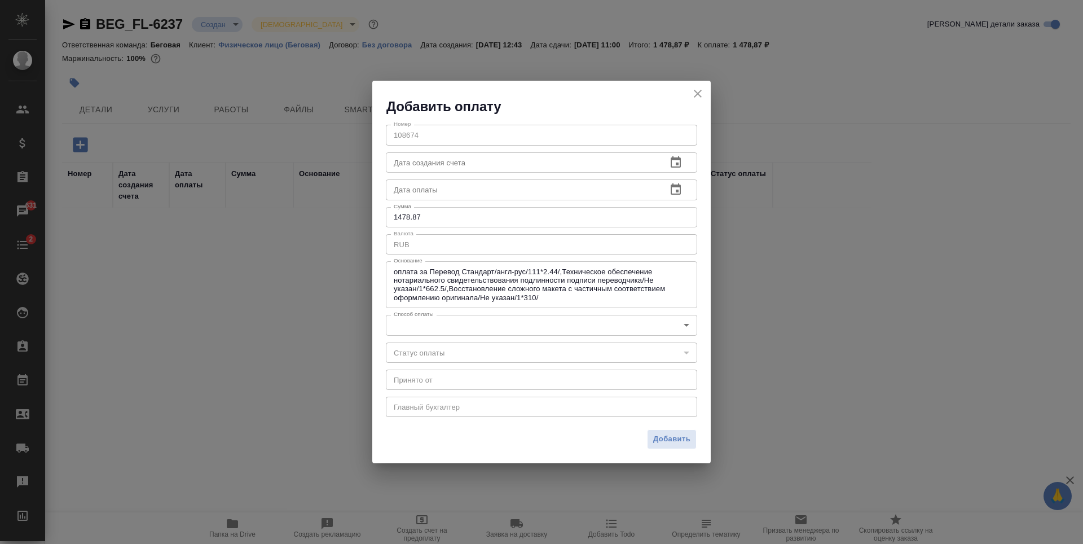
click at [484, 191] on input "text" at bounding box center [522, 189] width 272 height 20
click at [476, 215] on input "1478.87" at bounding box center [541, 217] width 311 height 20
type input "1479"
click at [474, 331] on body "🙏 .cls-1 fill:#fff; AWATERA Antonova Kristina Клиенты Спецификации Заказы 631 Ч…" at bounding box center [541, 272] width 1083 height 544
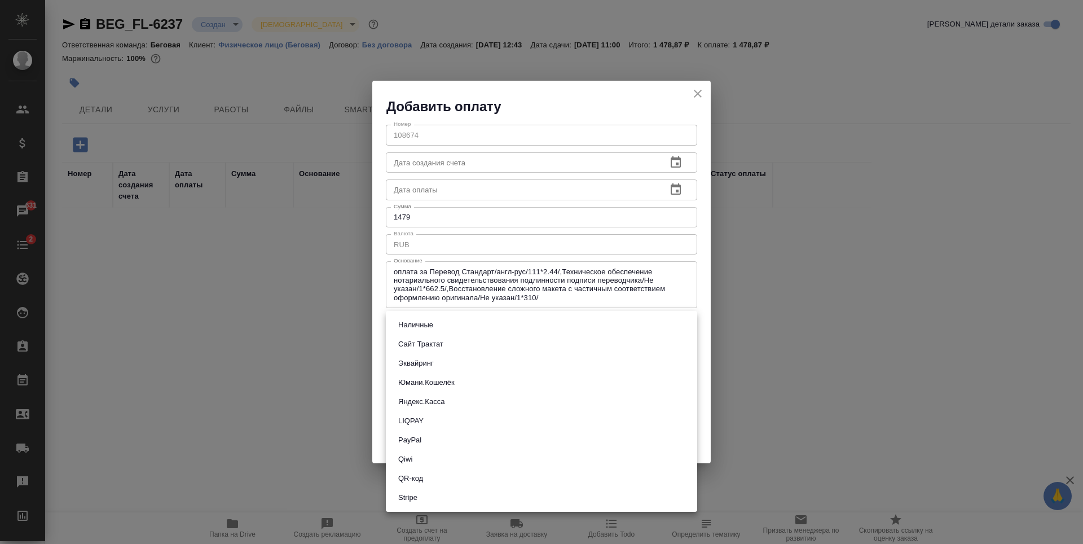
click at [487, 326] on li "Наличные" at bounding box center [541, 324] width 311 height 19
type input "cash"
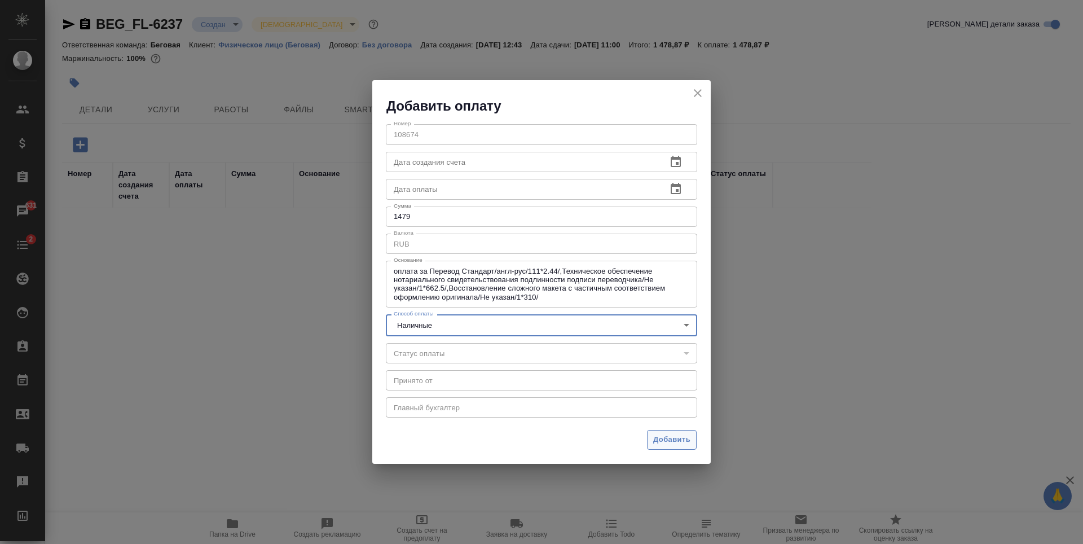
click at [674, 440] on span "Добавить" at bounding box center [671, 439] width 37 height 13
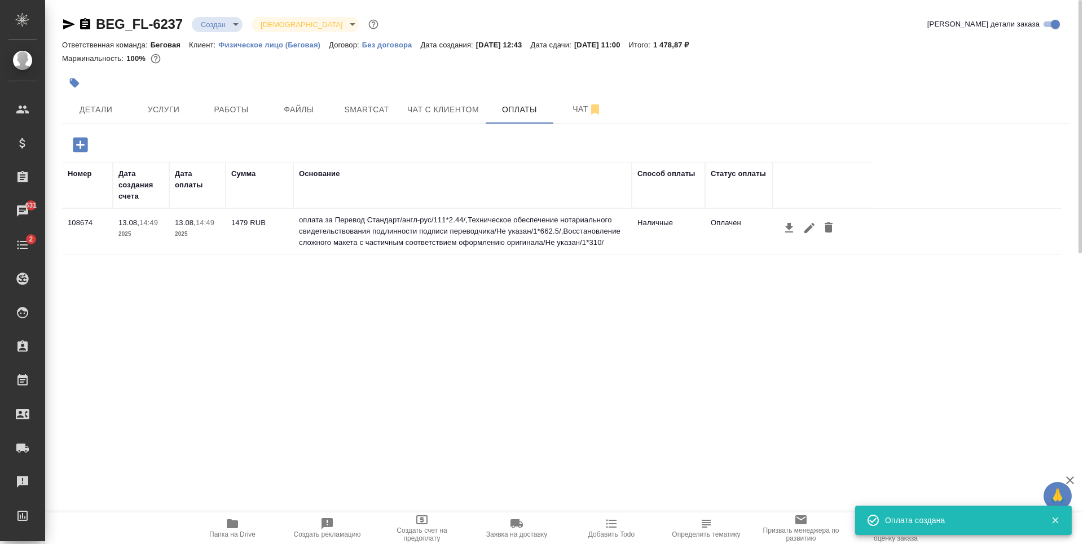
click at [792, 228] on icon "button" at bounding box center [789, 228] width 14 height 14
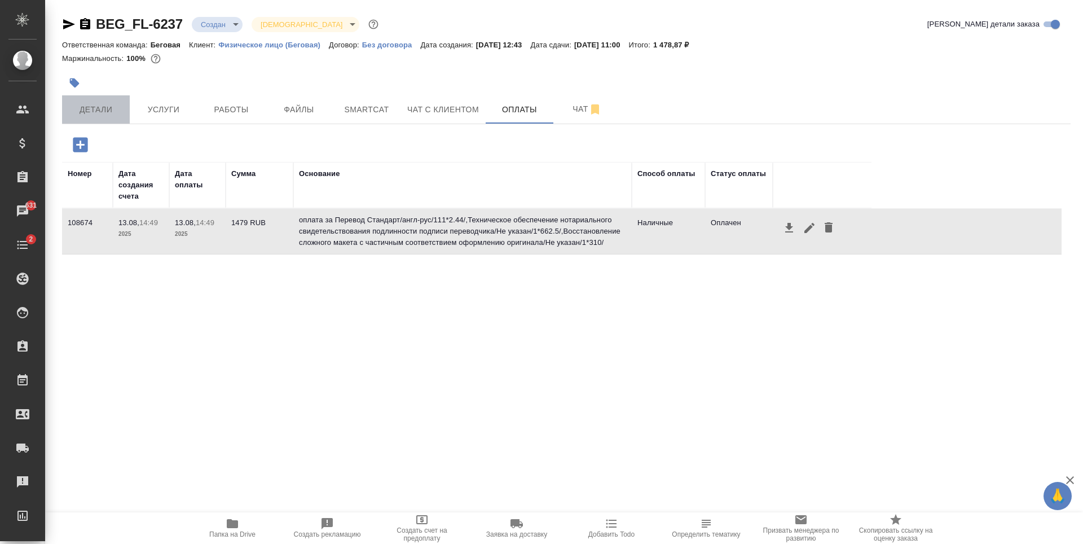
click at [129, 116] on button "Детали" at bounding box center [96, 109] width 68 height 28
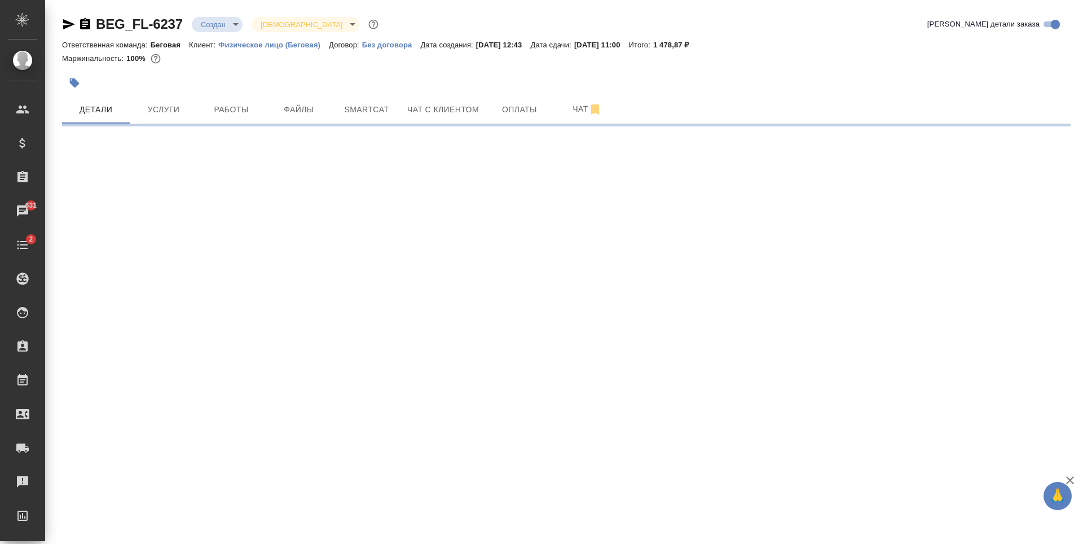
select select "RU"
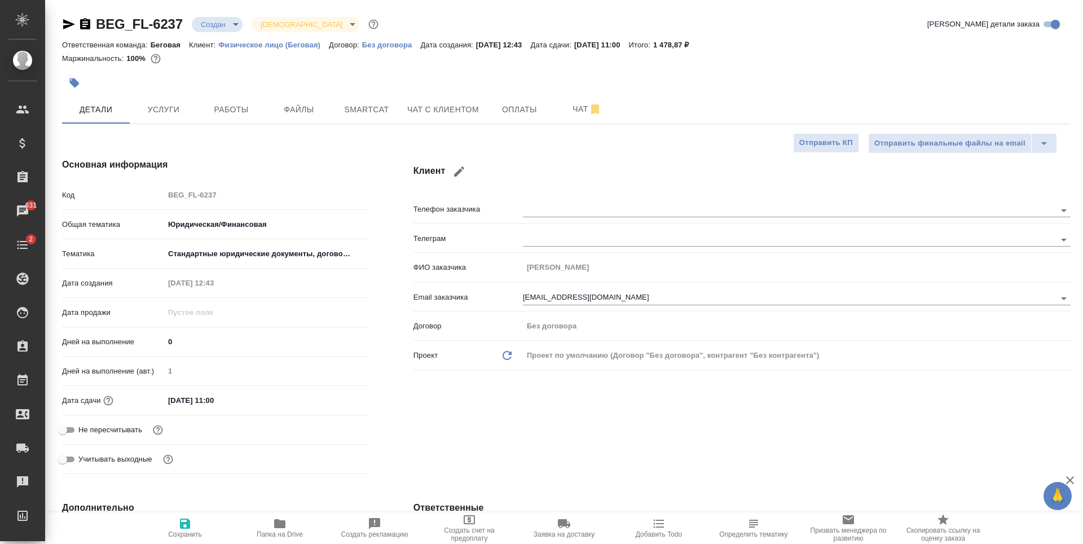
type textarea "x"
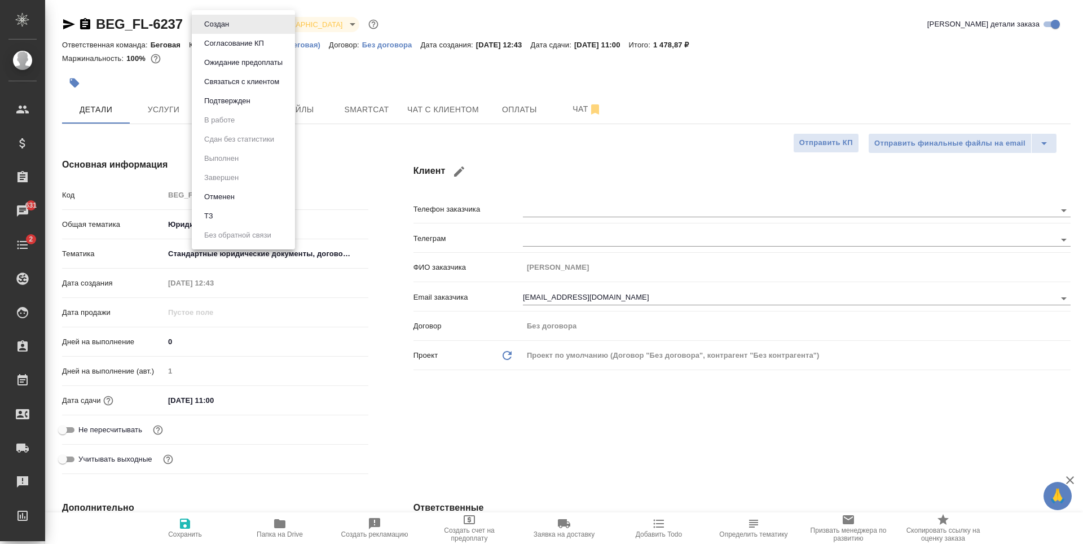
click at [230, 20] on body "🙏 .cls-1 fill:#fff; AWATERA Antonova Kristina Клиенты Спецификации Заказы 631 Ч…" at bounding box center [541, 272] width 1083 height 544
click at [263, 101] on li "Подтвержден" at bounding box center [243, 100] width 103 height 19
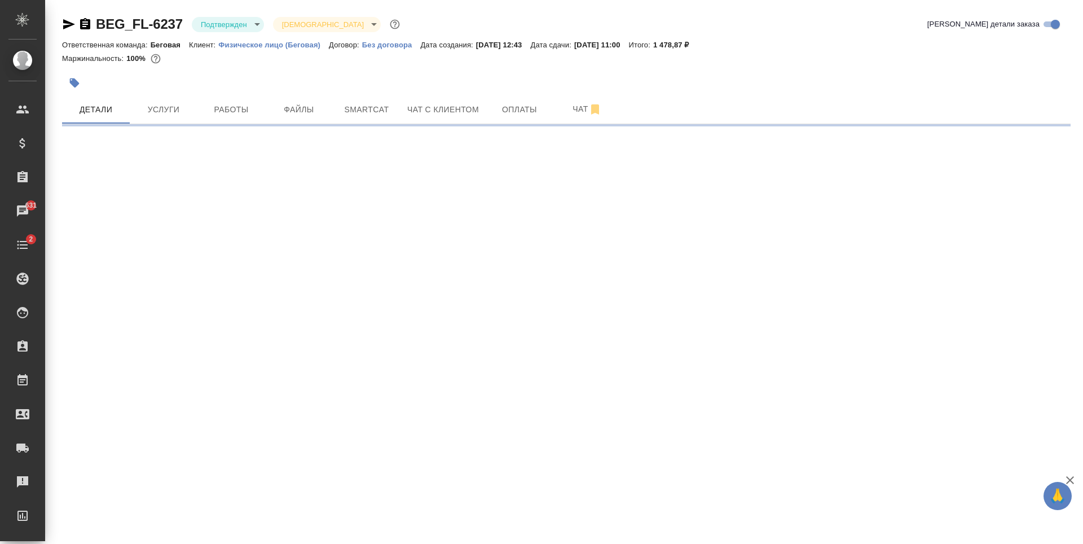
select select "RU"
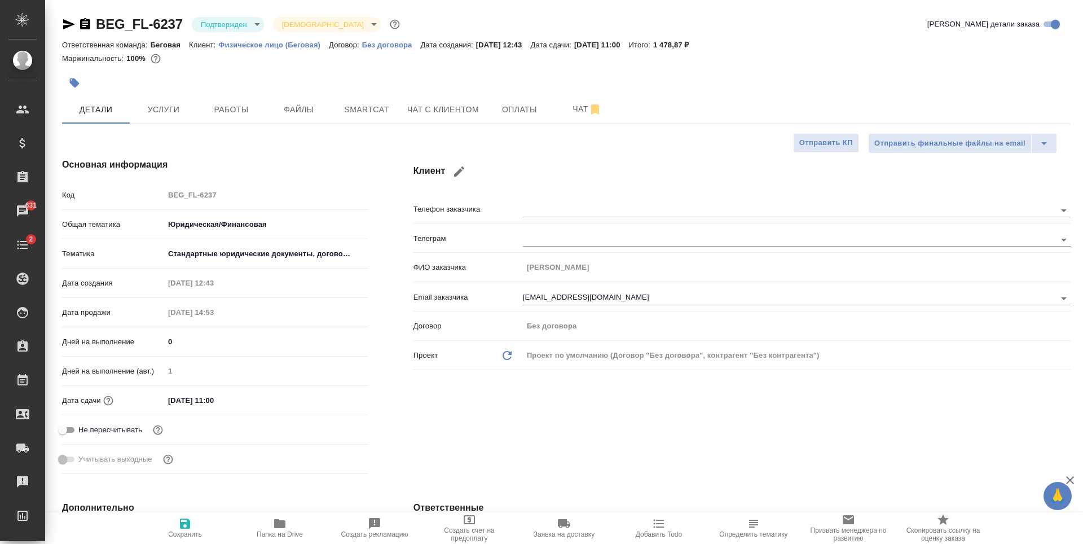
type textarea "x"
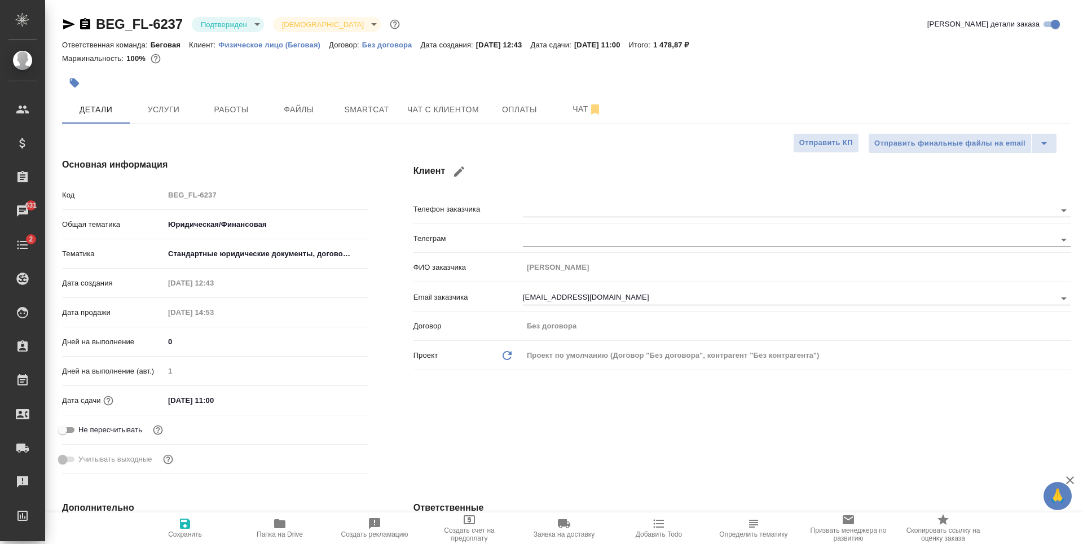
type textarea "x"
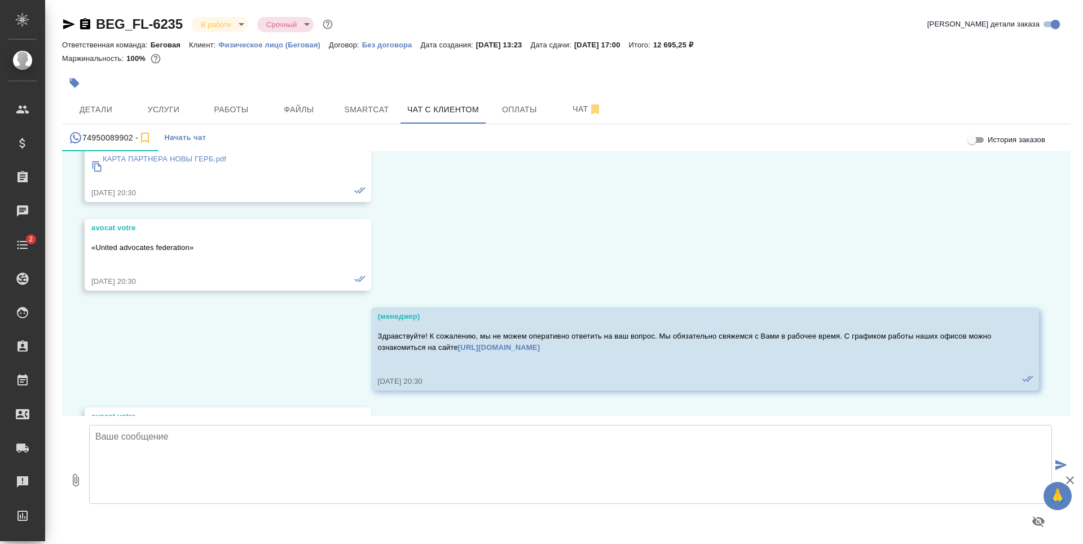
scroll to position [8928, 0]
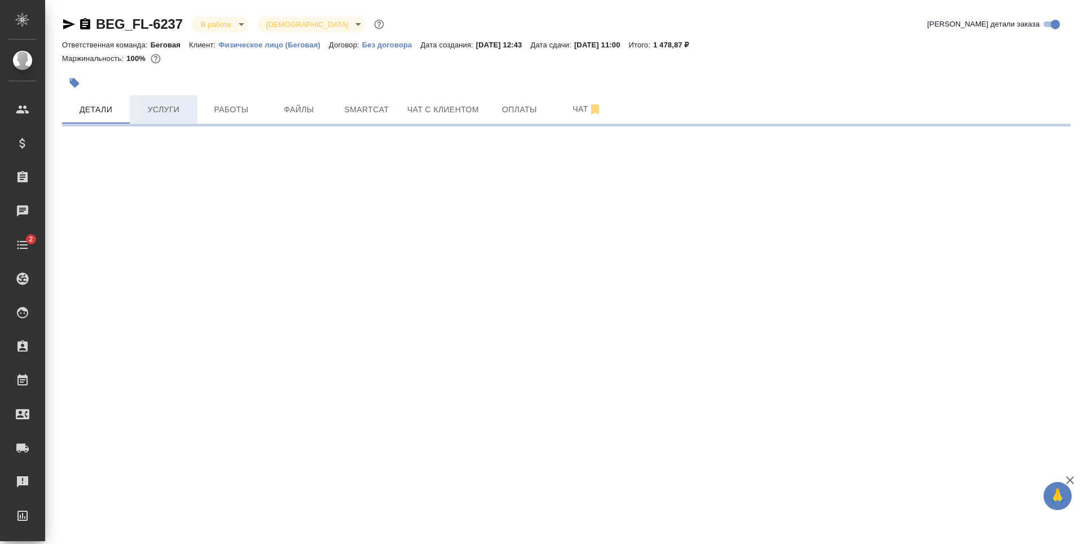
select select "RU"
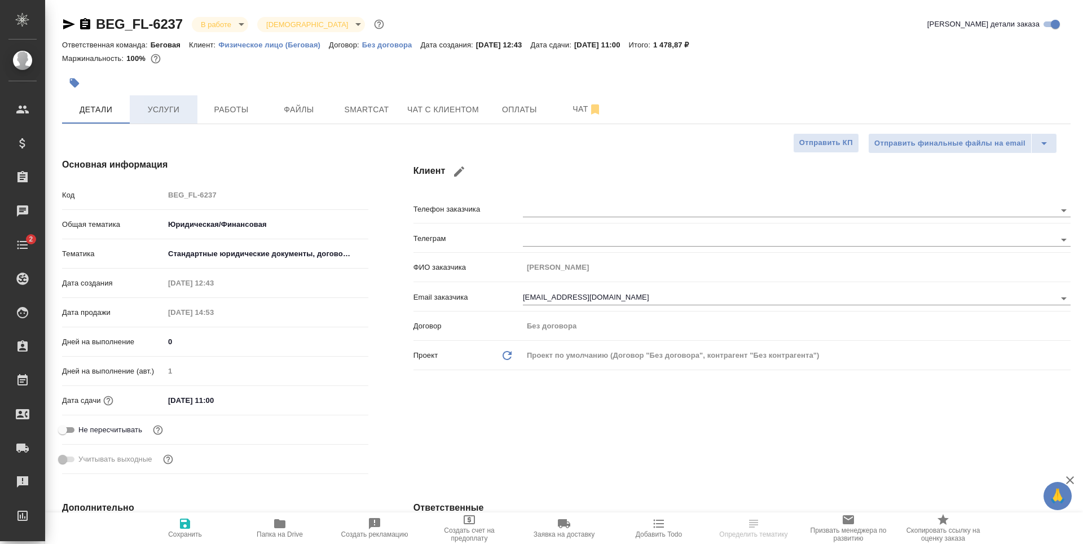
type textarea "x"
click at [161, 107] on span "Услуги" at bounding box center [163, 110] width 54 height 14
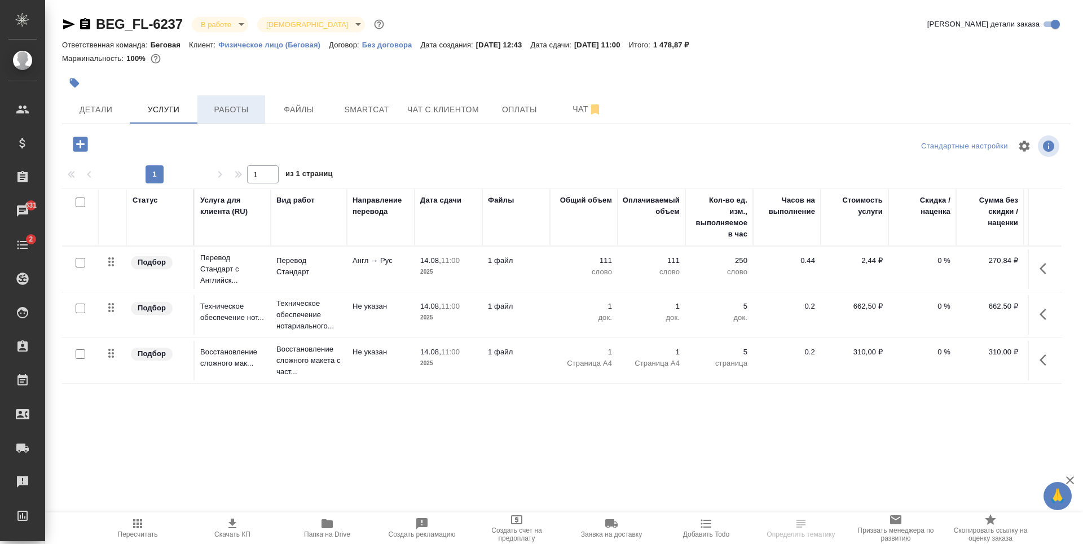
click at [214, 110] on span "Работы" at bounding box center [231, 110] width 54 height 14
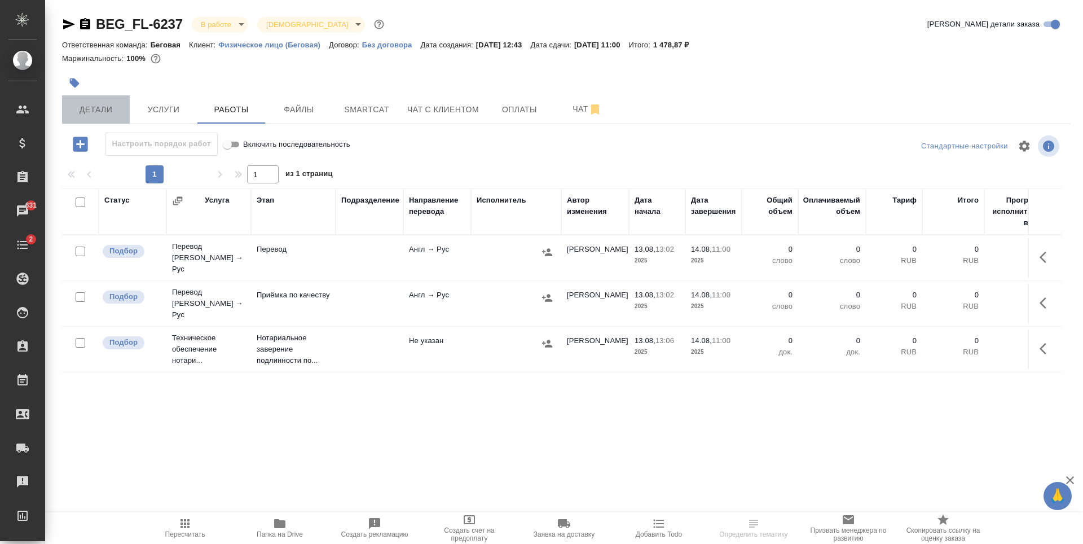
click at [114, 107] on span "Детали" at bounding box center [96, 110] width 54 height 14
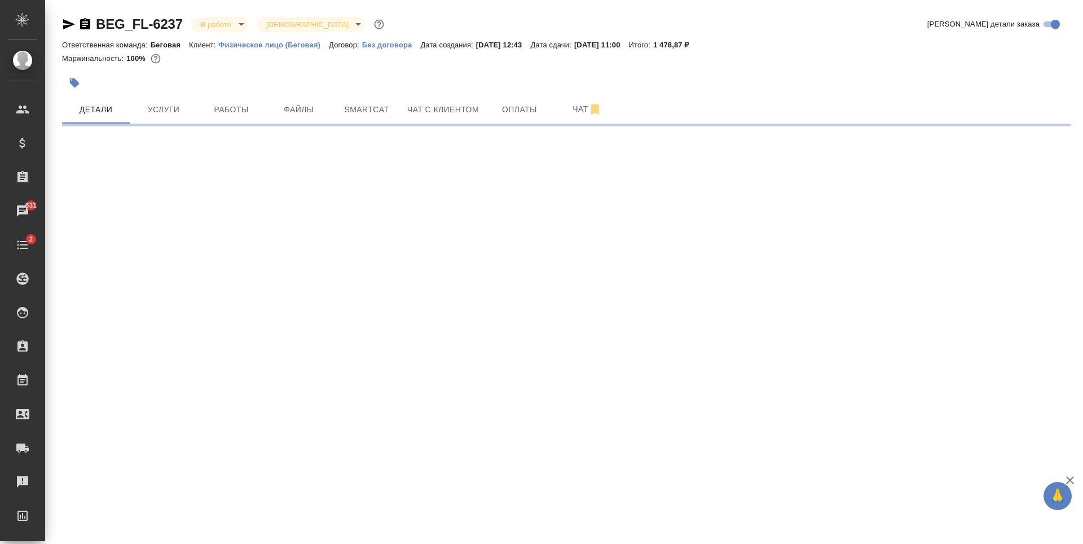
select select "RU"
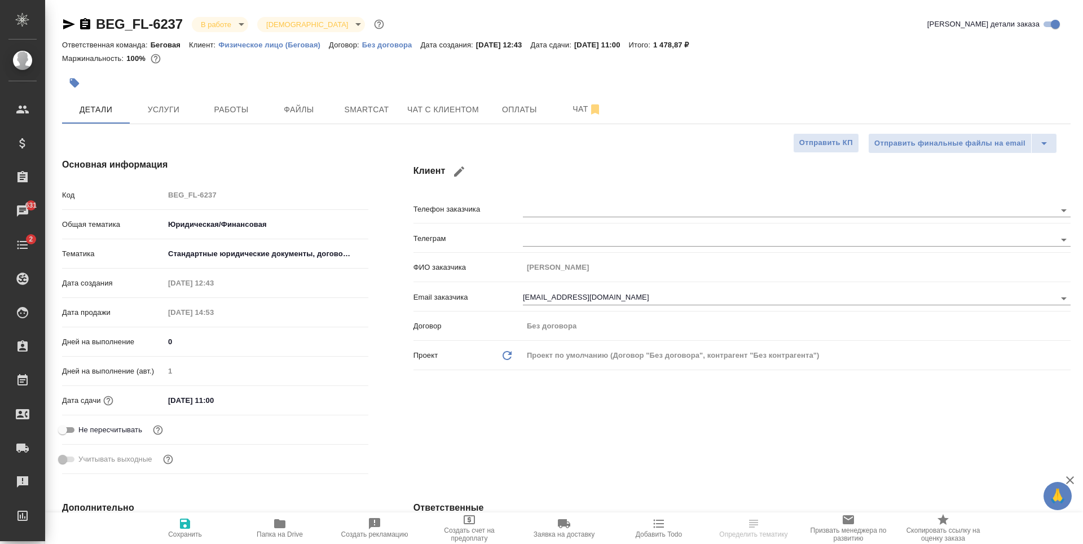
type textarea "x"
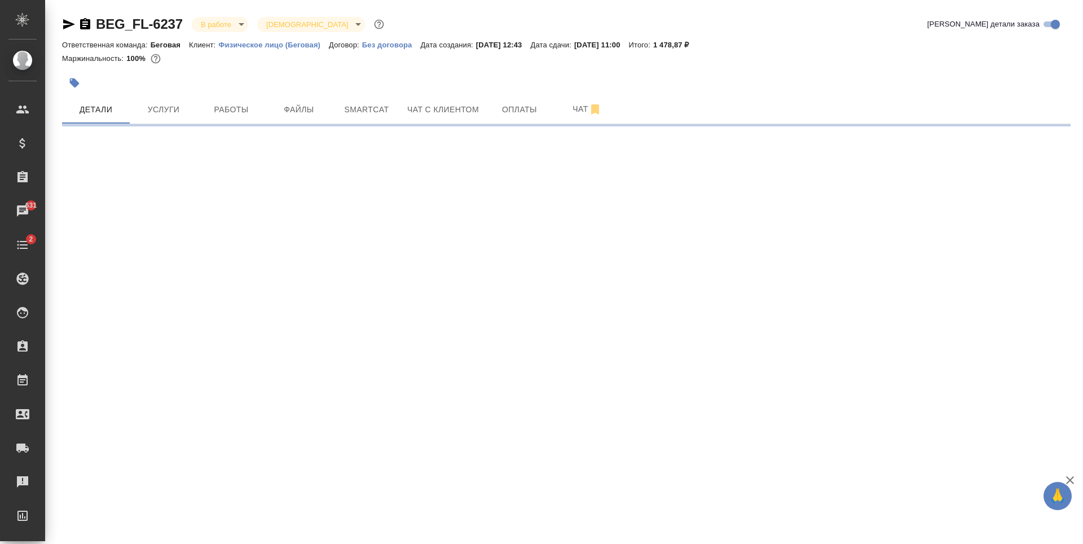
select select "RU"
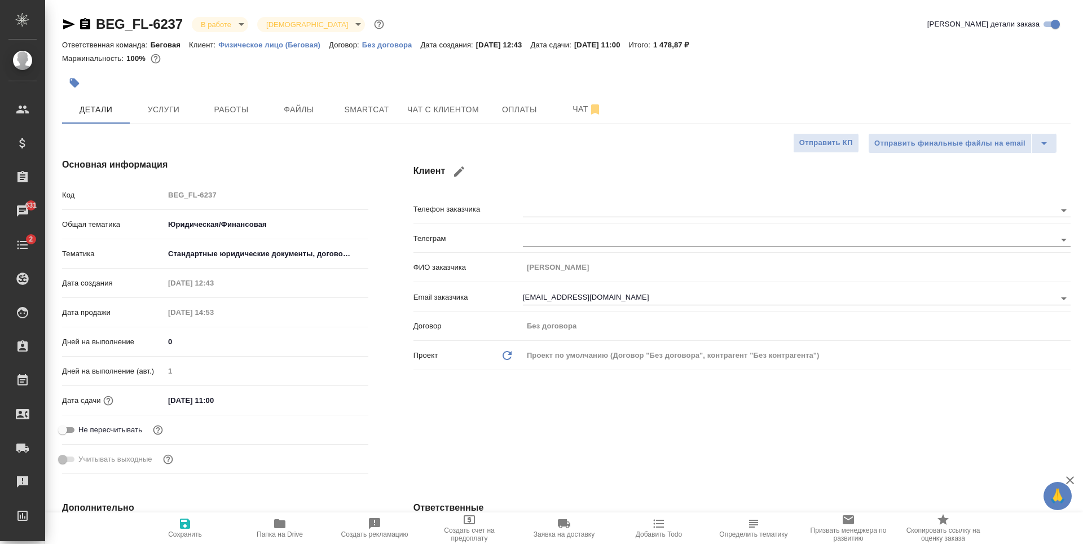
type textarea "x"
click at [255, 114] on span "Работы" at bounding box center [231, 110] width 54 height 14
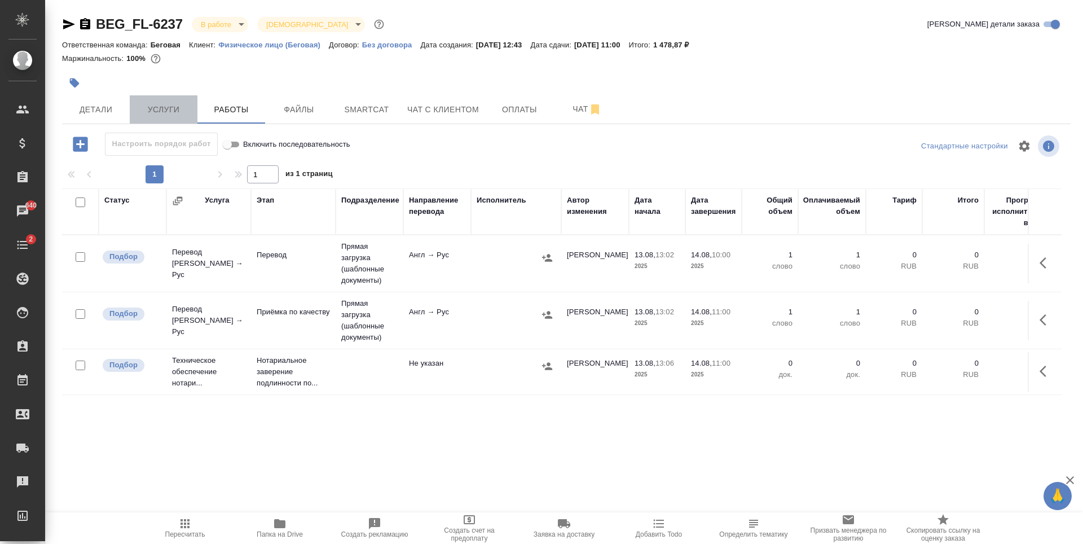
click at [130, 109] on button "Услуги" at bounding box center [164, 109] width 68 height 28
click at [122, 109] on span "Детали" at bounding box center [96, 110] width 54 height 14
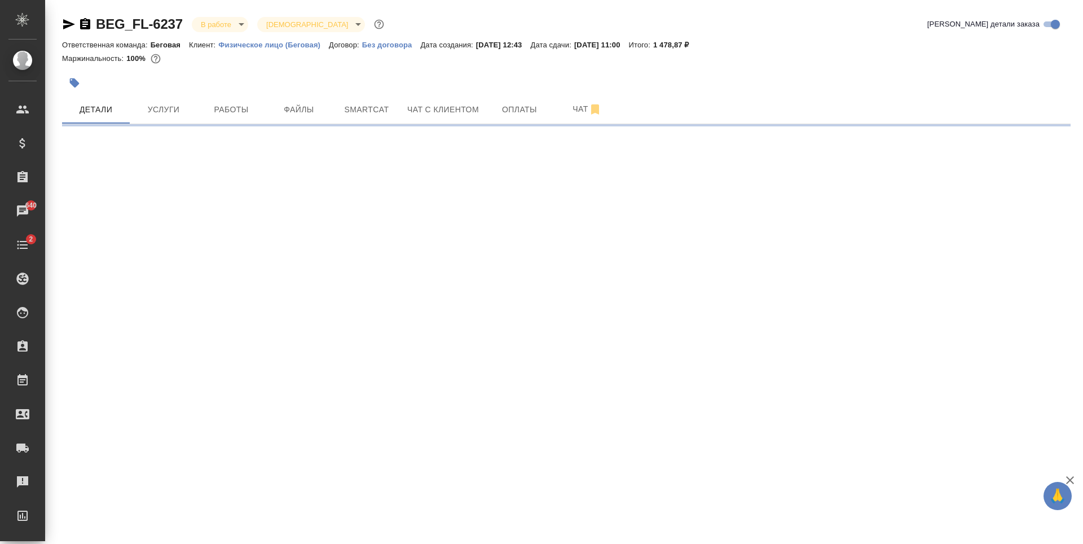
select select "RU"
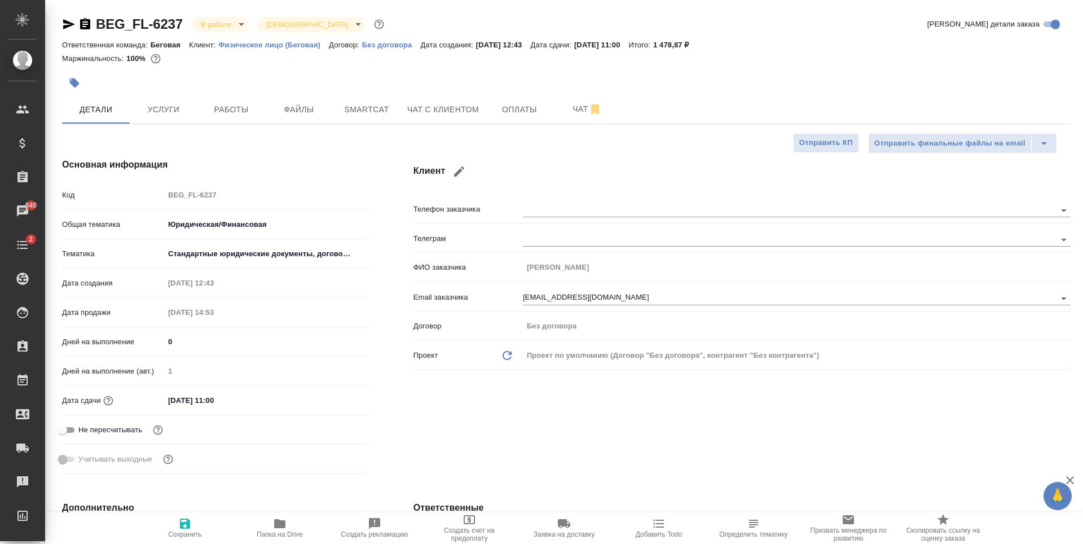
type textarea "x"
click at [174, 113] on span "Услуги" at bounding box center [163, 110] width 54 height 14
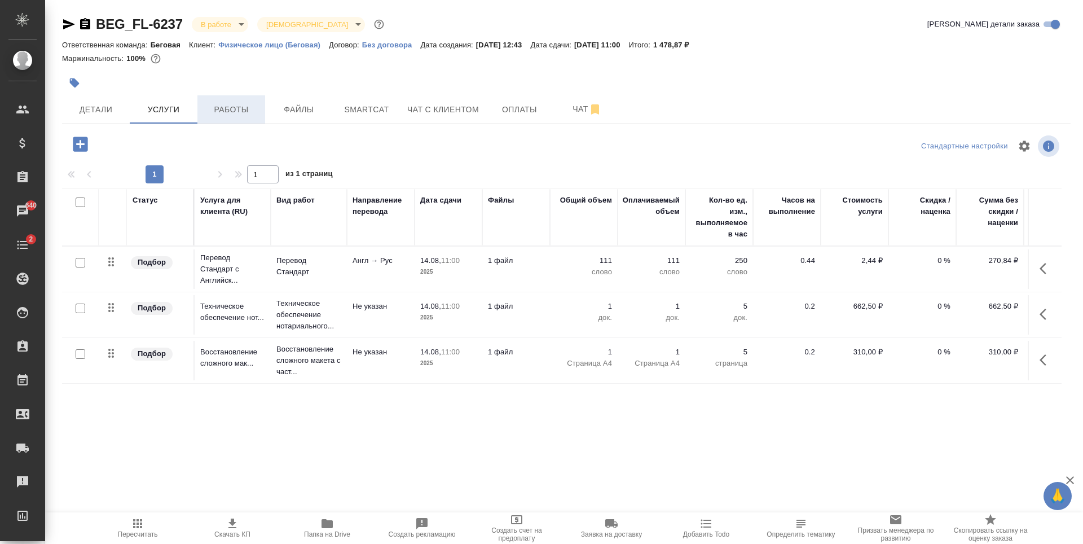
click at [242, 119] on button "Работы" at bounding box center [231, 109] width 68 height 28
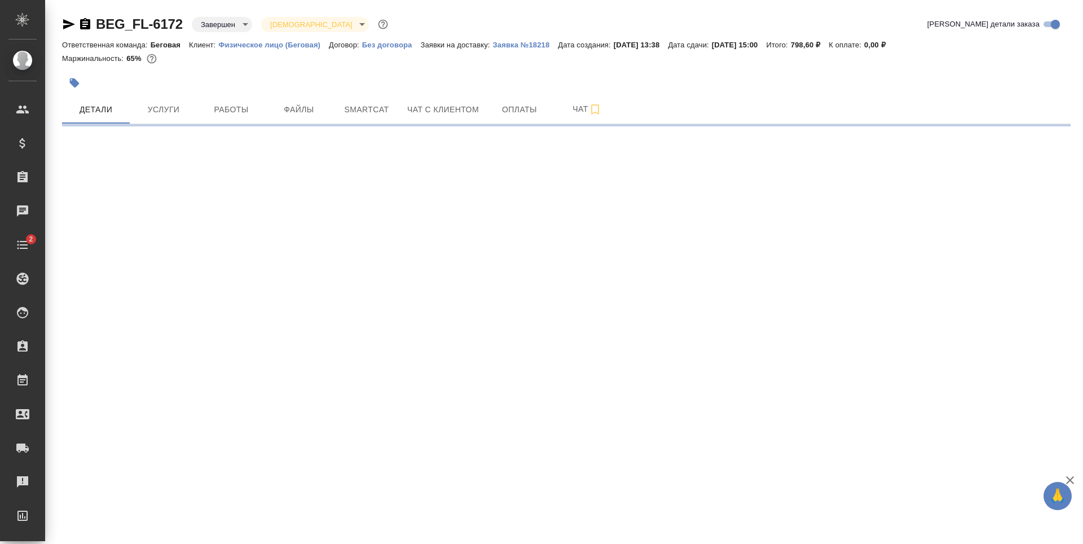
select select "RU"
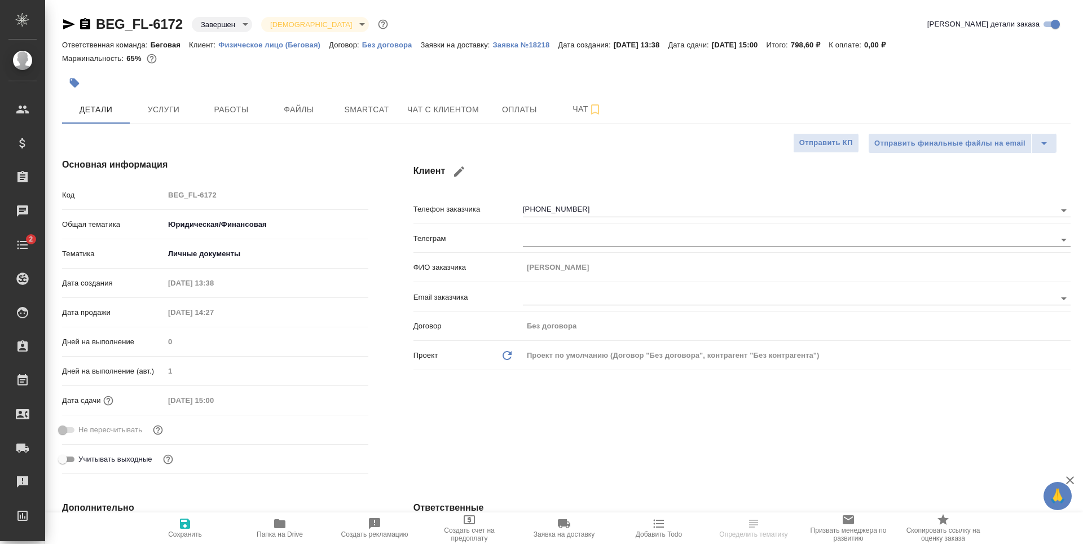
type textarea "x"
click at [173, 108] on span "Услуги" at bounding box center [163, 110] width 54 height 14
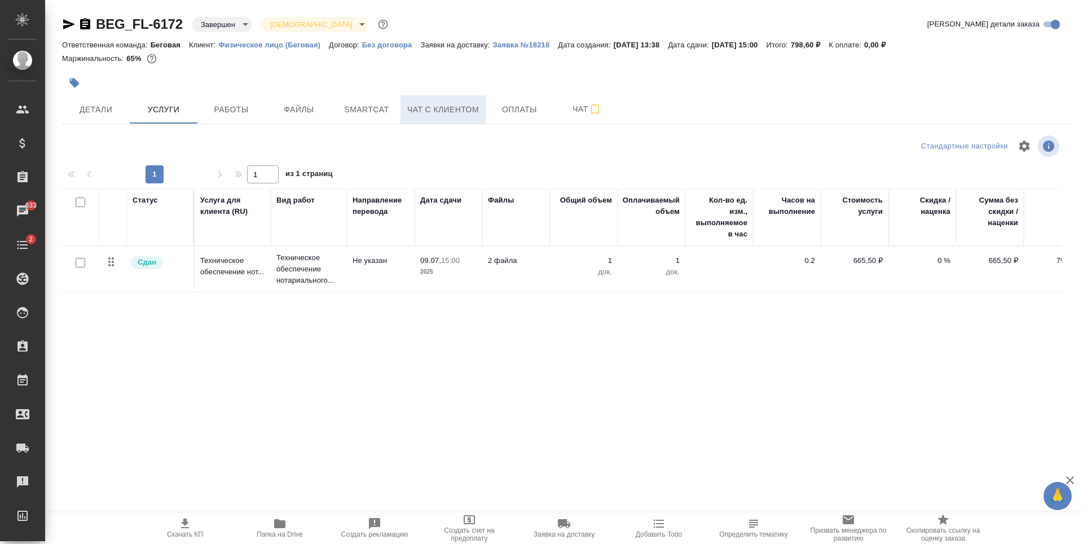
click at [458, 111] on span "Чат с клиентом" at bounding box center [443, 110] width 72 height 14
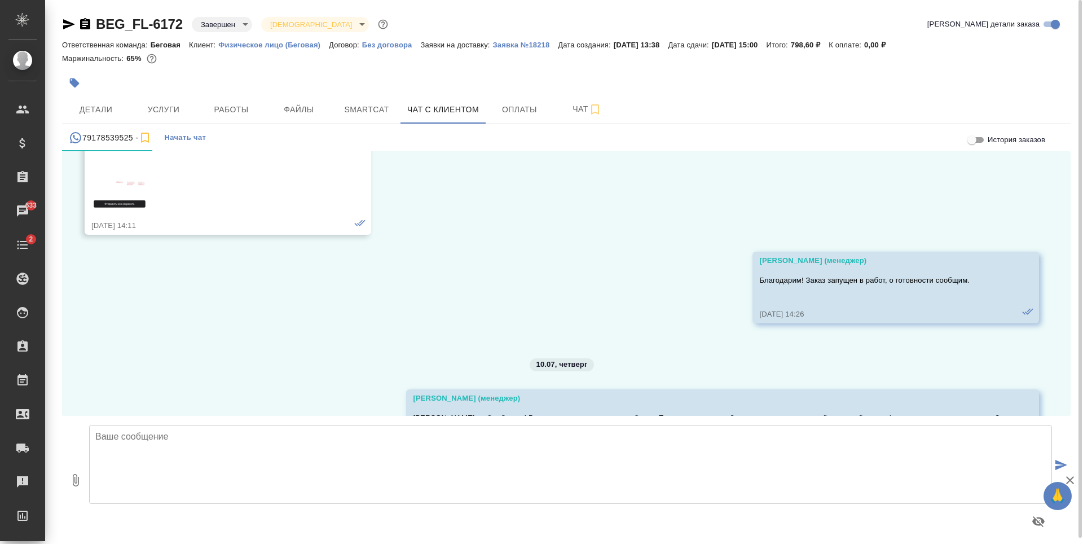
scroll to position [9216, 0]
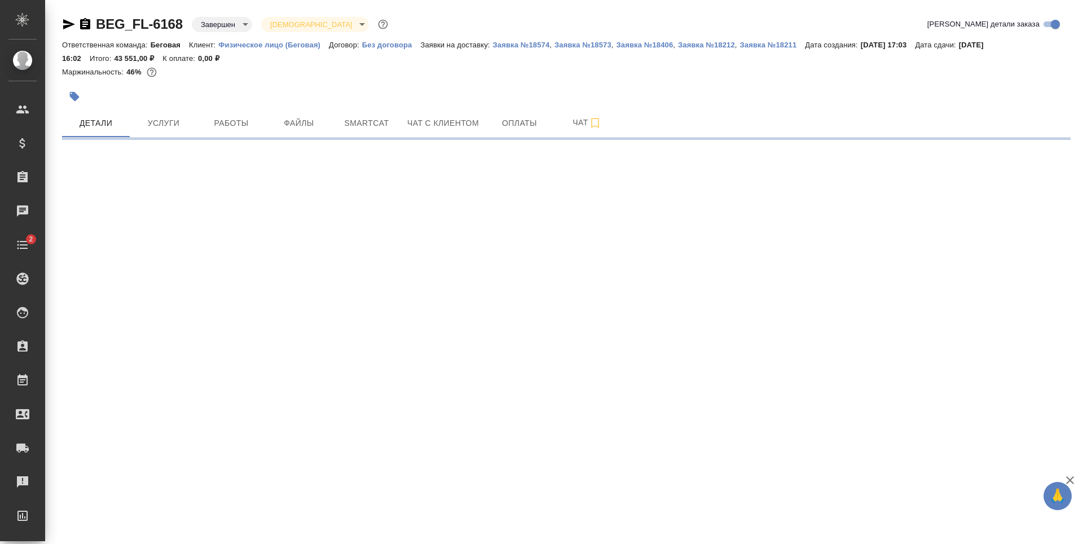
select select "RU"
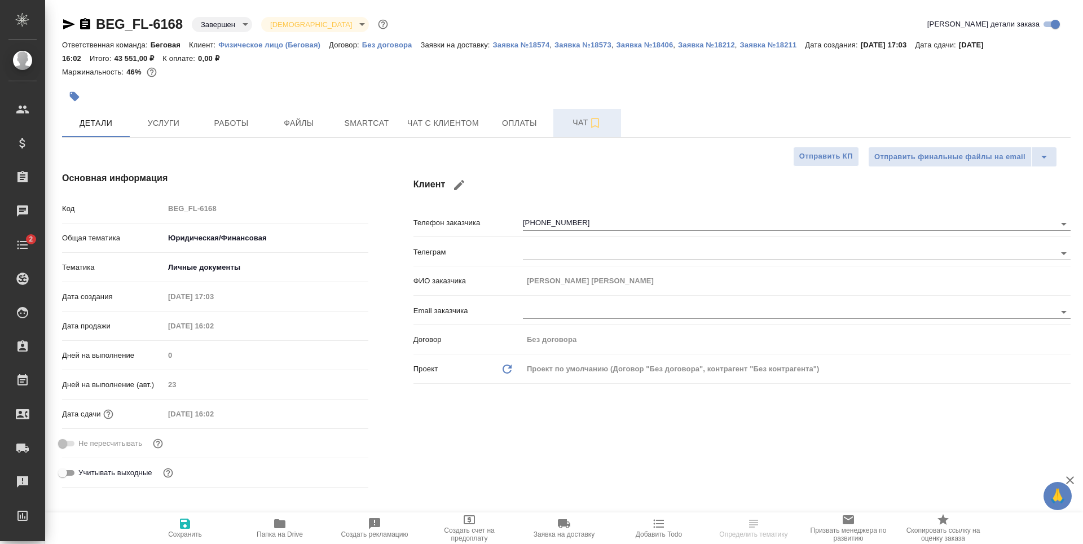
type textarea "x"
click at [429, 125] on span "Чат с клиентом" at bounding box center [443, 123] width 72 height 14
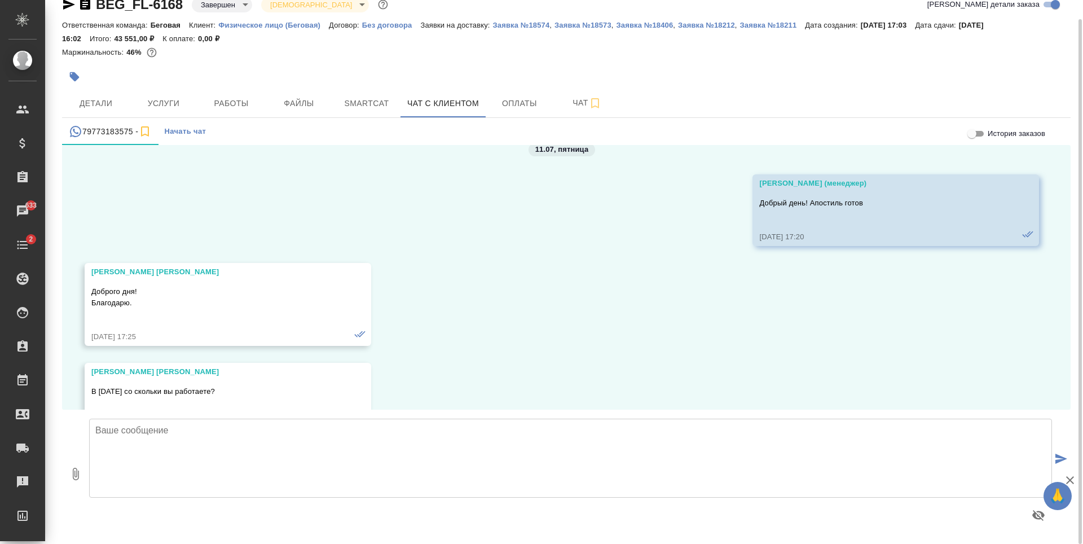
scroll to position [564, 0]
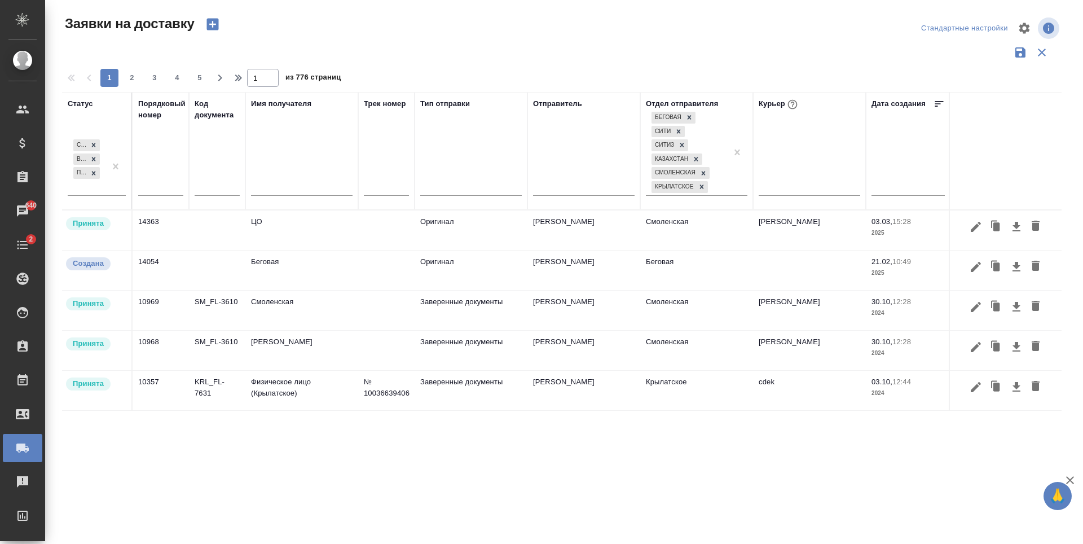
click at [815, 235] on td "[PERSON_NAME]" at bounding box center [809, 229] width 113 height 39
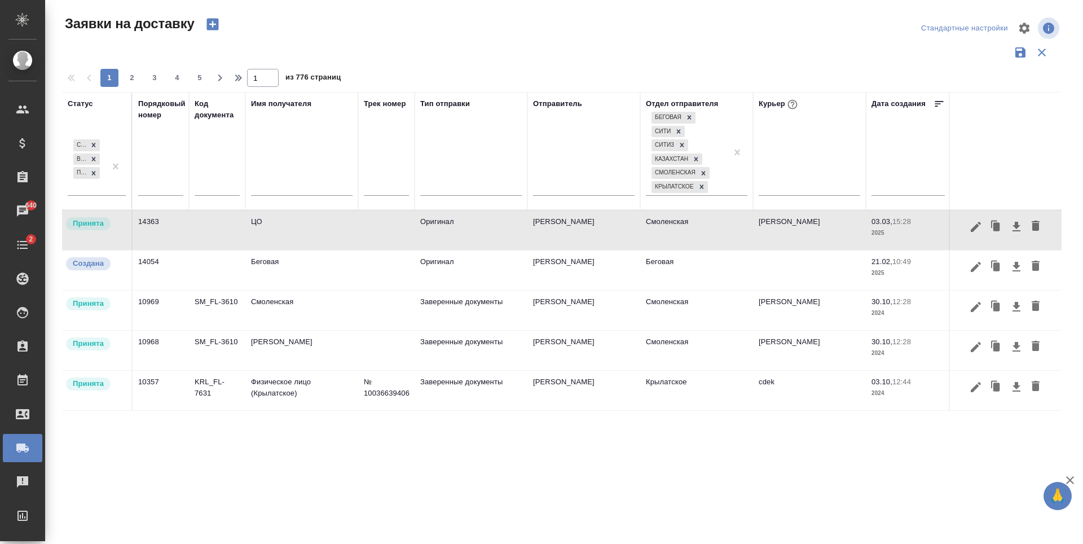
click at [815, 235] on td "[PERSON_NAME]" at bounding box center [809, 229] width 113 height 39
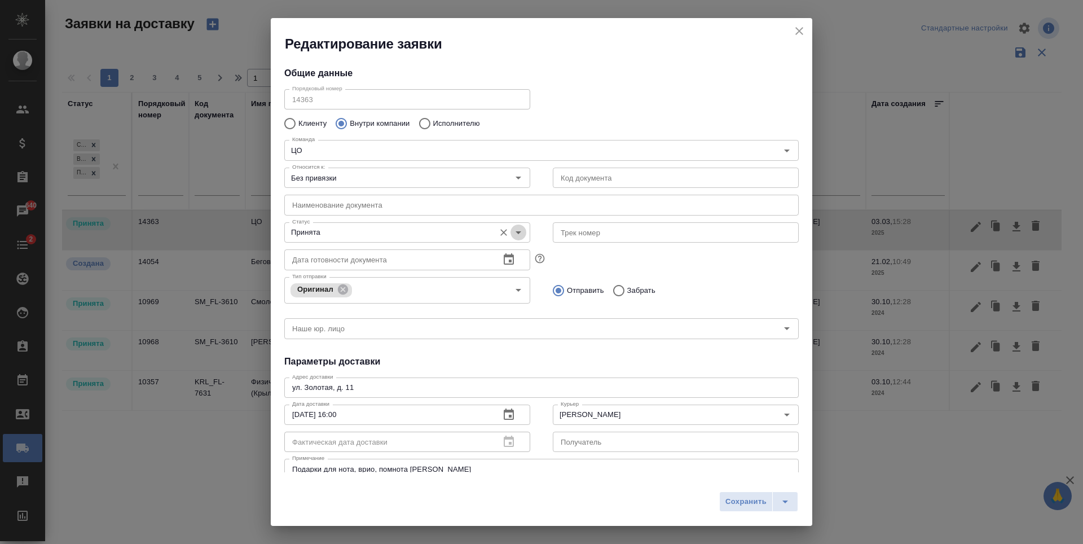
click at [520, 232] on icon "Open" at bounding box center [518, 233] width 14 height 14
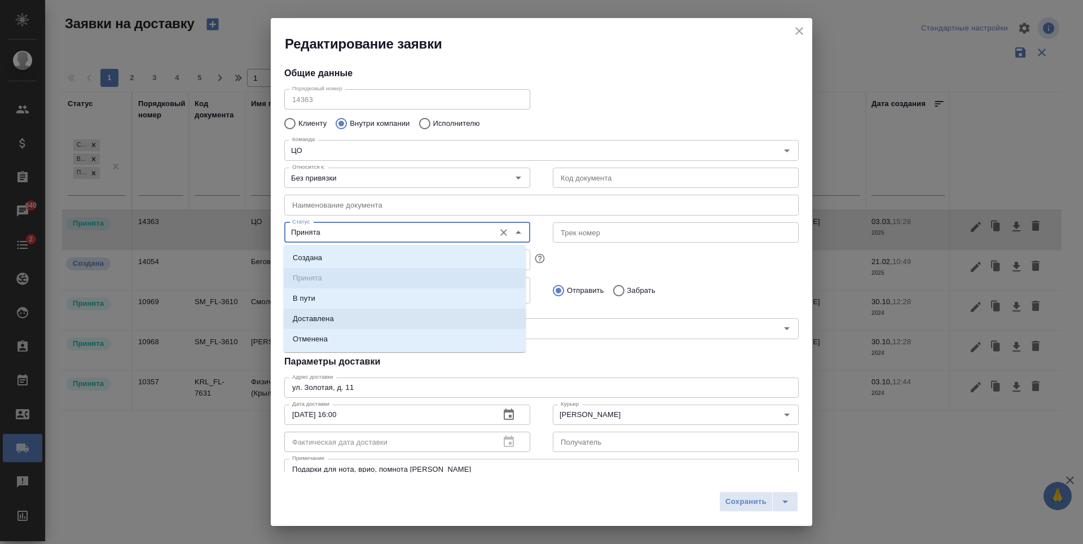
click at [428, 322] on li "Доставлена" at bounding box center [405, 318] width 242 height 20
type input "Доставлена"
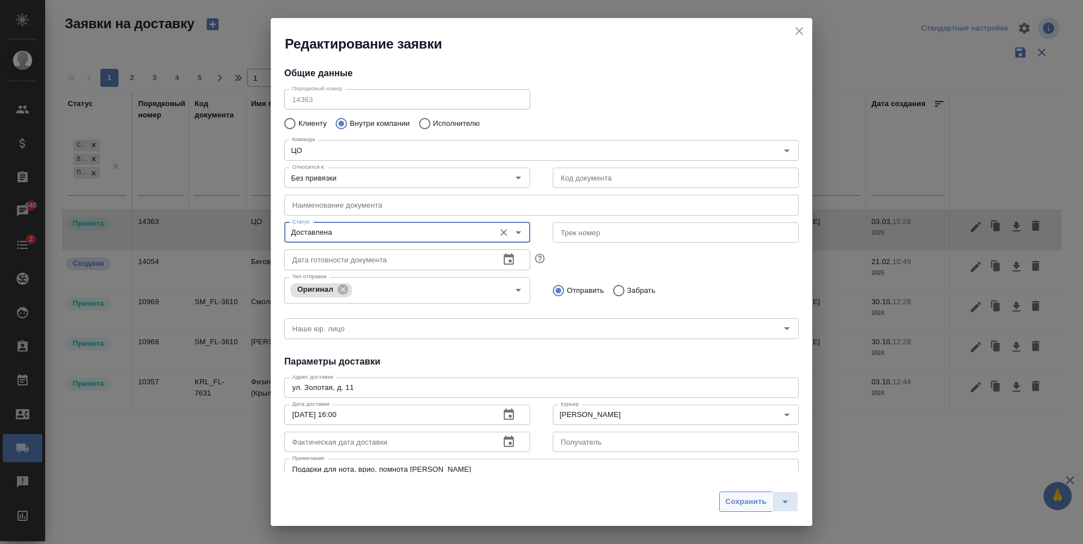
click at [743, 504] on span "Сохранить" at bounding box center [745, 501] width 41 height 13
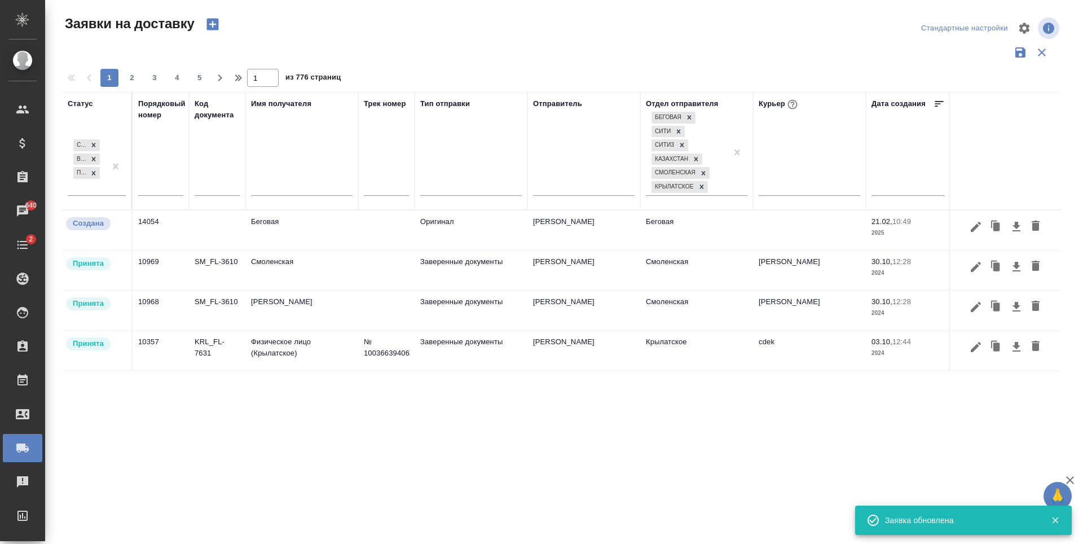
click at [743, 250] on td "Смоленская" at bounding box center [696, 229] width 113 height 39
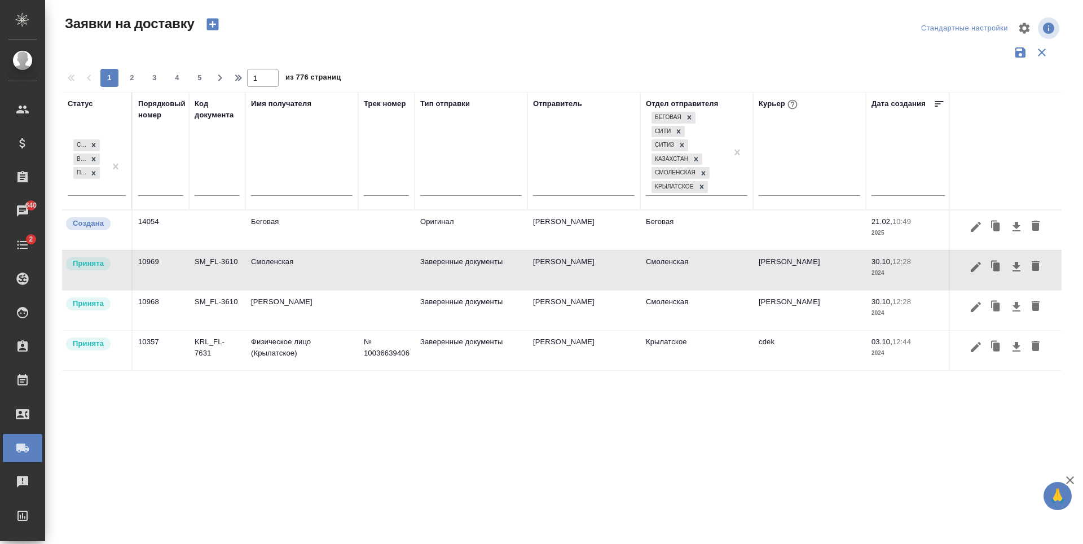
click at [743, 250] on td "Смоленская" at bounding box center [696, 229] width 113 height 39
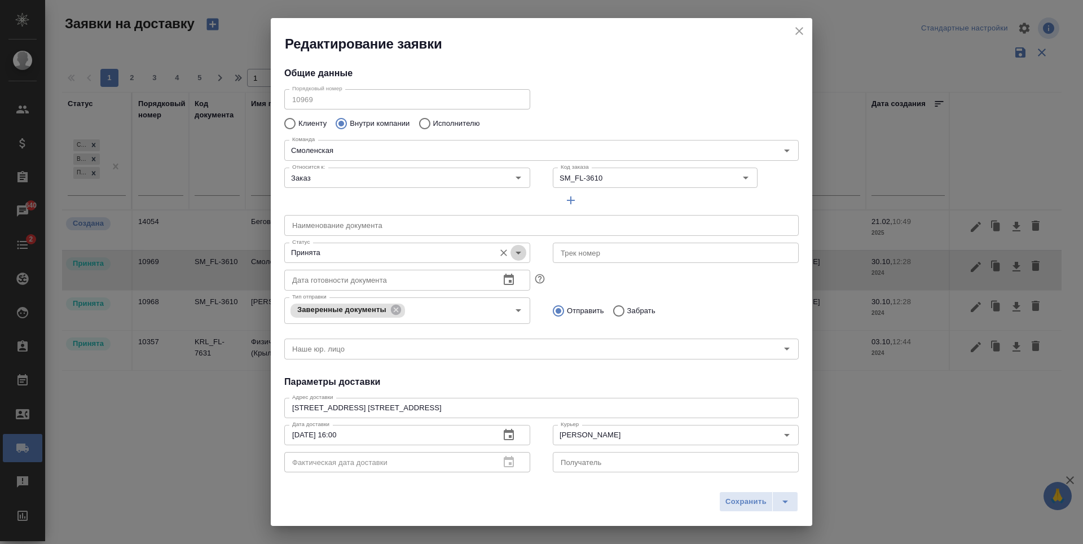
click at [511, 255] on icon "Open" at bounding box center [518, 253] width 14 height 14
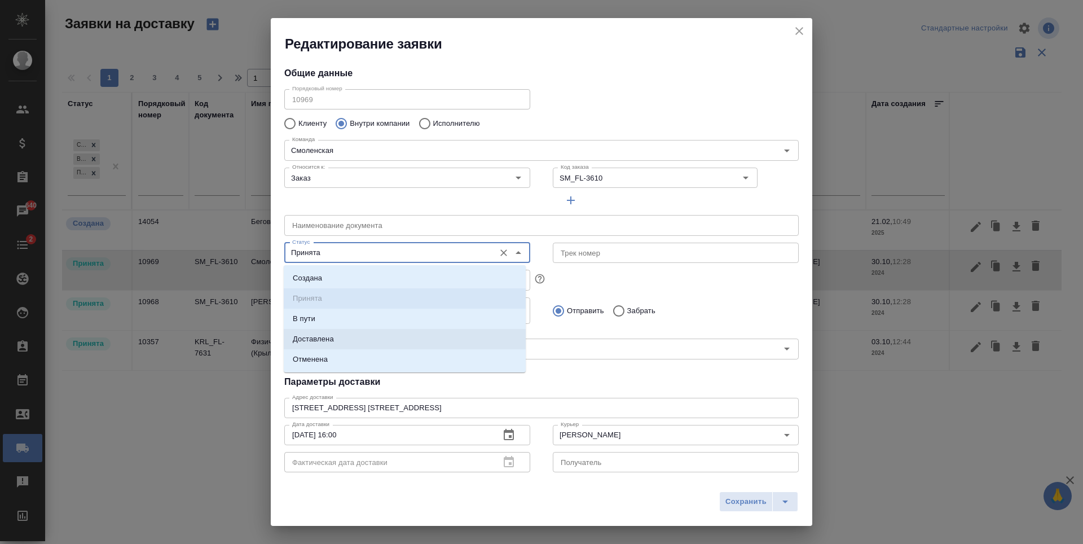
click at [394, 335] on li "Доставлена" at bounding box center [405, 339] width 242 height 20
type input "Доставлена"
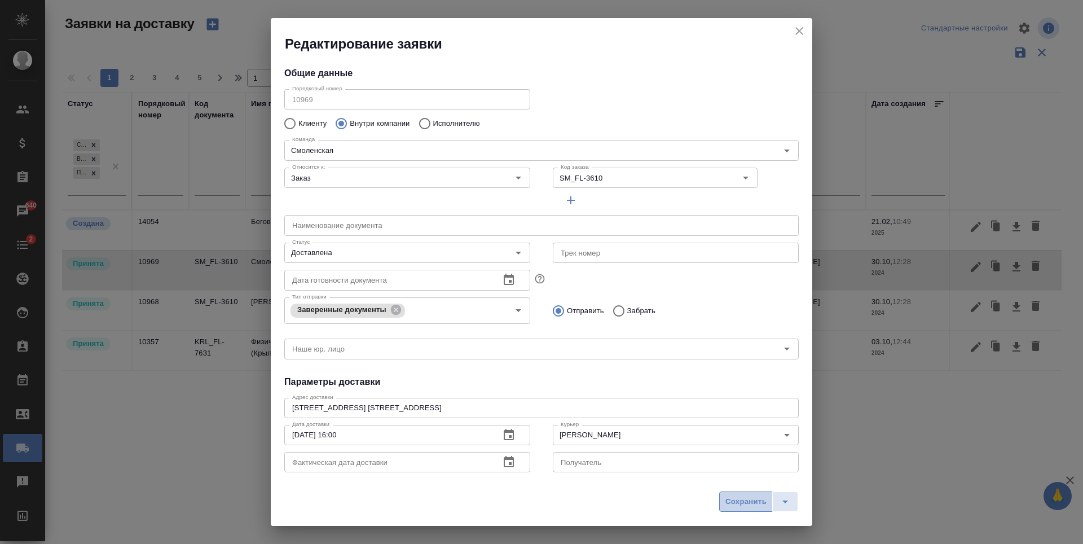
click at [741, 505] on span "Сохранить" at bounding box center [745, 501] width 41 height 13
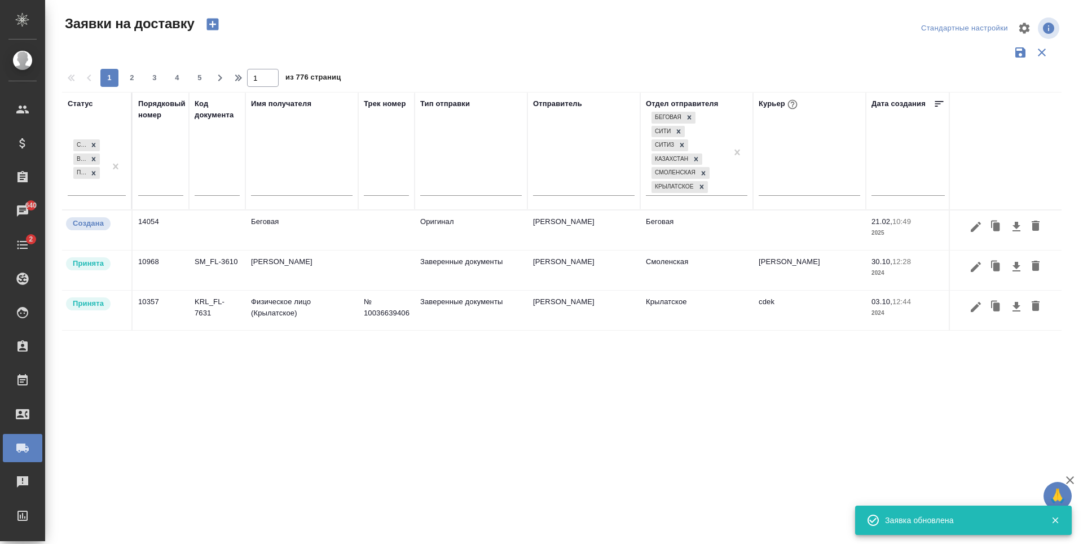
click at [731, 250] on td "Смоленская" at bounding box center [696, 229] width 113 height 39
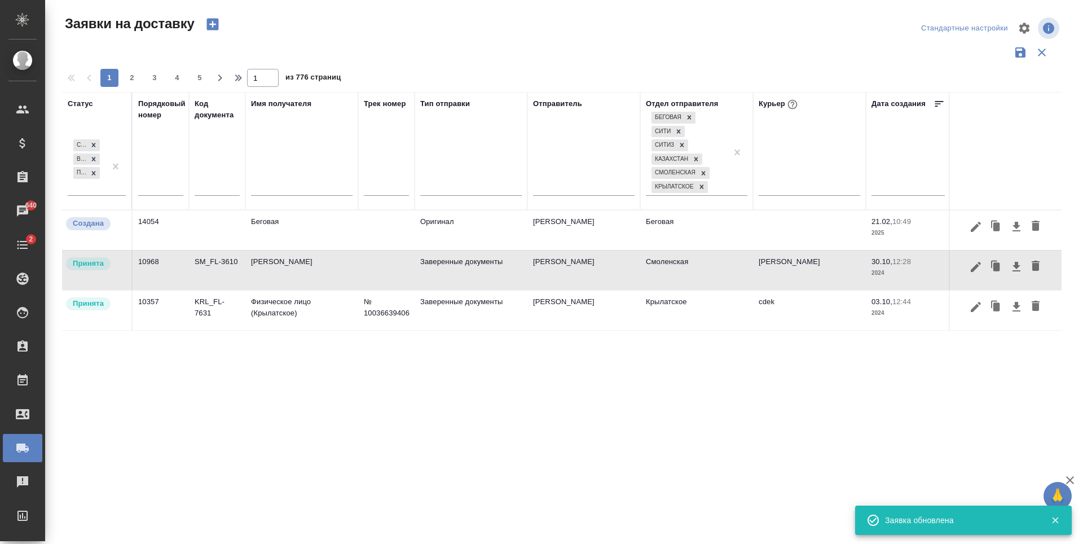
click at [731, 250] on td "Смоленская" at bounding box center [696, 229] width 113 height 39
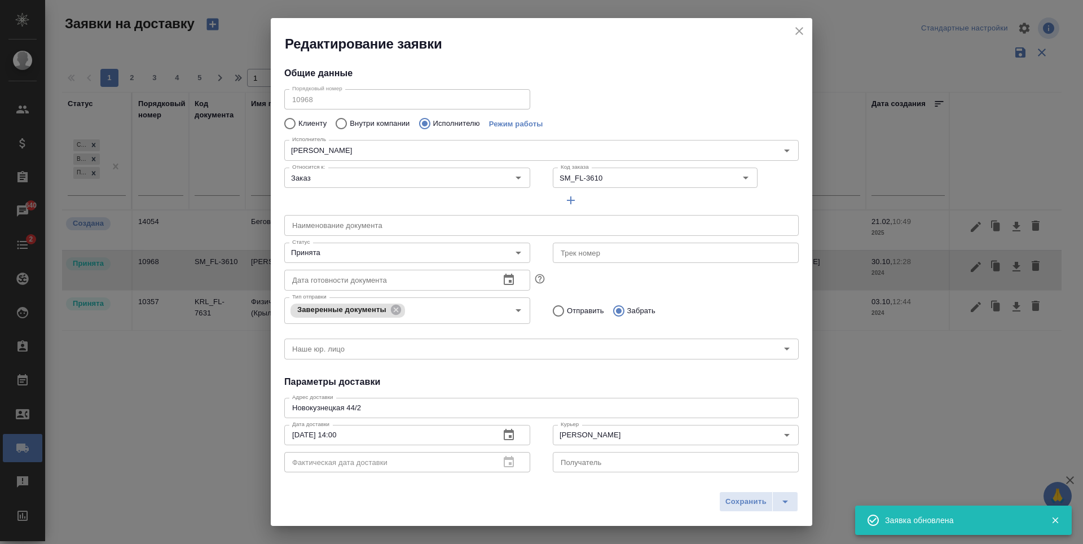
type input "[PERSON_NAME]"
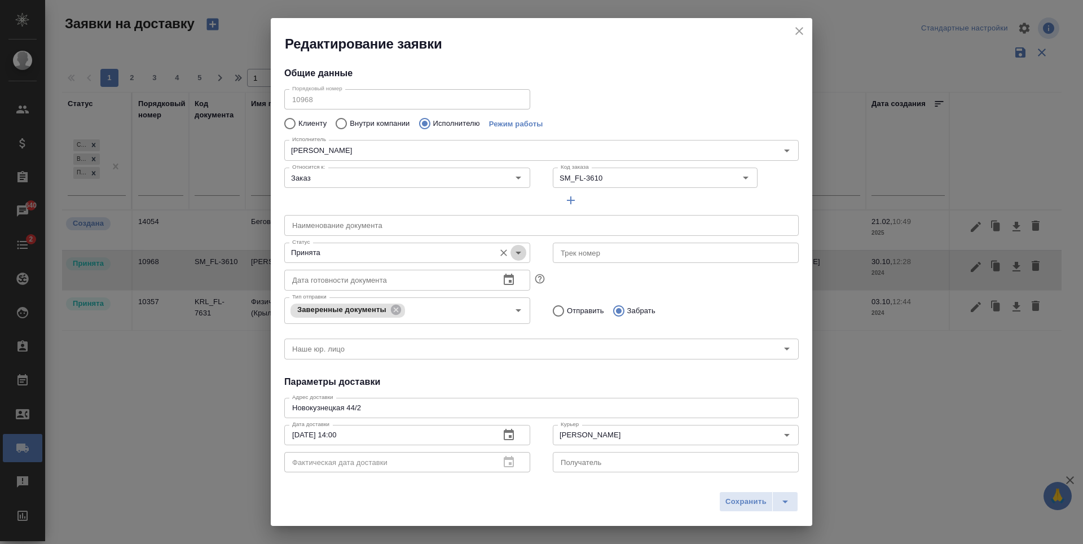
click at [511, 252] on icon "Open" at bounding box center [518, 253] width 14 height 14
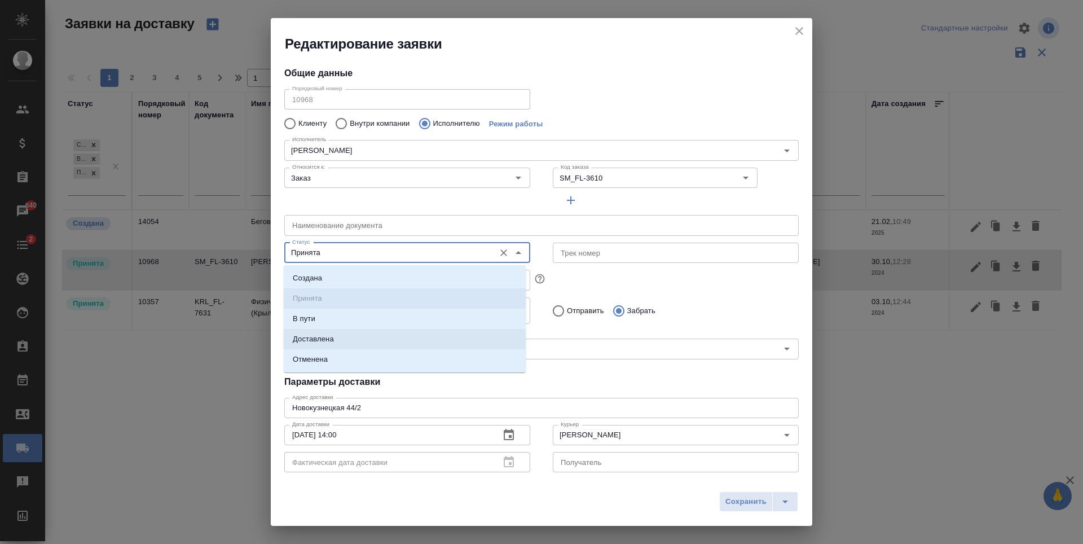
click at [380, 344] on li "Доставлена" at bounding box center [405, 339] width 242 height 20
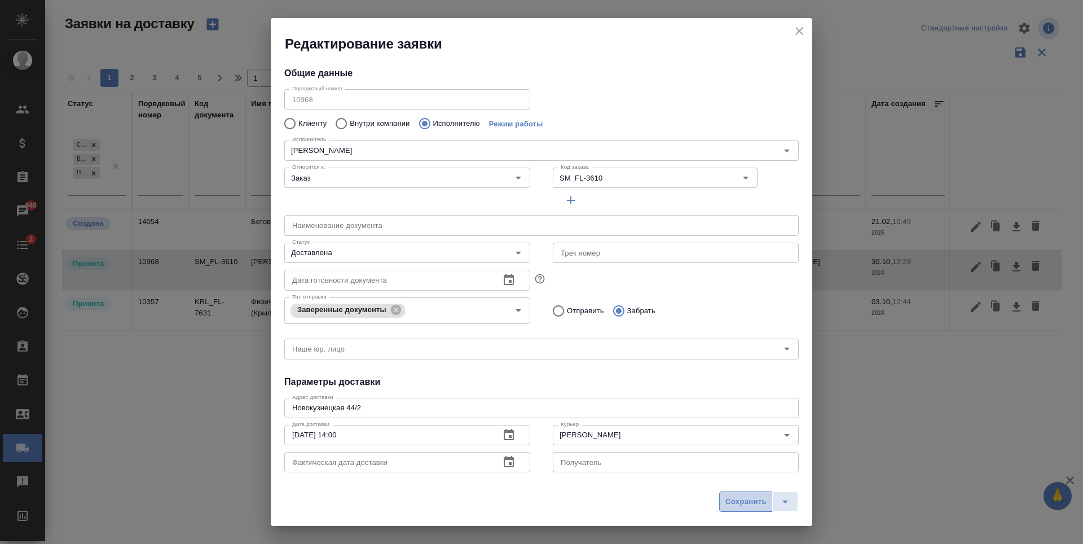
click at [742, 500] on span "Сохранить" at bounding box center [745, 501] width 41 height 13
type input "Принята"
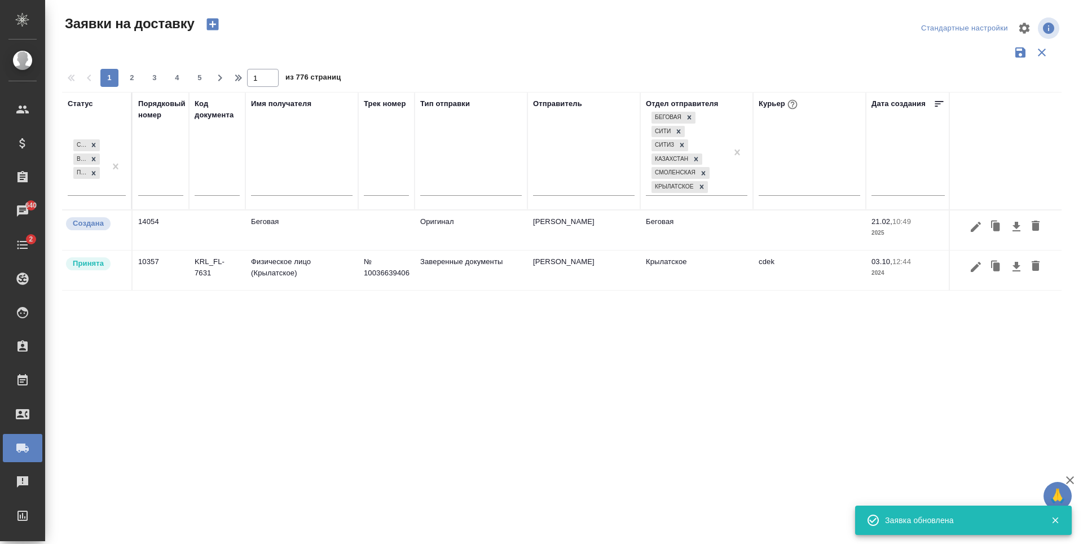
click at [739, 230] on td "Беговая" at bounding box center [696, 229] width 113 height 39
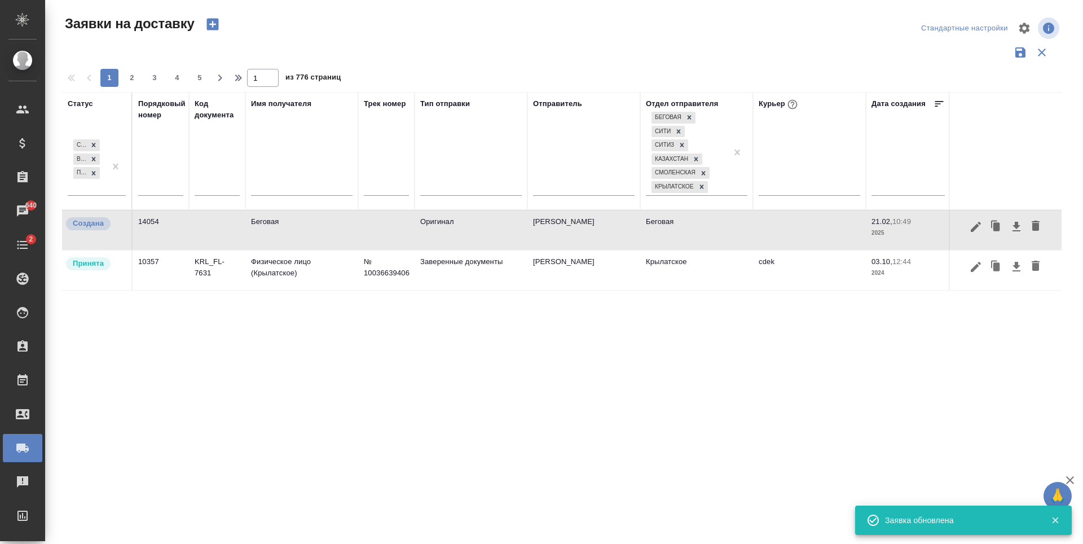
click at [739, 230] on td "Беговая" at bounding box center [696, 229] width 113 height 39
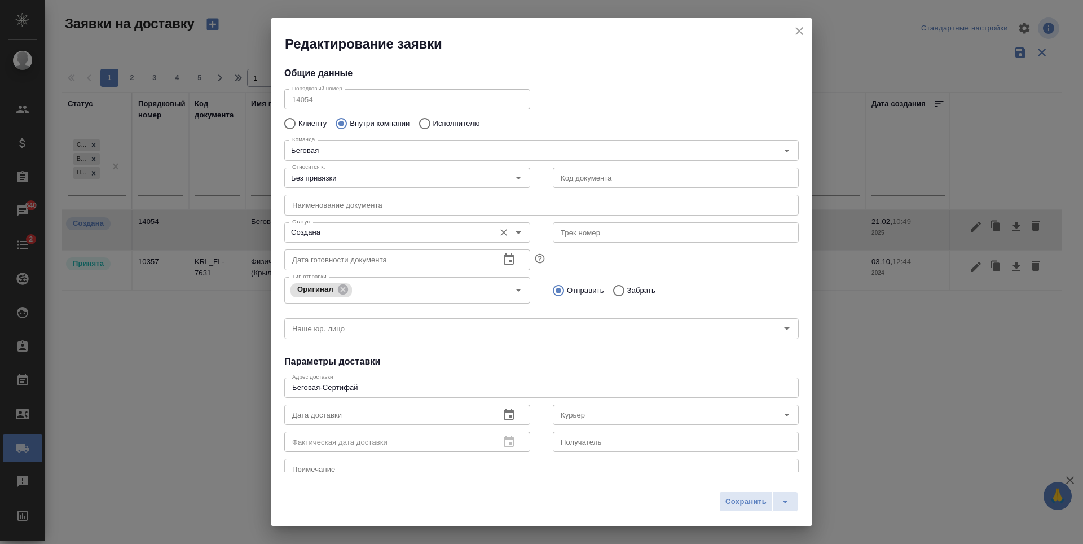
click at [518, 232] on icon "Open" at bounding box center [518, 233] width 14 height 14
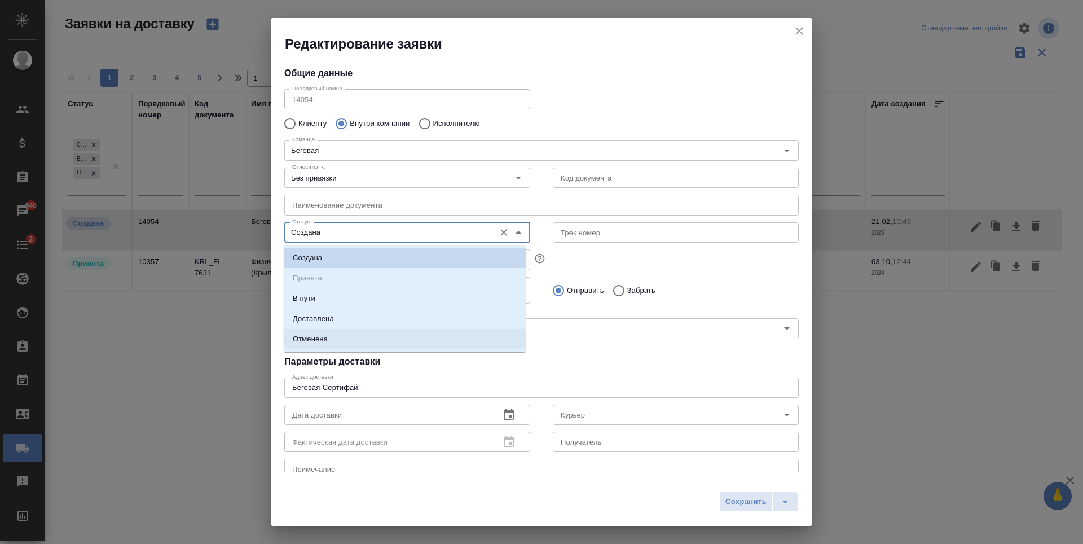
click at [390, 337] on li "Отменена" at bounding box center [405, 339] width 242 height 20
type input "Отменена"
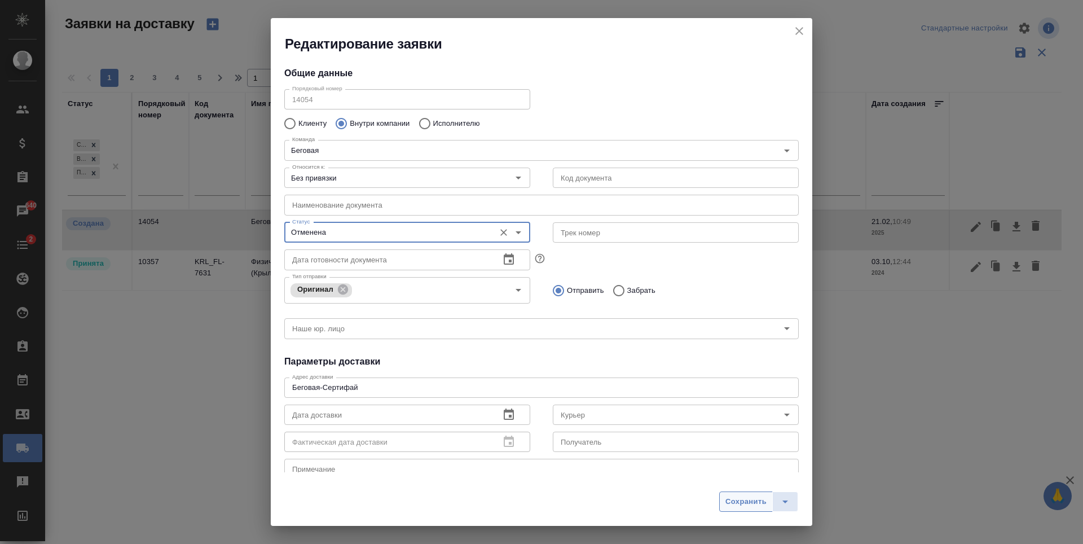
click at [740, 491] on button "Сохранить" at bounding box center [746, 501] width 54 height 20
